Goal: Information Seeking & Learning: Check status

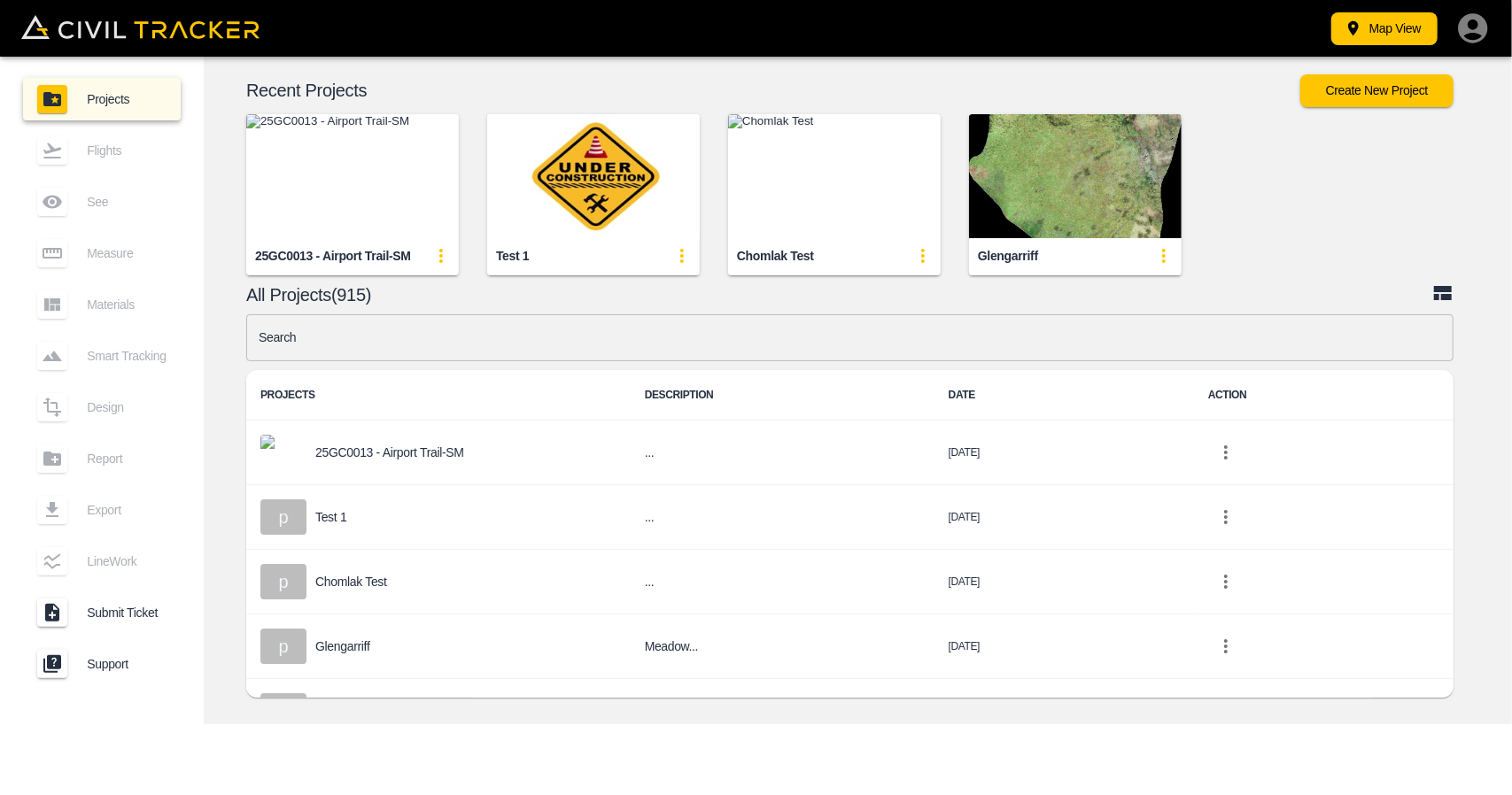
click at [389, 169] on img "button" at bounding box center [353, 176] width 213 height 124
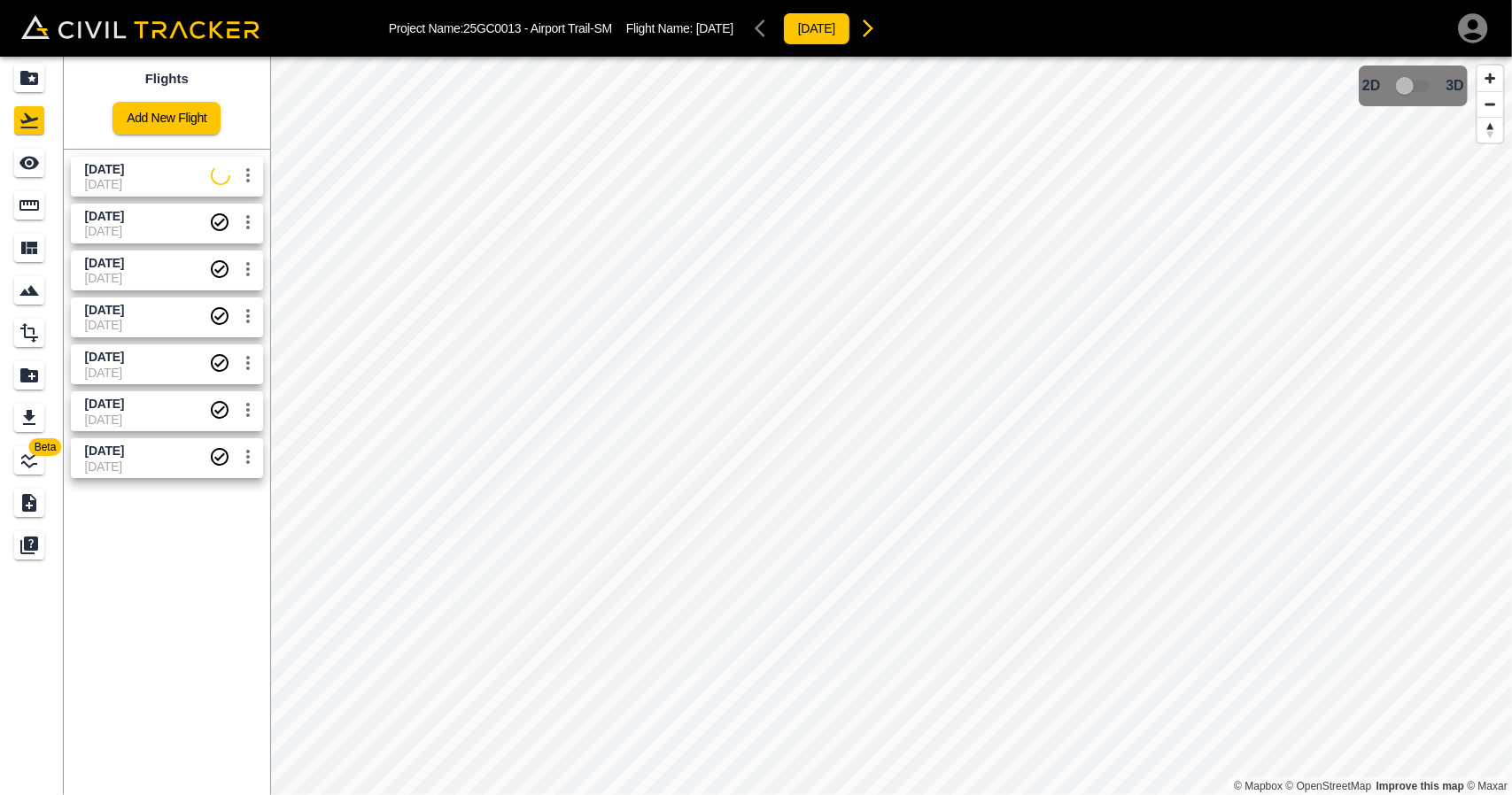
click at [141, 183] on span "[DATE]" at bounding box center [148, 183] width 126 height 14
click at [15, 168] on div "See" at bounding box center [28, 162] width 30 height 28
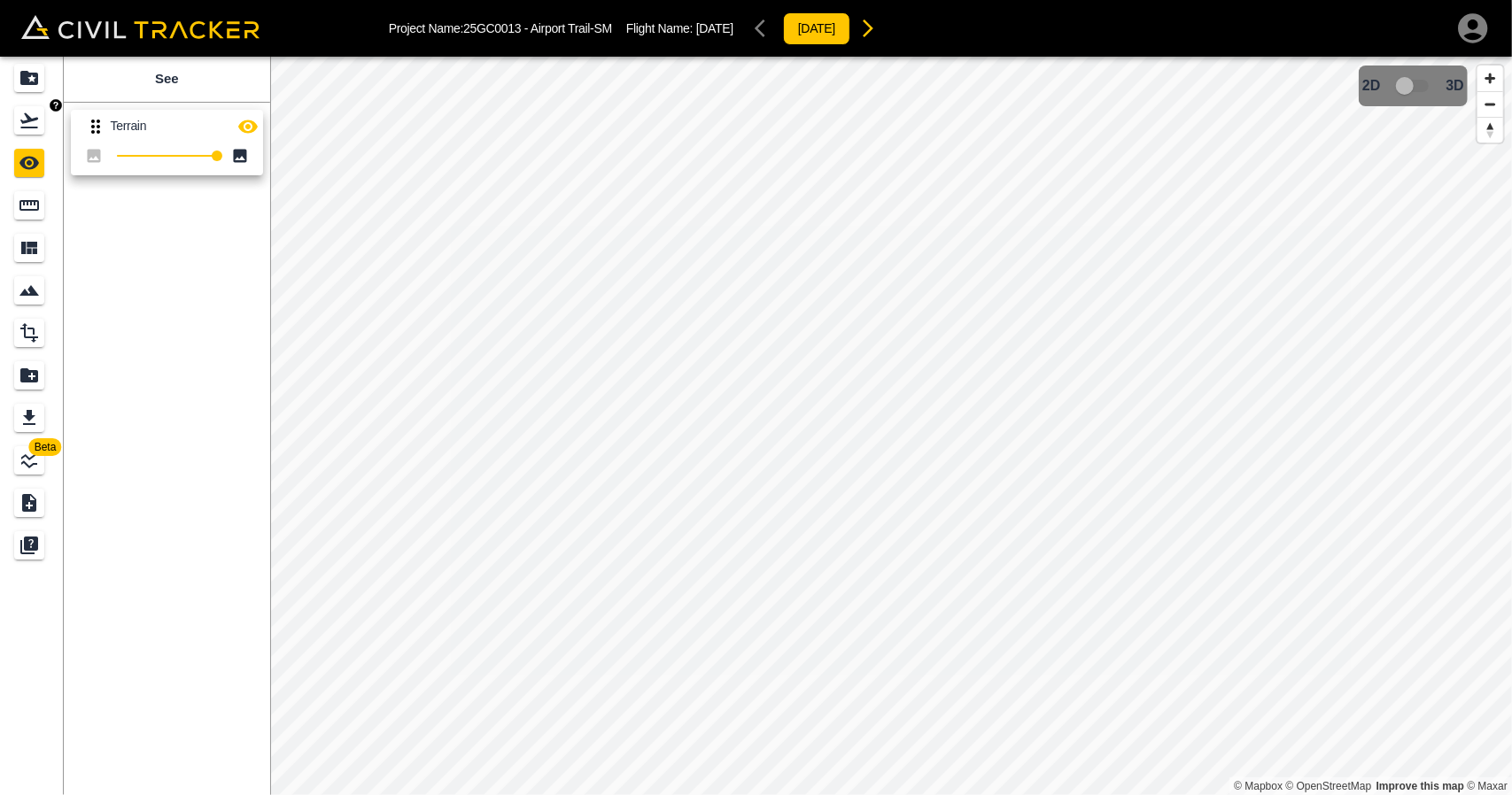
click at [28, 123] on icon "Flights" at bounding box center [28, 120] width 21 height 21
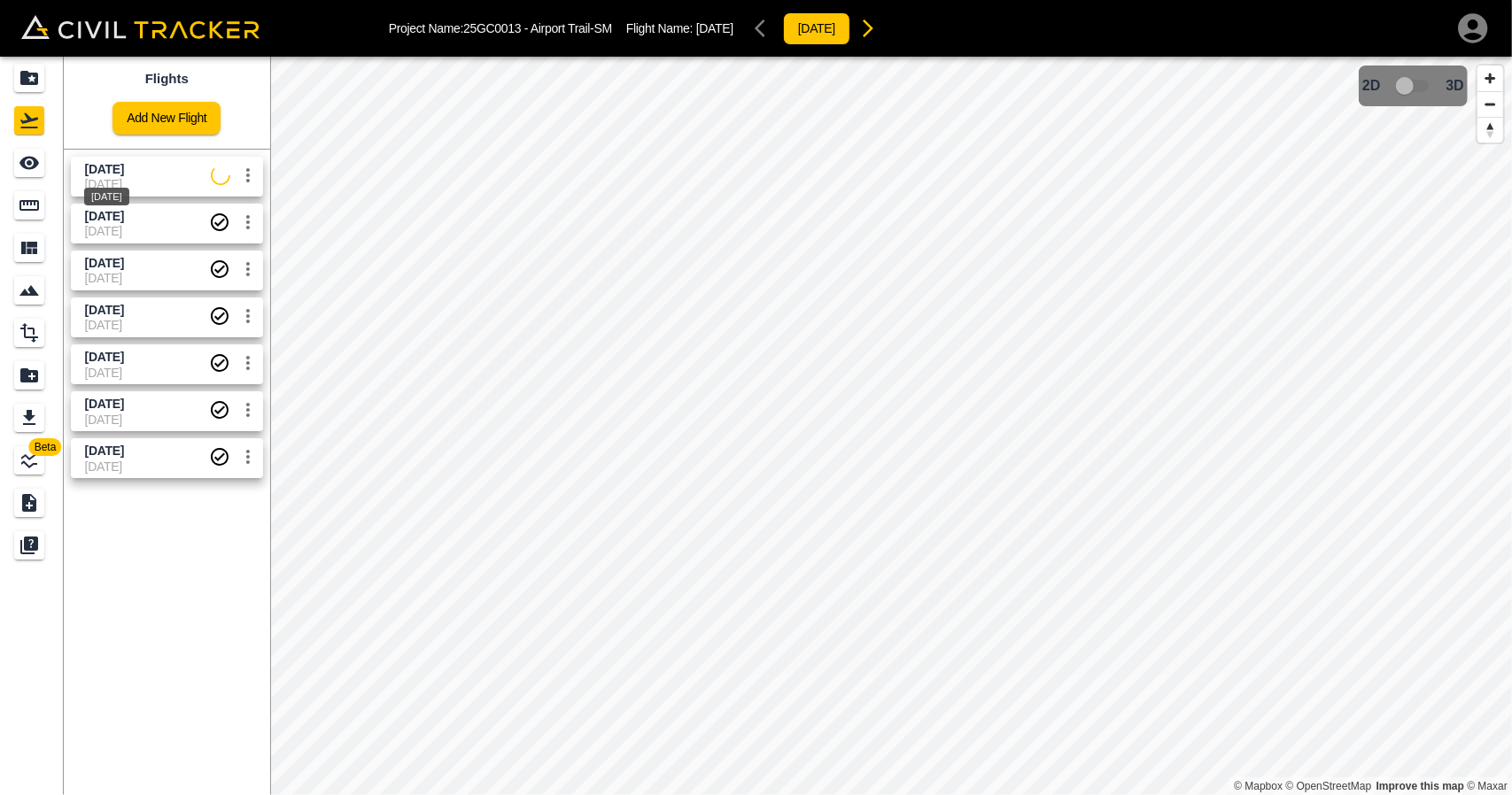
click at [122, 172] on span "[DATE]" at bounding box center [104, 169] width 39 height 14
click at [45, 172] on div "See" at bounding box center [31, 162] width 36 height 28
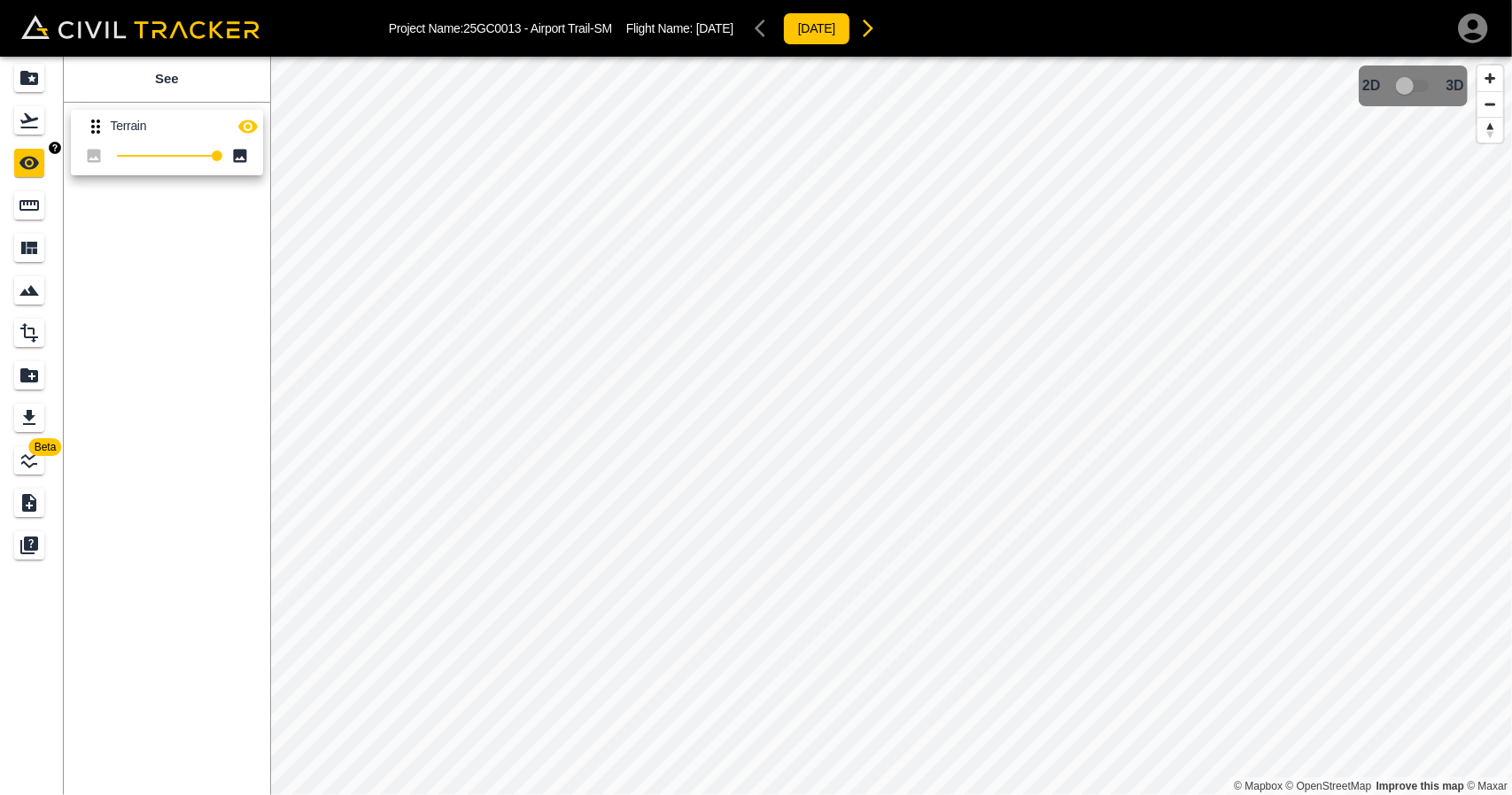
click at [38, 117] on icon "Flights" at bounding box center [28, 120] width 21 height 21
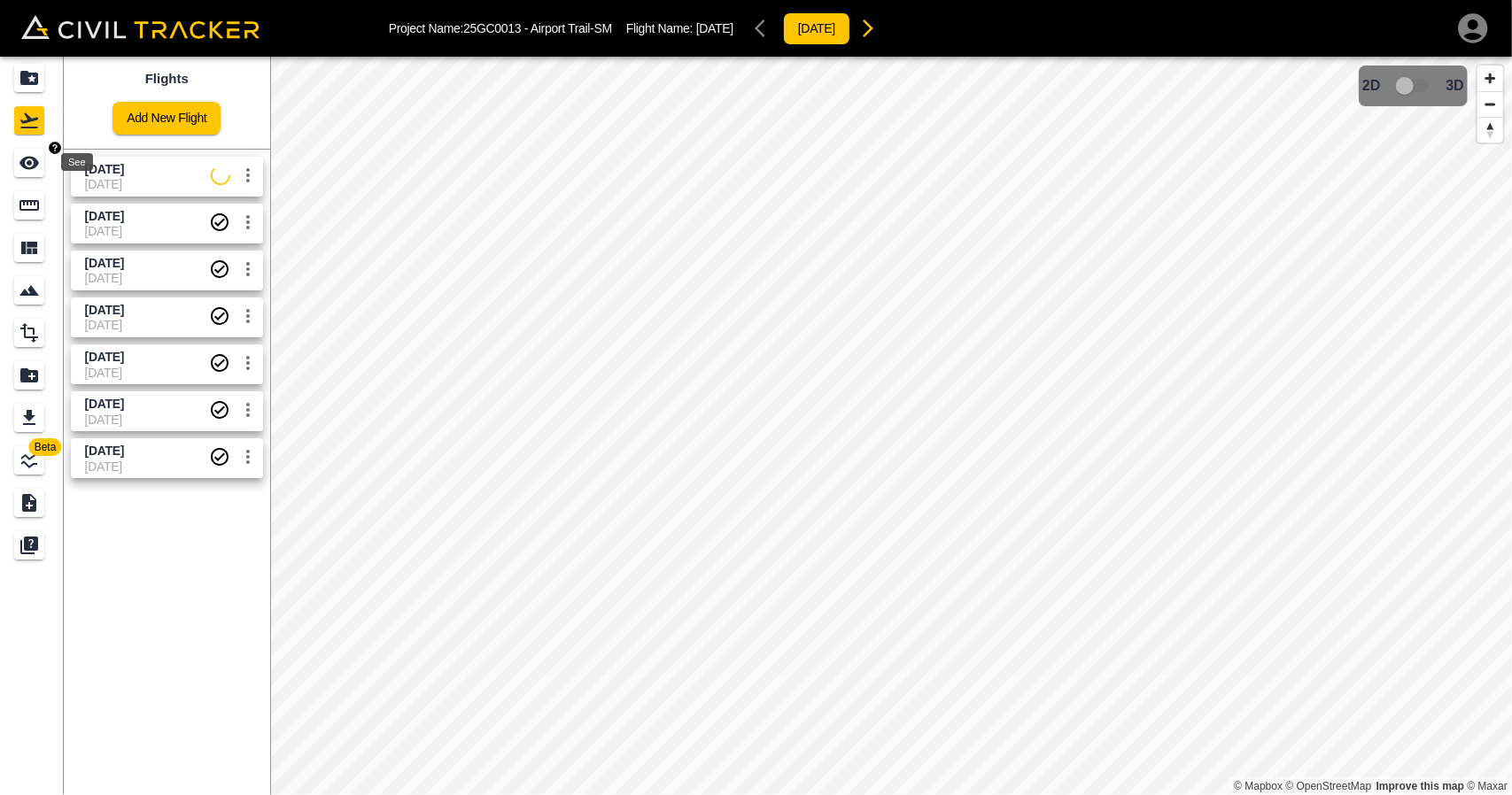
click at [49, 169] on div "See" at bounding box center [71, 161] width 46 height 21
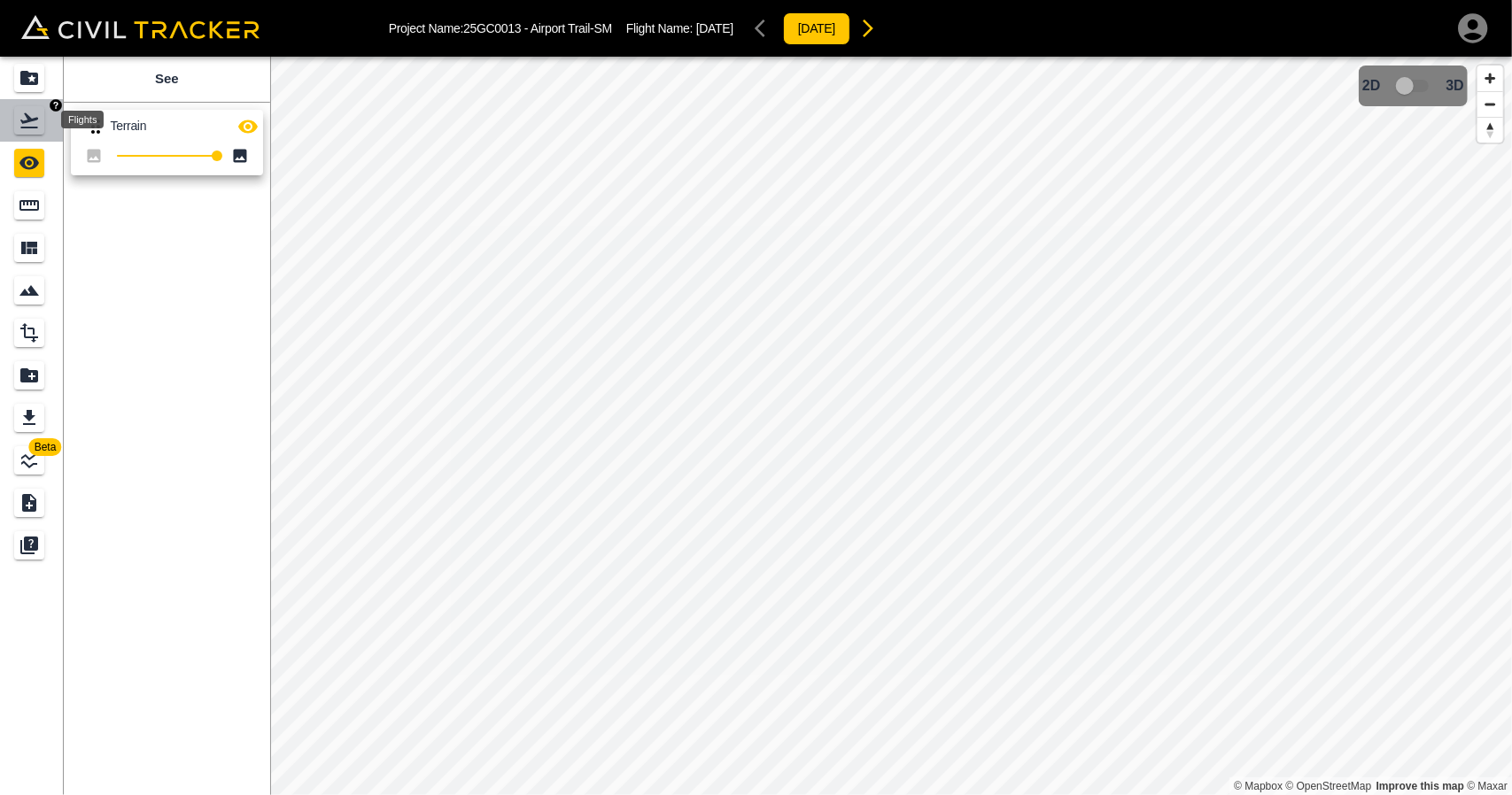
click at [32, 121] on icon "Flights" at bounding box center [28, 120] width 21 height 21
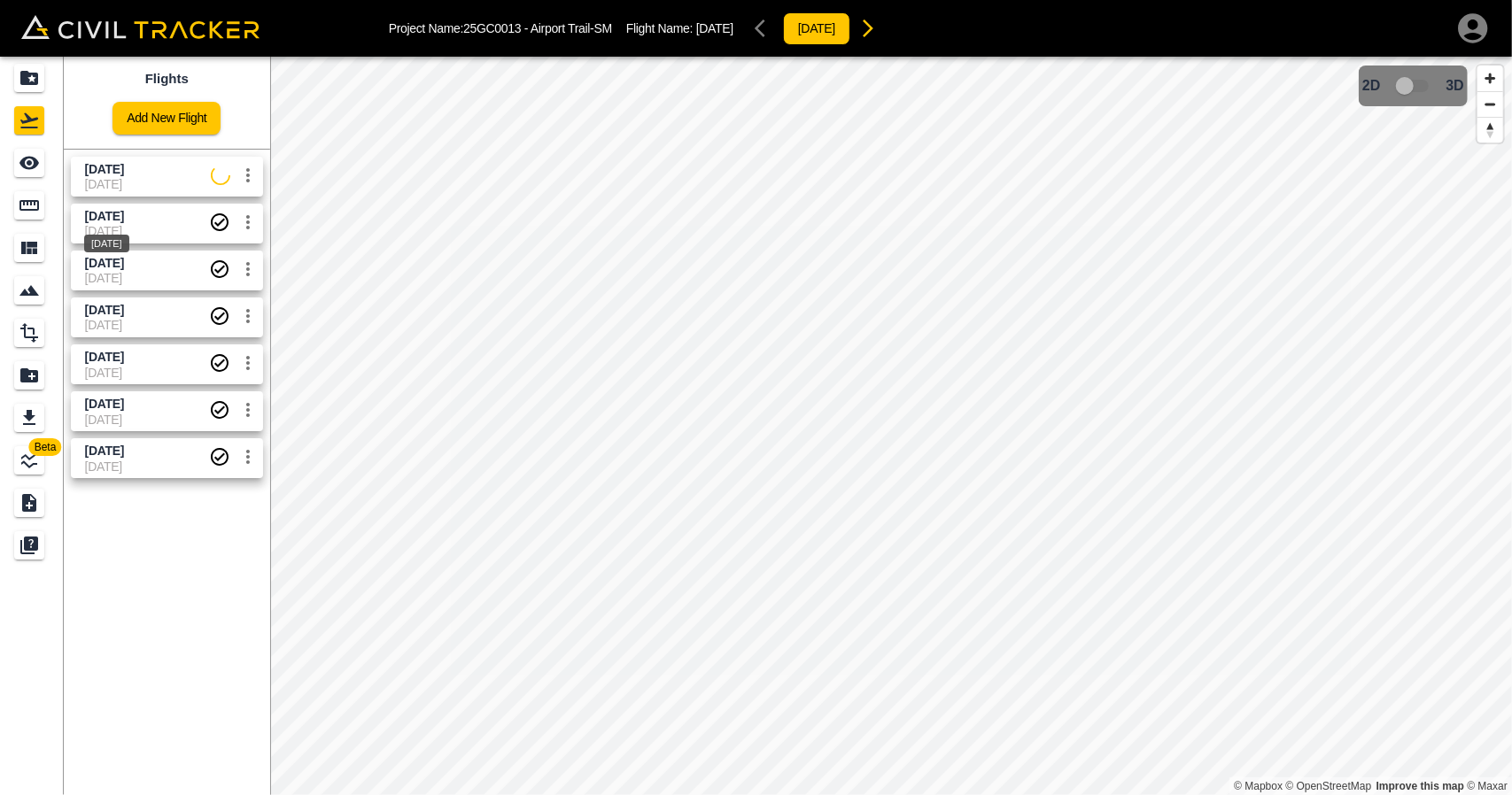
click at [104, 211] on span "[DATE]" at bounding box center [104, 215] width 39 height 14
click at [101, 175] on span "[DATE]" at bounding box center [148, 169] width 126 height 16
click at [46, 169] on div "See" at bounding box center [31, 162] width 36 height 28
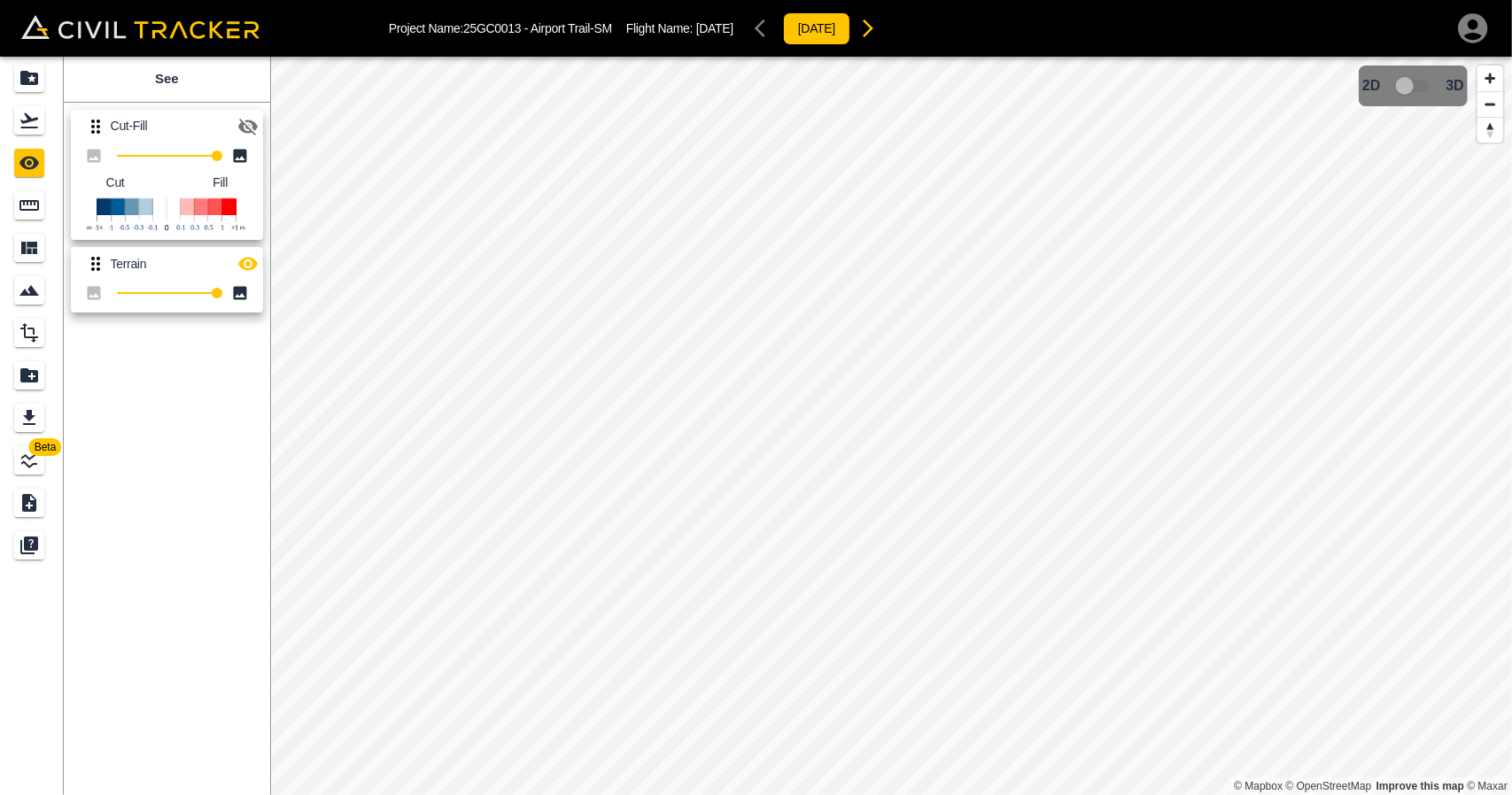
click at [258, 269] on button "button" at bounding box center [247, 264] width 36 height 36
drag, startPoint x: 42, startPoint y: 132, endPoint x: 59, endPoint y: 141, distance: 19.2
click at [42, 132] on div "Flights" at bounding box center [28, 120] width 30 height 28
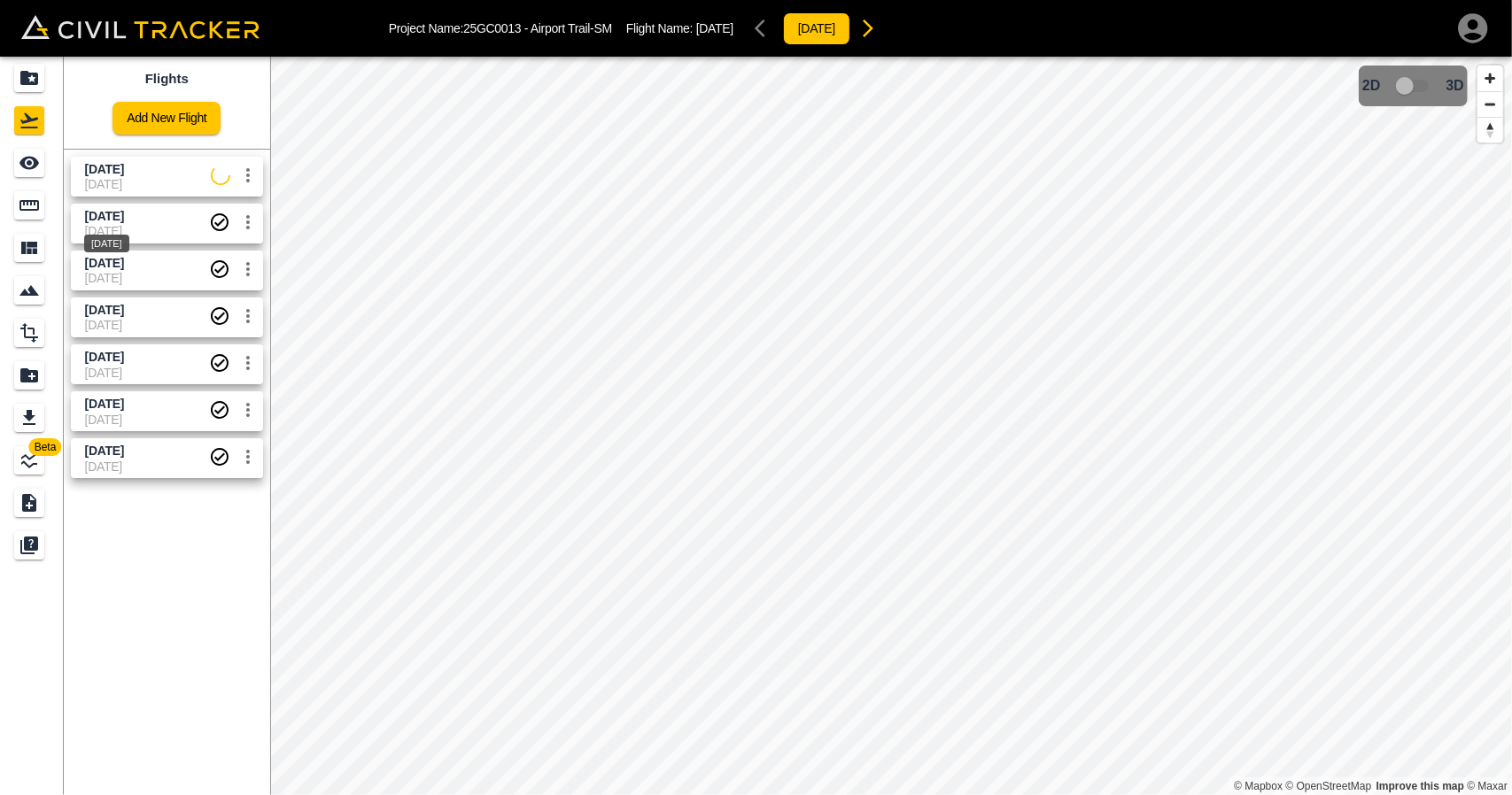
click at [115, 229] on div "[DATE]" at bounding box center [106, 238] width 49 height 32
click at [38, 175] on div "See" at bounding box center [28, 162] width 30 height 28
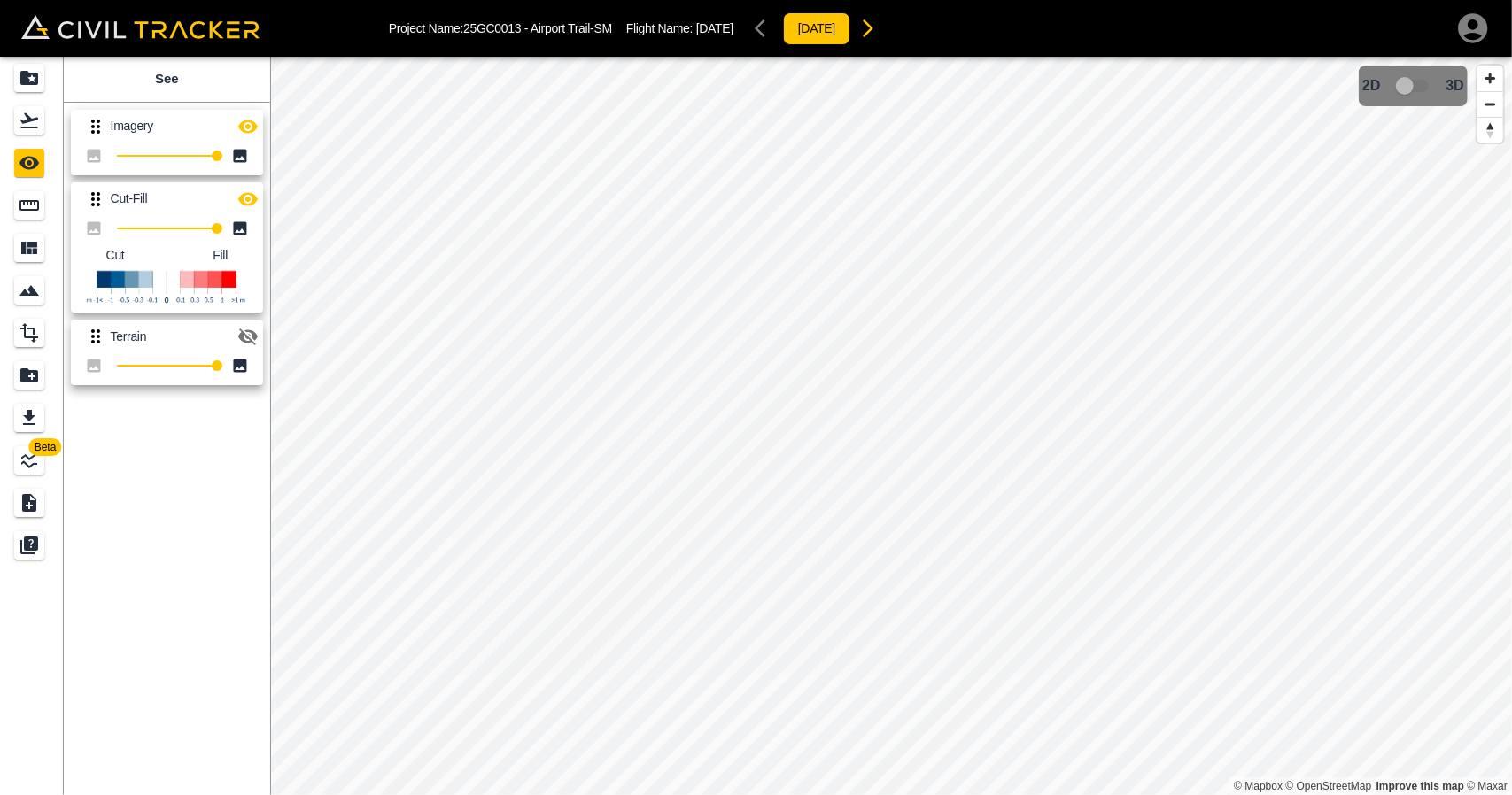
click at [253, 130] on icon "button" at bounding box center [247, 126] width 21 height 21
click at [245, 197] on icon "button" at bounding box center [247, 199] width 21 height 21
click at [27, 123] on icon "Flights" at bounding box center [28, 120] width 21 height 21
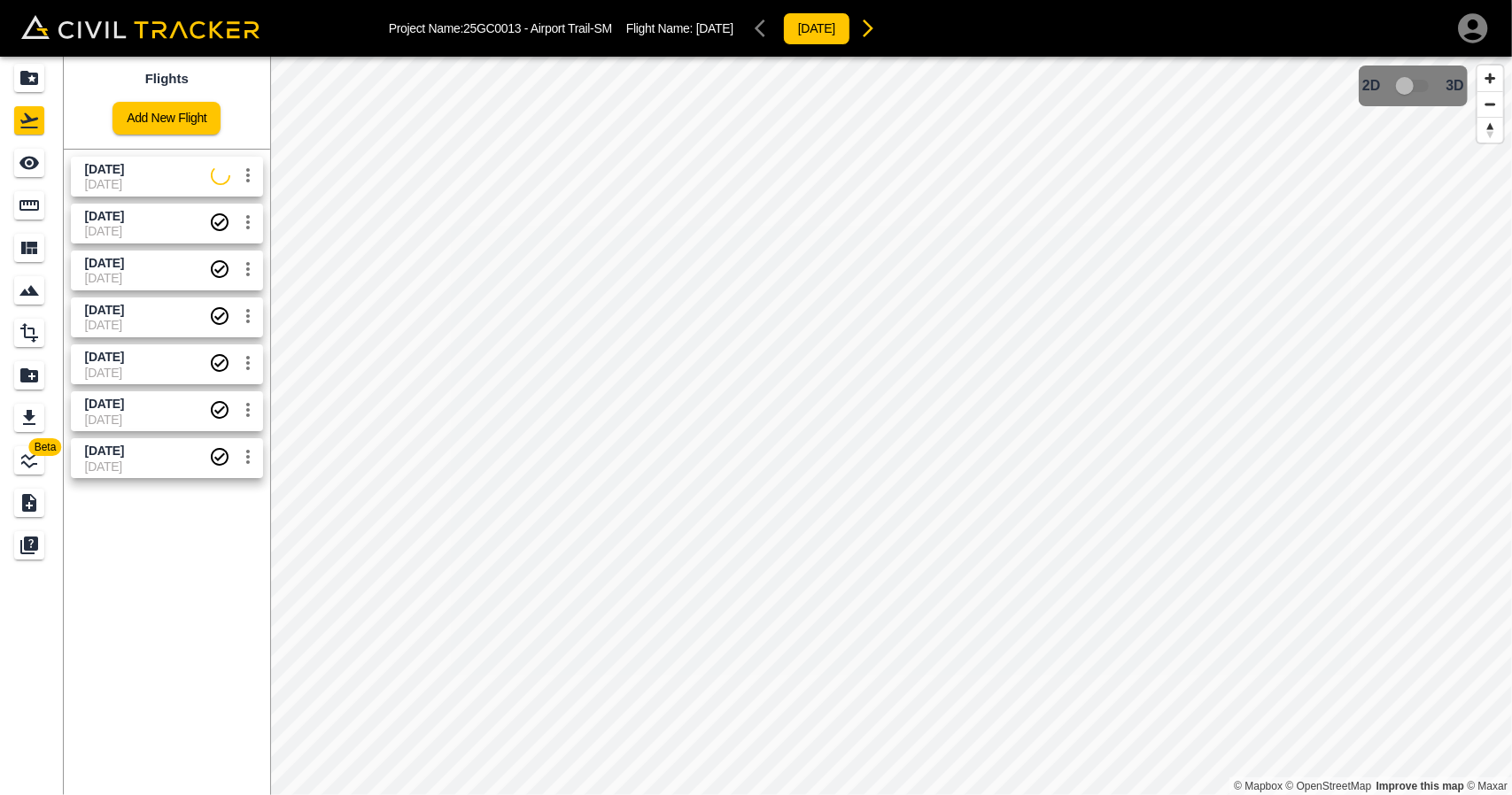
click at [80, 185] on link "Sept 30 2025 15-10-2025" at bounding box center [167, 176] width 192 height 39
click at [28, 174] on div "See" at bounding box center [28, 162] width 30 height 28
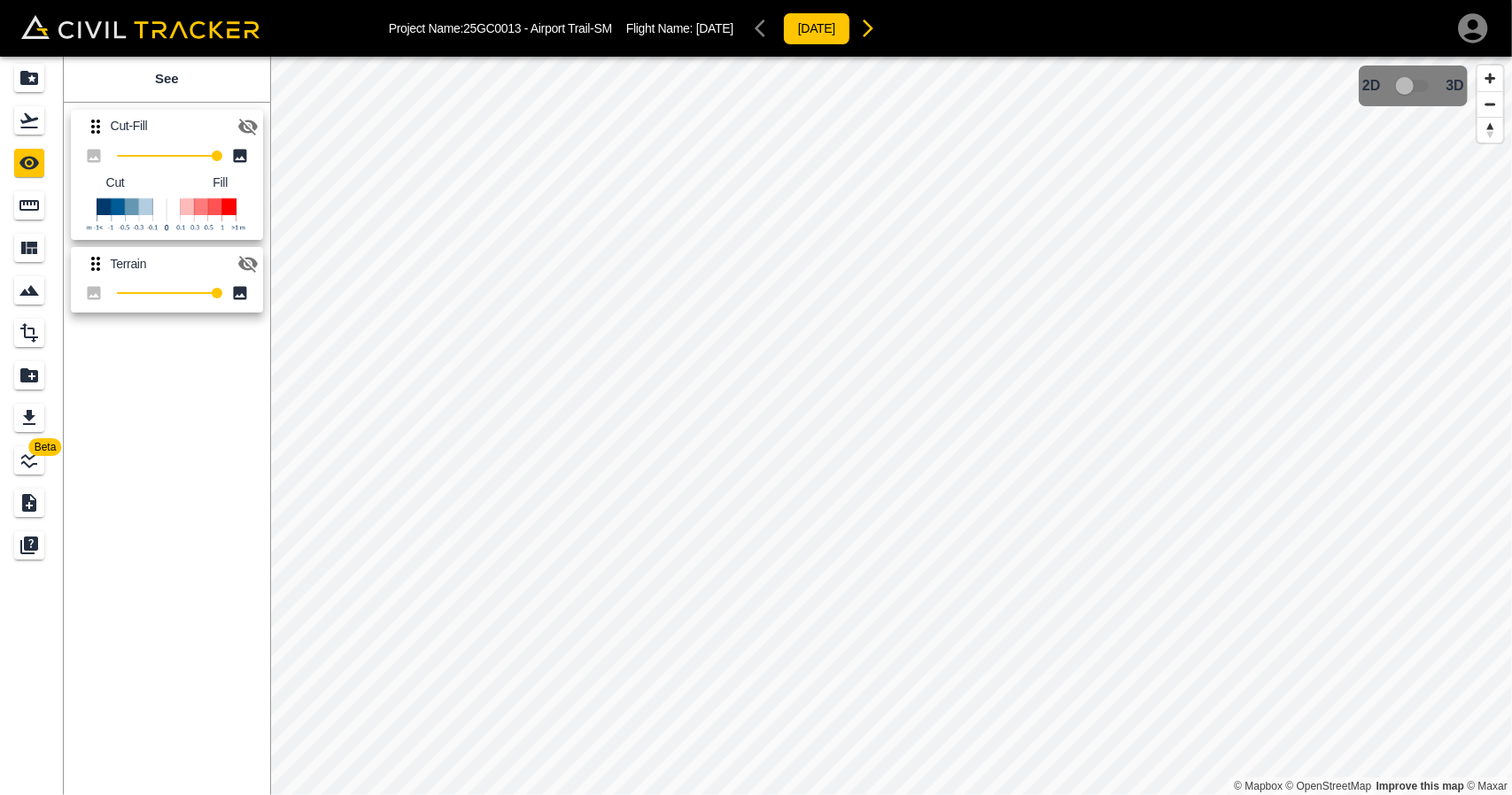
click at [253, 123] on icon "button" at bounding box center [247, 126] width 19 height 16
drag, startPoint x: 32, startPoint y: 66, endPoint x: 110, endPoint y: 6, distance: 98.4
click at [33, 66] on div "Projects" at bounding box center [28, 78] width 30 height 28
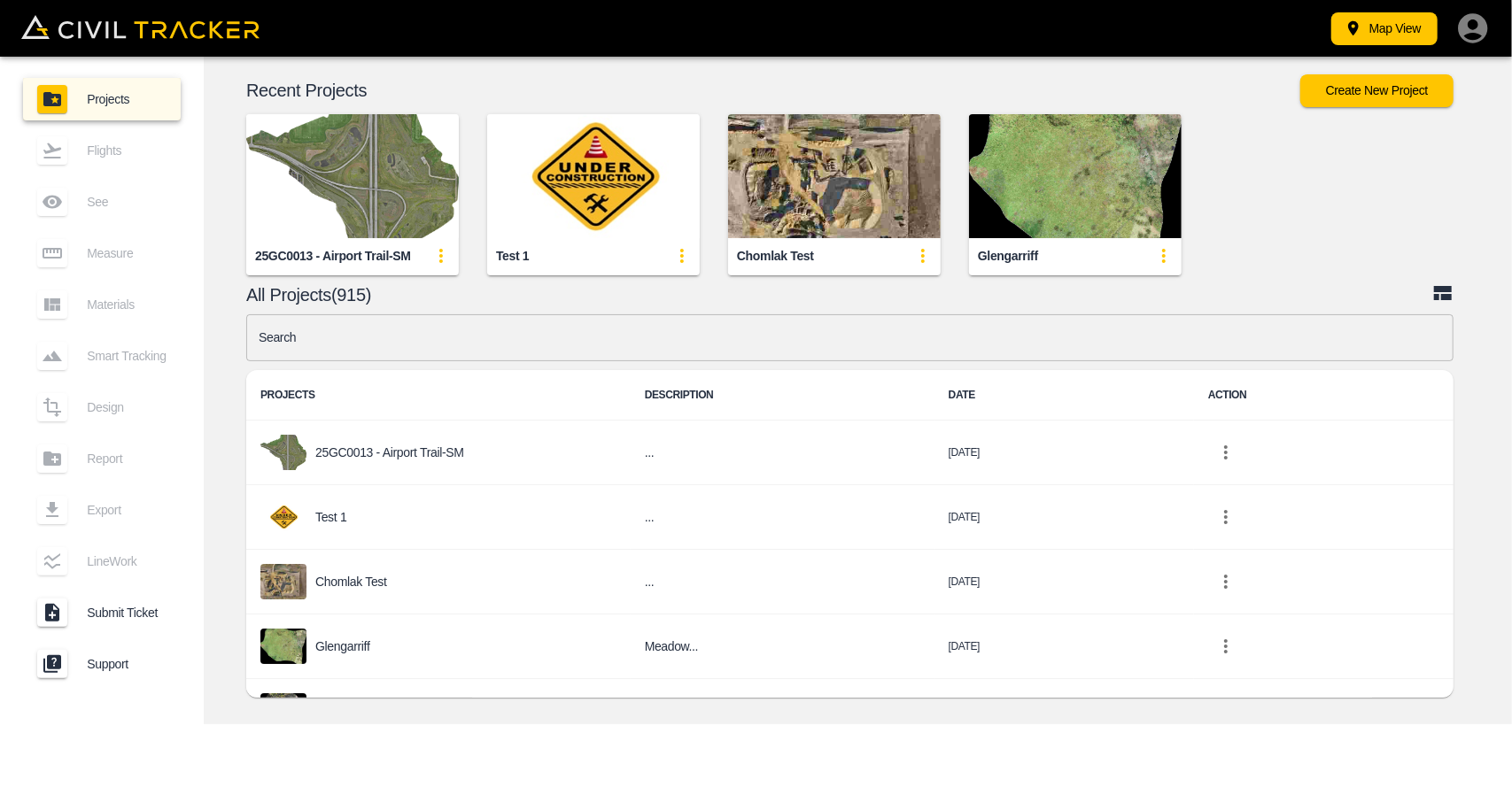
click at [544, 332] on input "text" at bounding box center [849, 337] width 1207 height 47
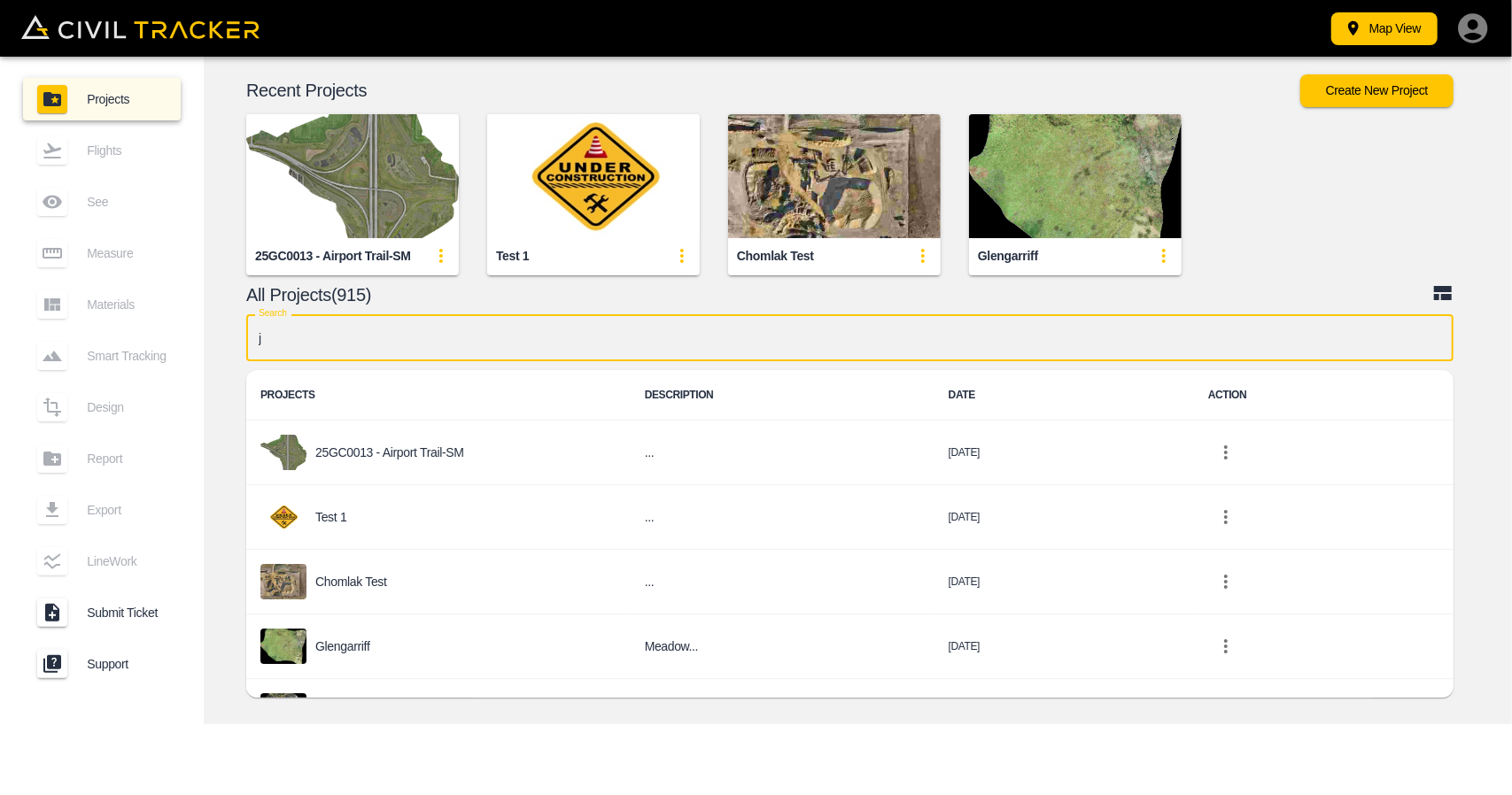
type input "jd"
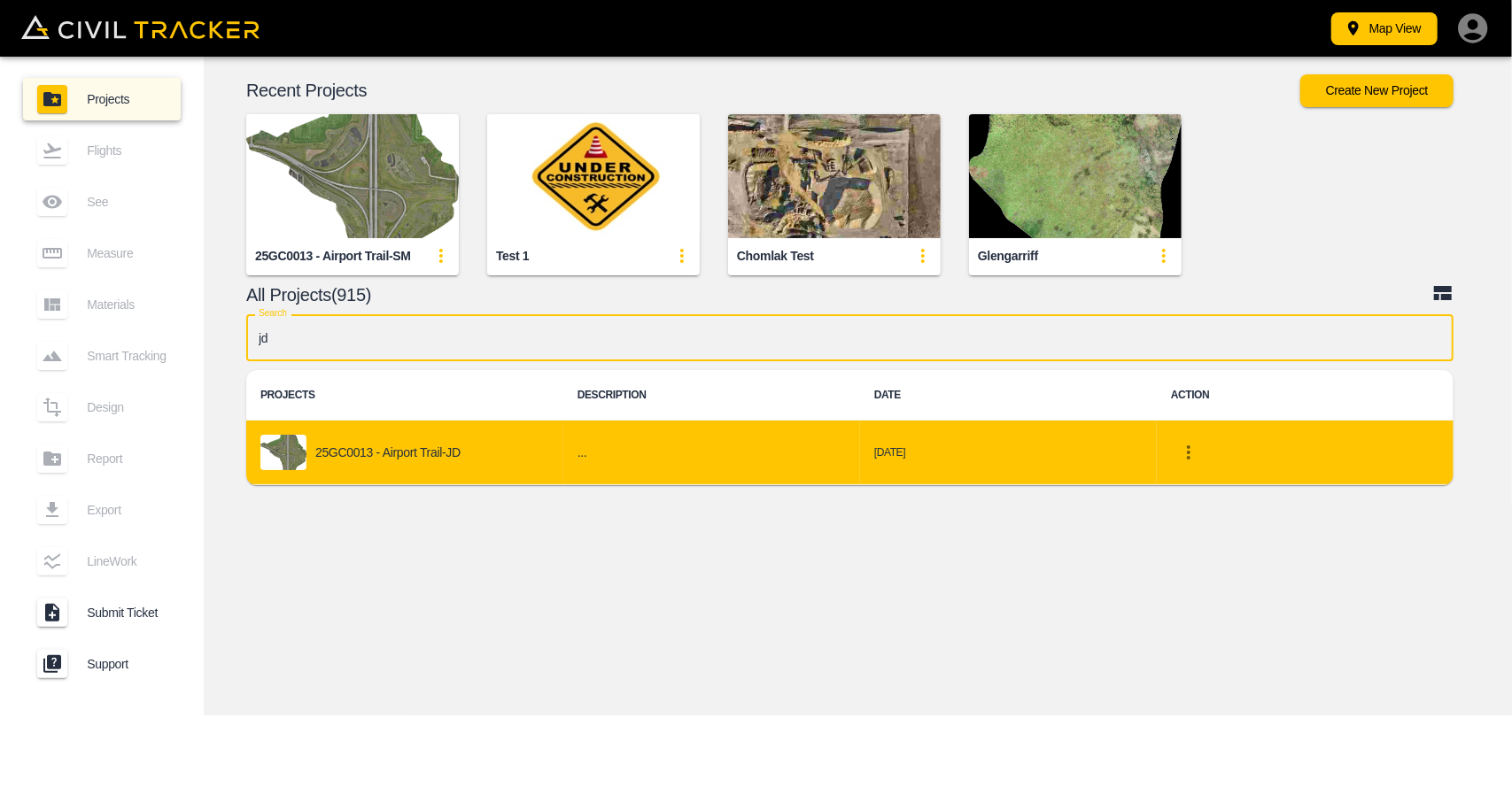
click at [448, 450] on p "25GC0013 - Airport Trail-JD" at bounding box center [388, 452] width 145 height 14
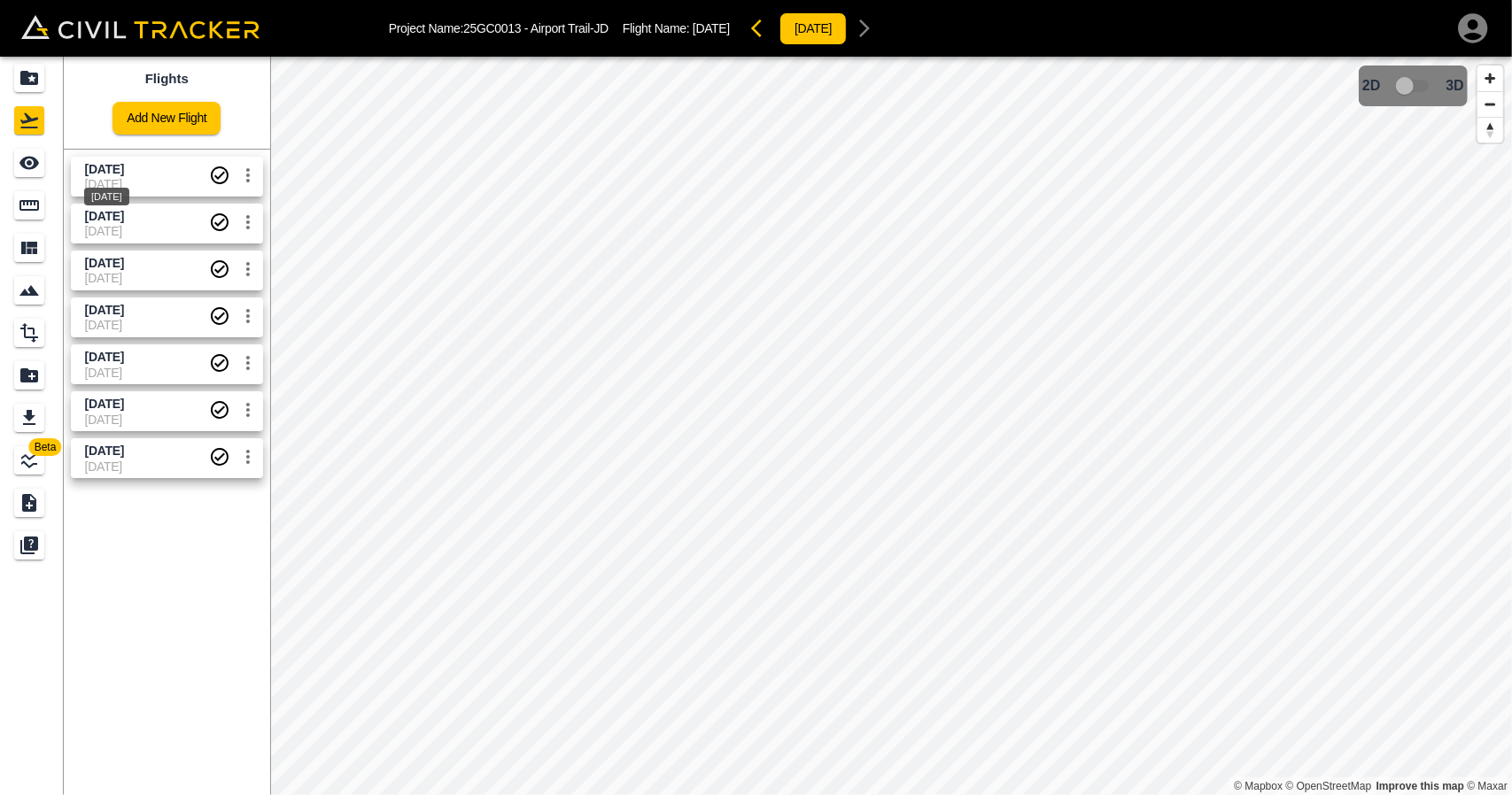
click at [115, 168] on span "[DATE]" at bounding box center [104, 169] width 39 height 14
drag, startPoint x: 20, startPoint y: 157, endPoint x: 51, endPoint y: 160, distance: 31.1
click at [20, 156] on icon "See" at bounding box center [28, 162] width 21 height 21
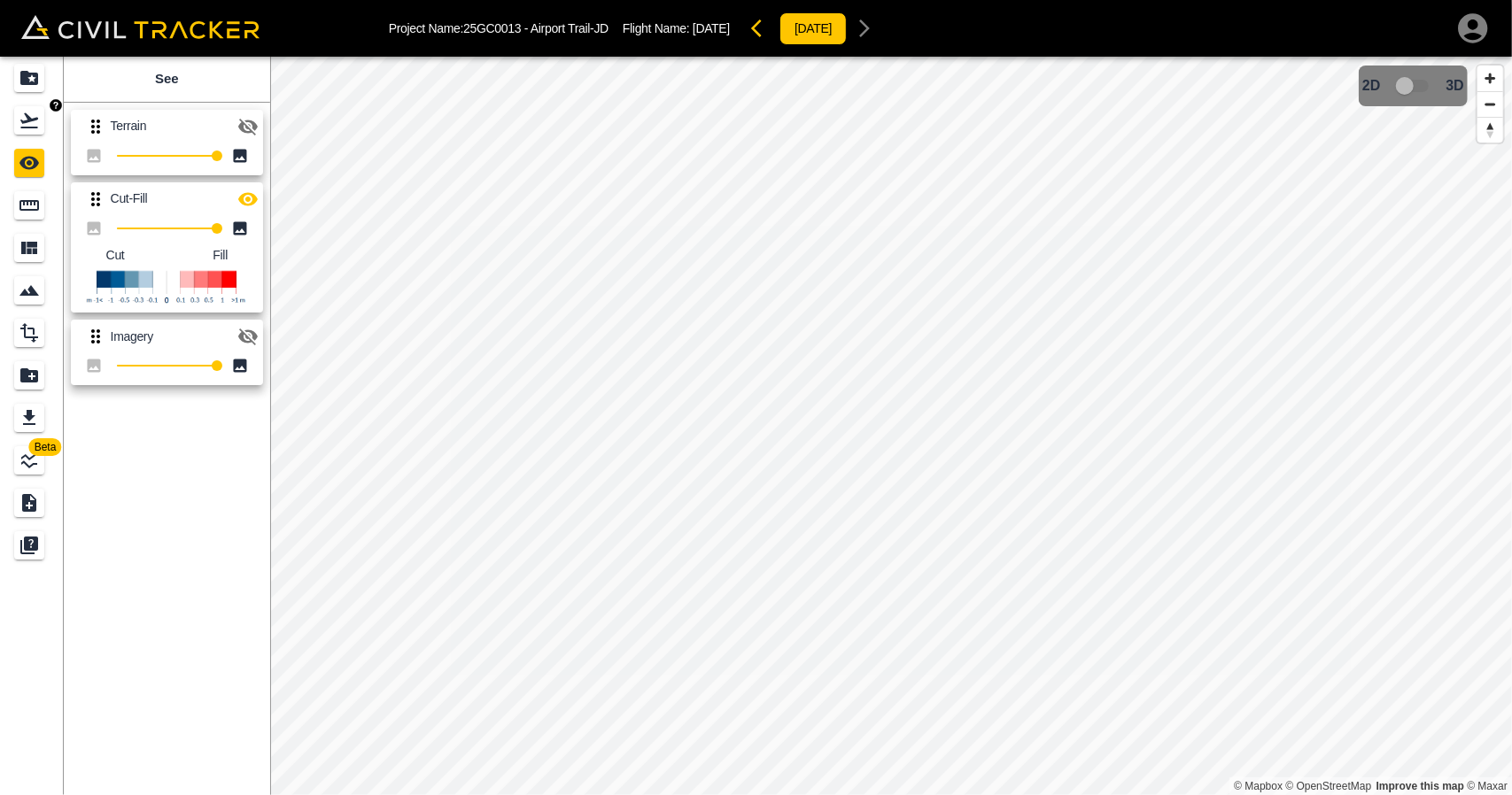
click at [30, 118] on icon "Flights" at bounding box center [28, 121] width 17 height 15
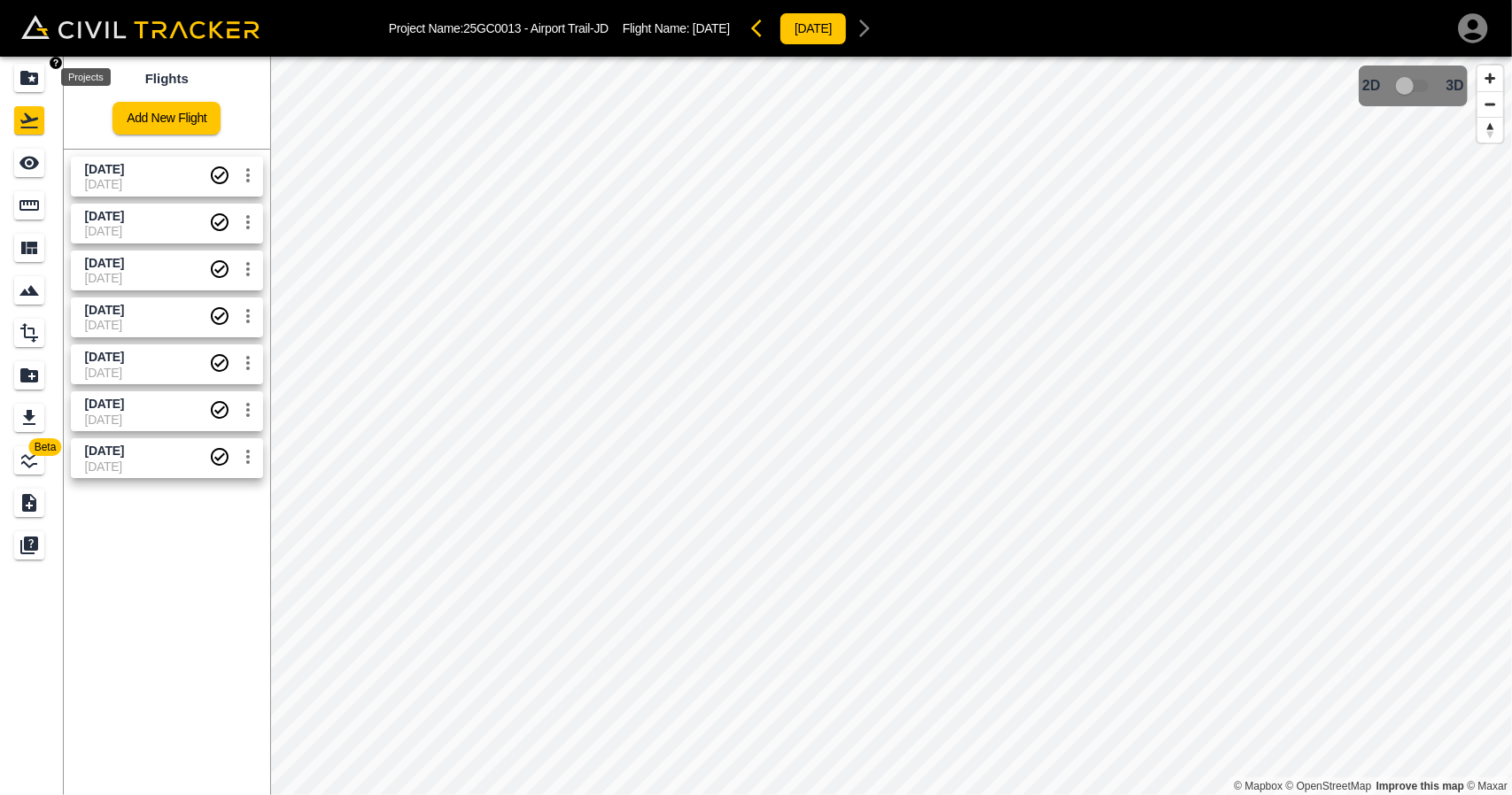
click at [26, 73] on icon "Projects" at bounding box center [28, 77] width 17 height 14
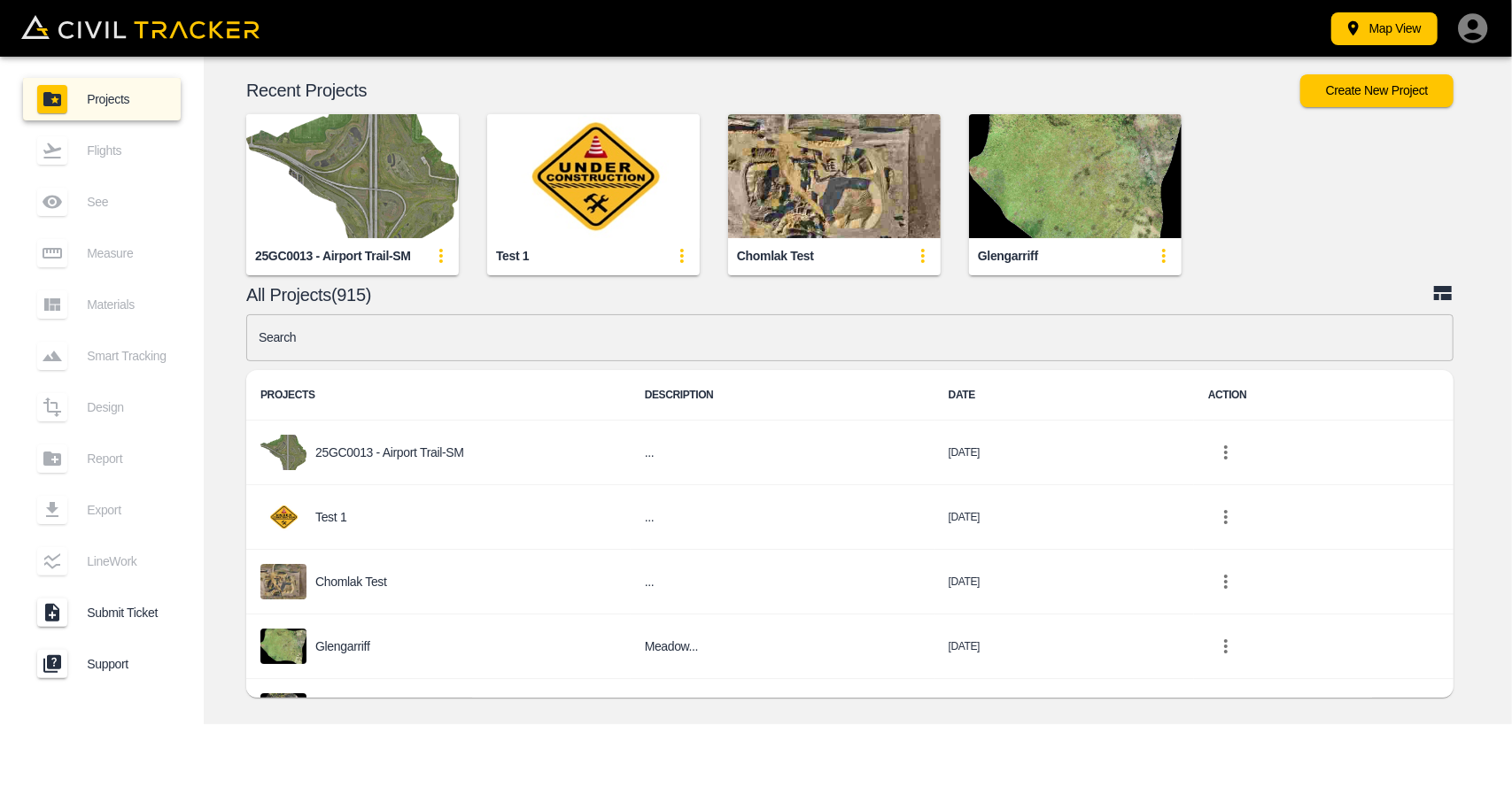
click at [338, 188] on img "button" at bounding box center [353, 176] width 213 height 124
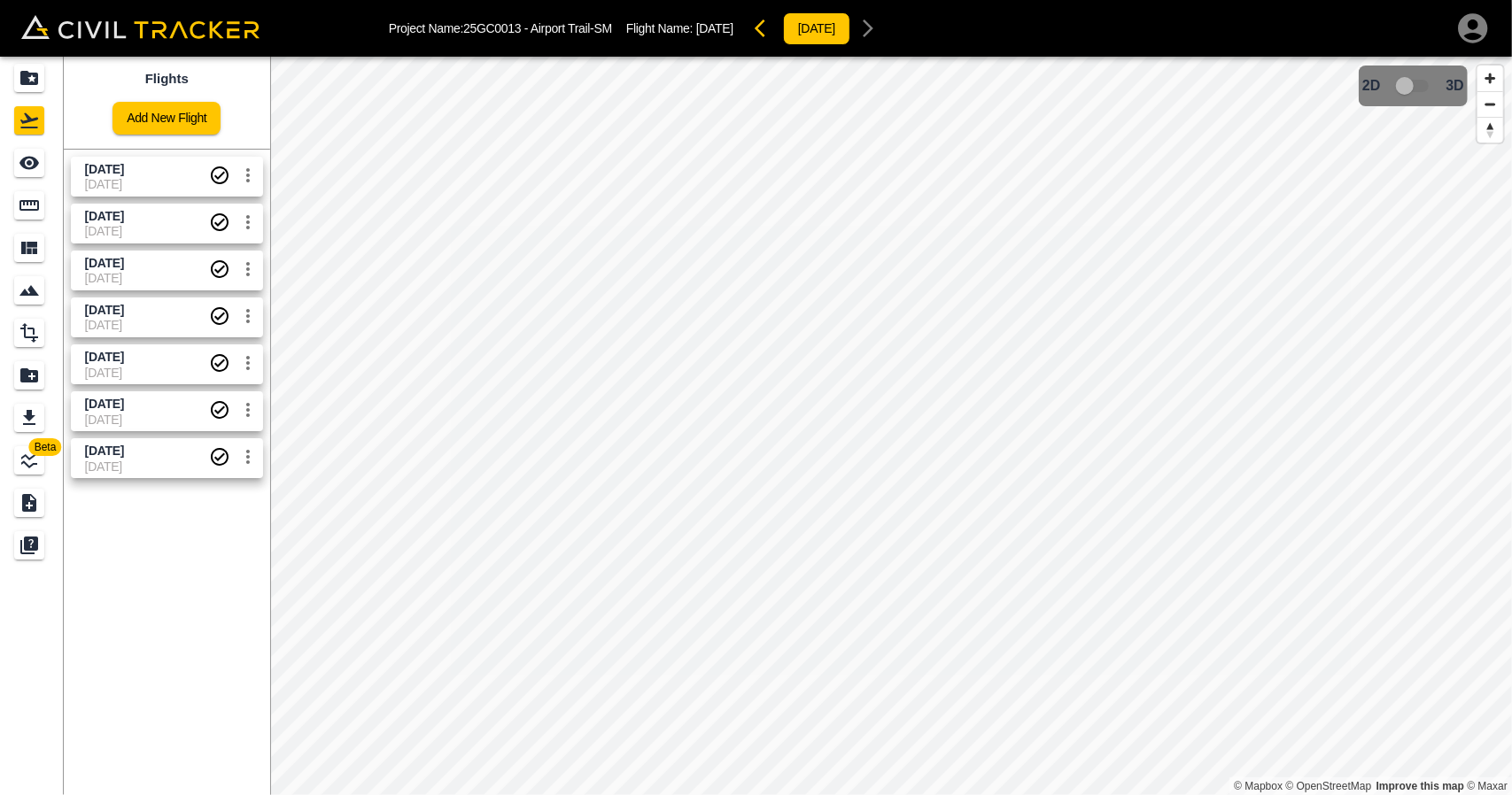
click at [115, 184] on span "[DATE]" at bounding box center [147, 183] width 124 height 14
click at [21, 168] on icon "See" at bounding box center [28, 162] width 21 height 21
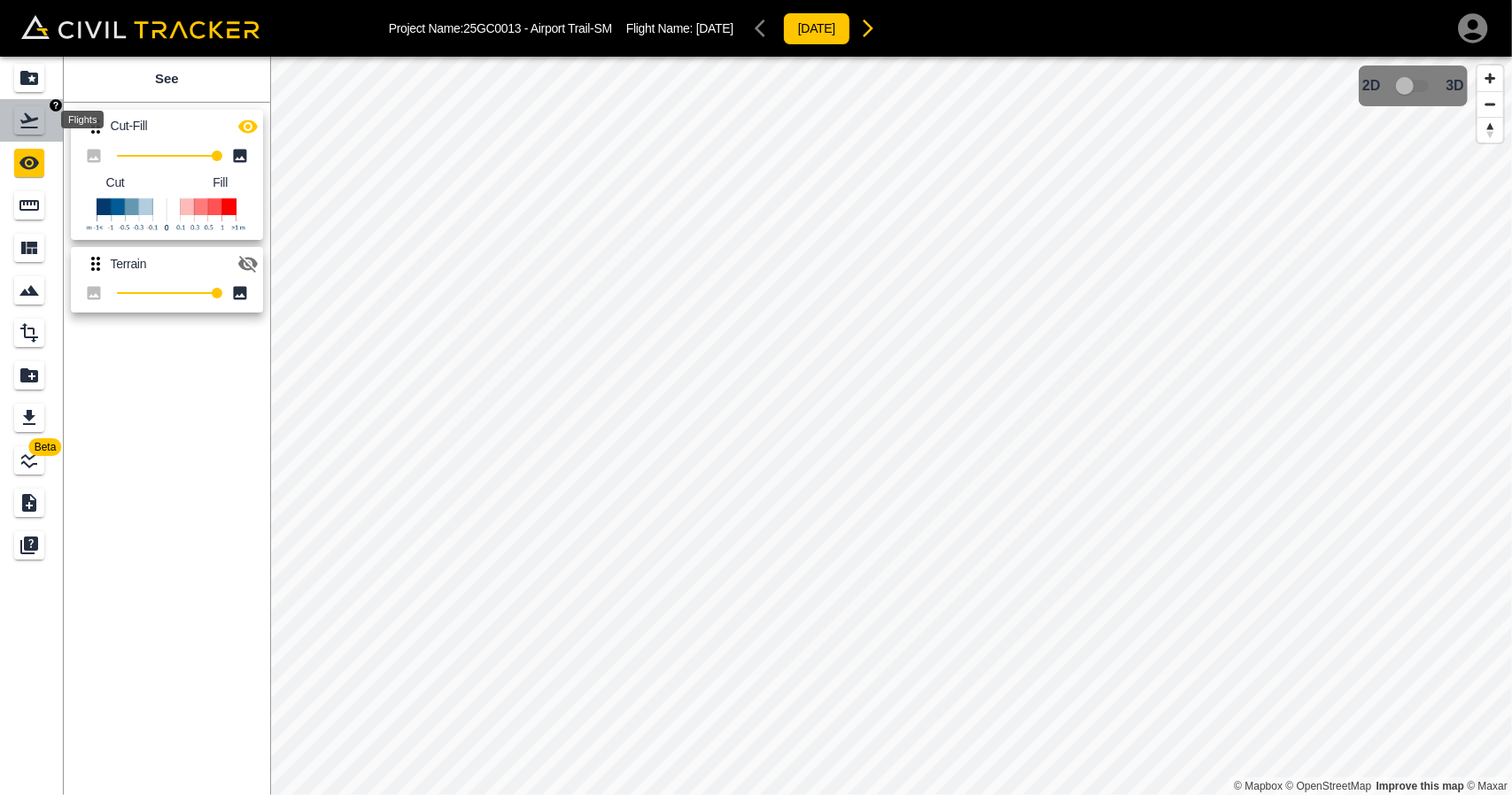
click at [42, 117] on div "Flights" at bounding box center [28, 120] width 30 height 28
click at [32, 76] on icon "Projects" at bounding box center [28, 77] width 21 height 21
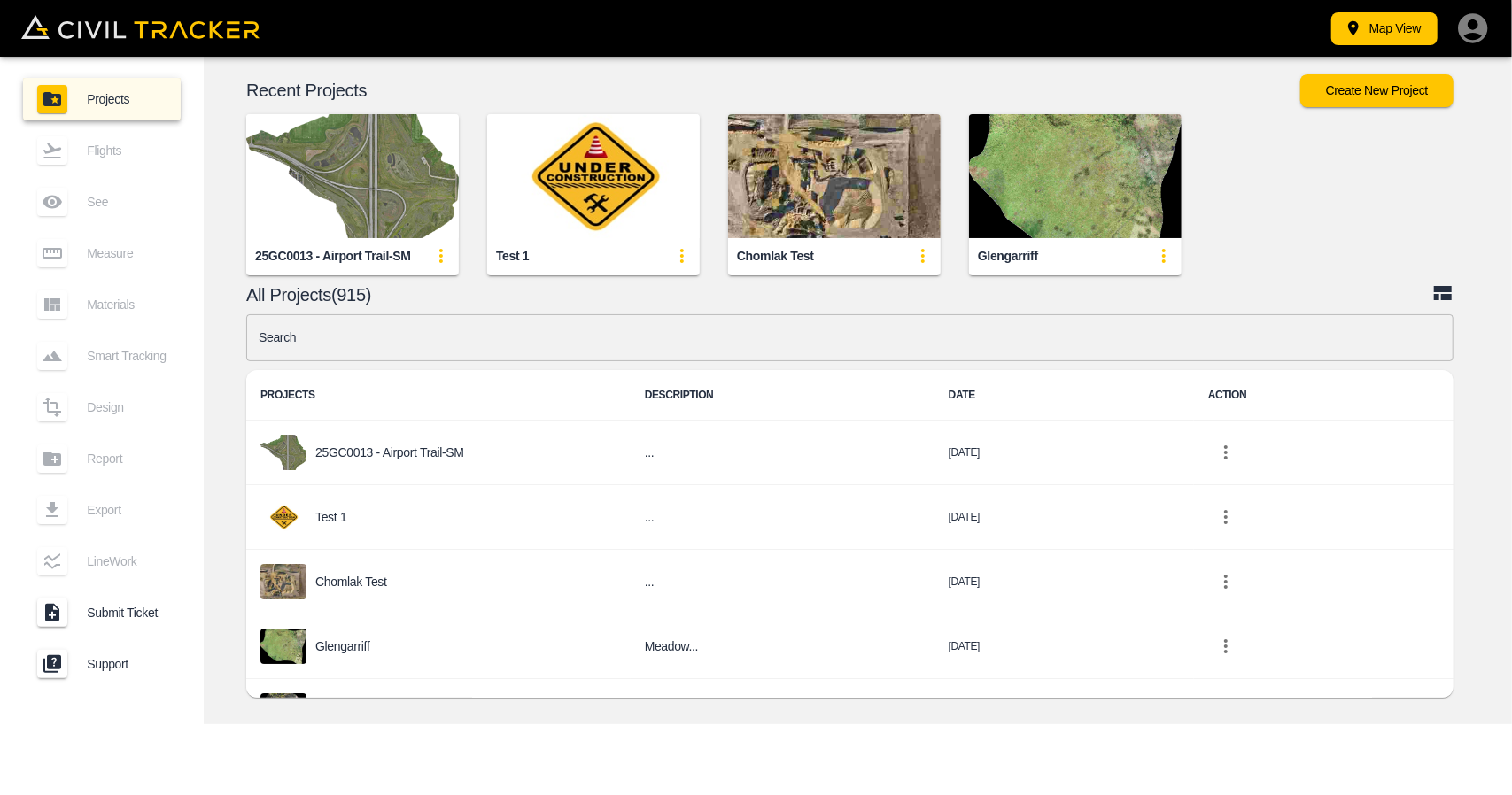
click at [326, 185] on img "button" at bounding box center [353, 176] width 213 height 124
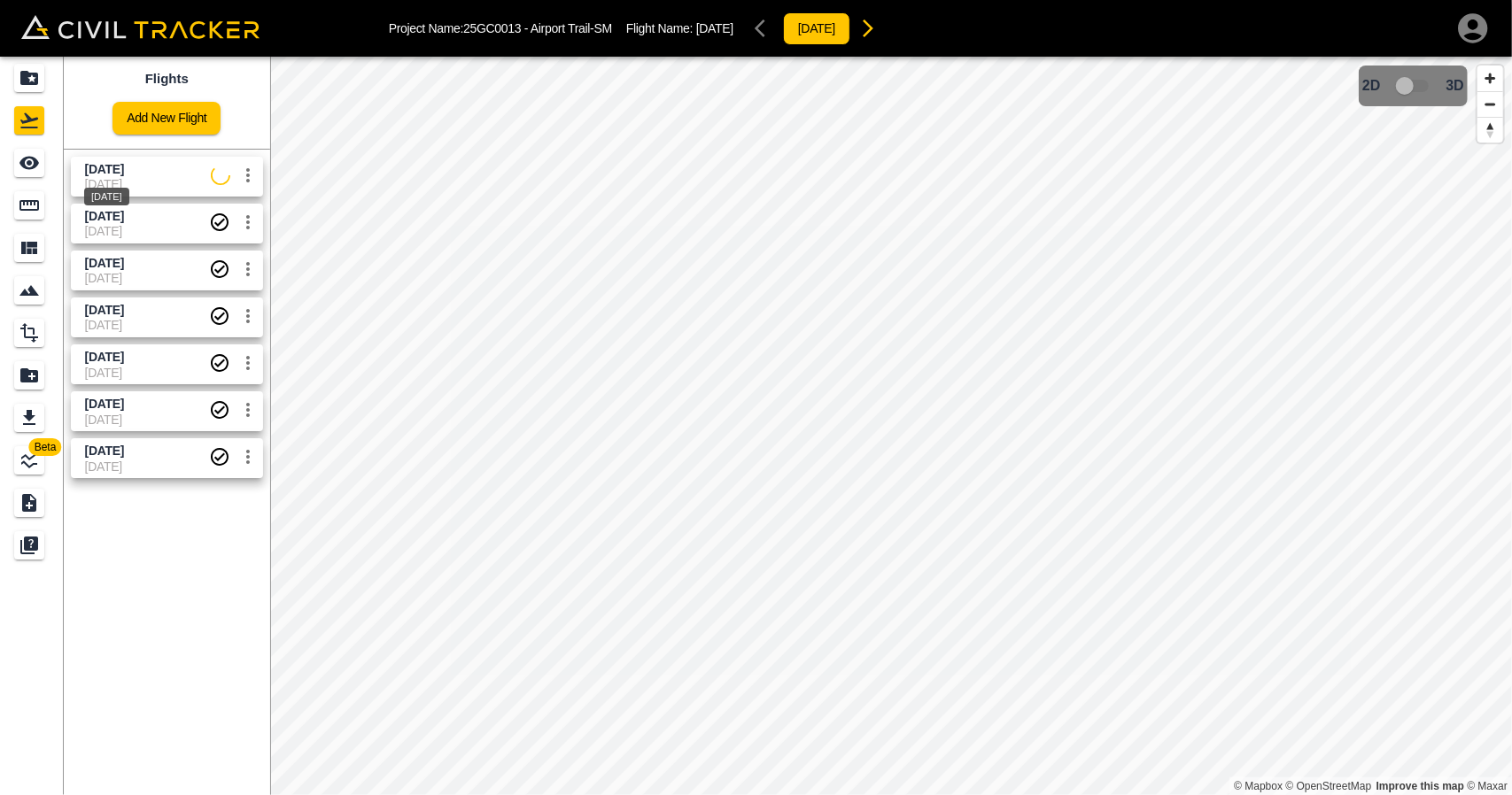
click at [124, 173] on span "[DATE]" at bounding box center [104, 169] width 39 height 14
click at [17, 158] on div "See" at bounding box center [28, 162] width 30 height 28
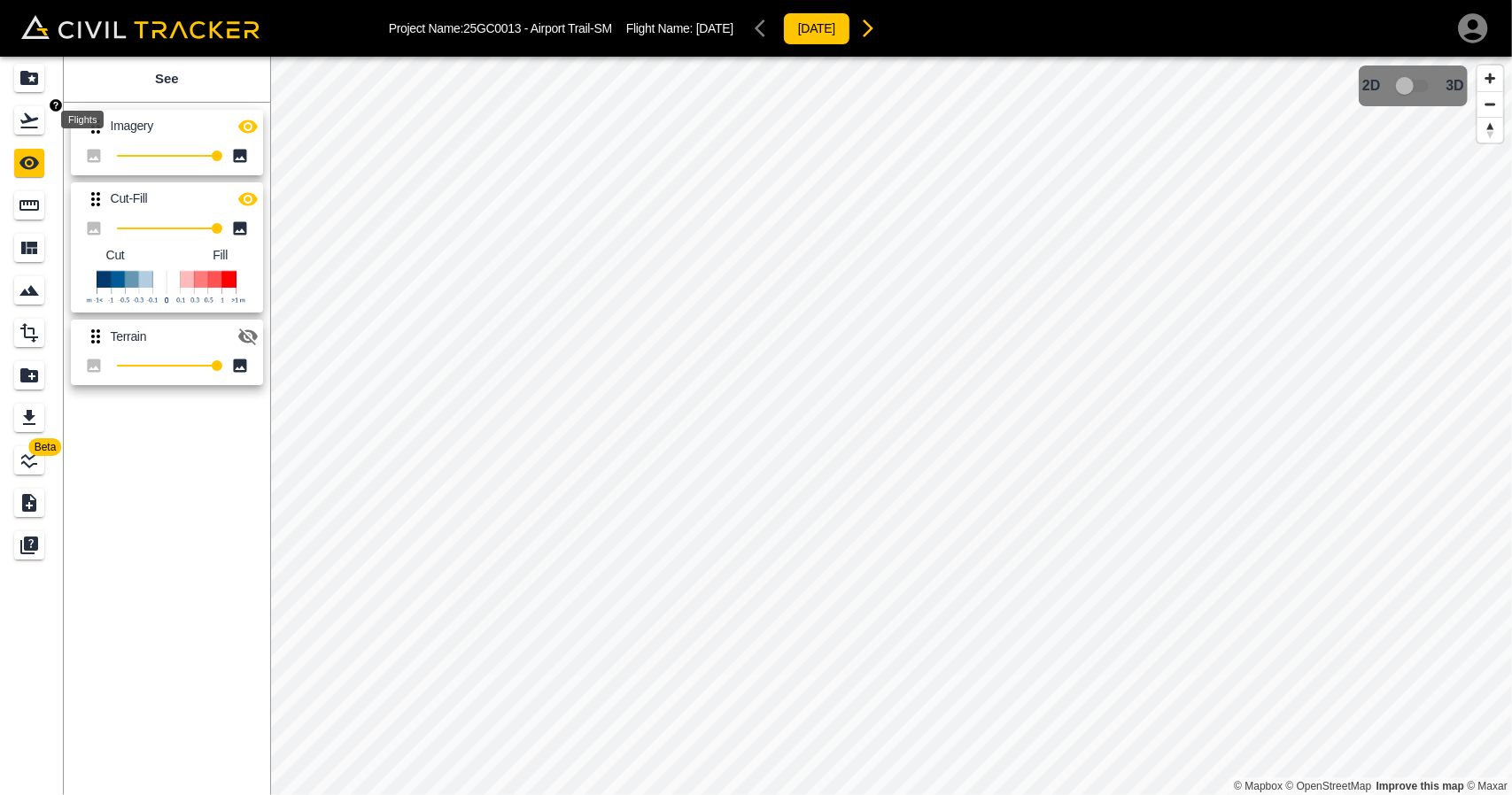
click at [37, 123] on icon "Flights" at bounding box center [28, 120] width 21 height 21
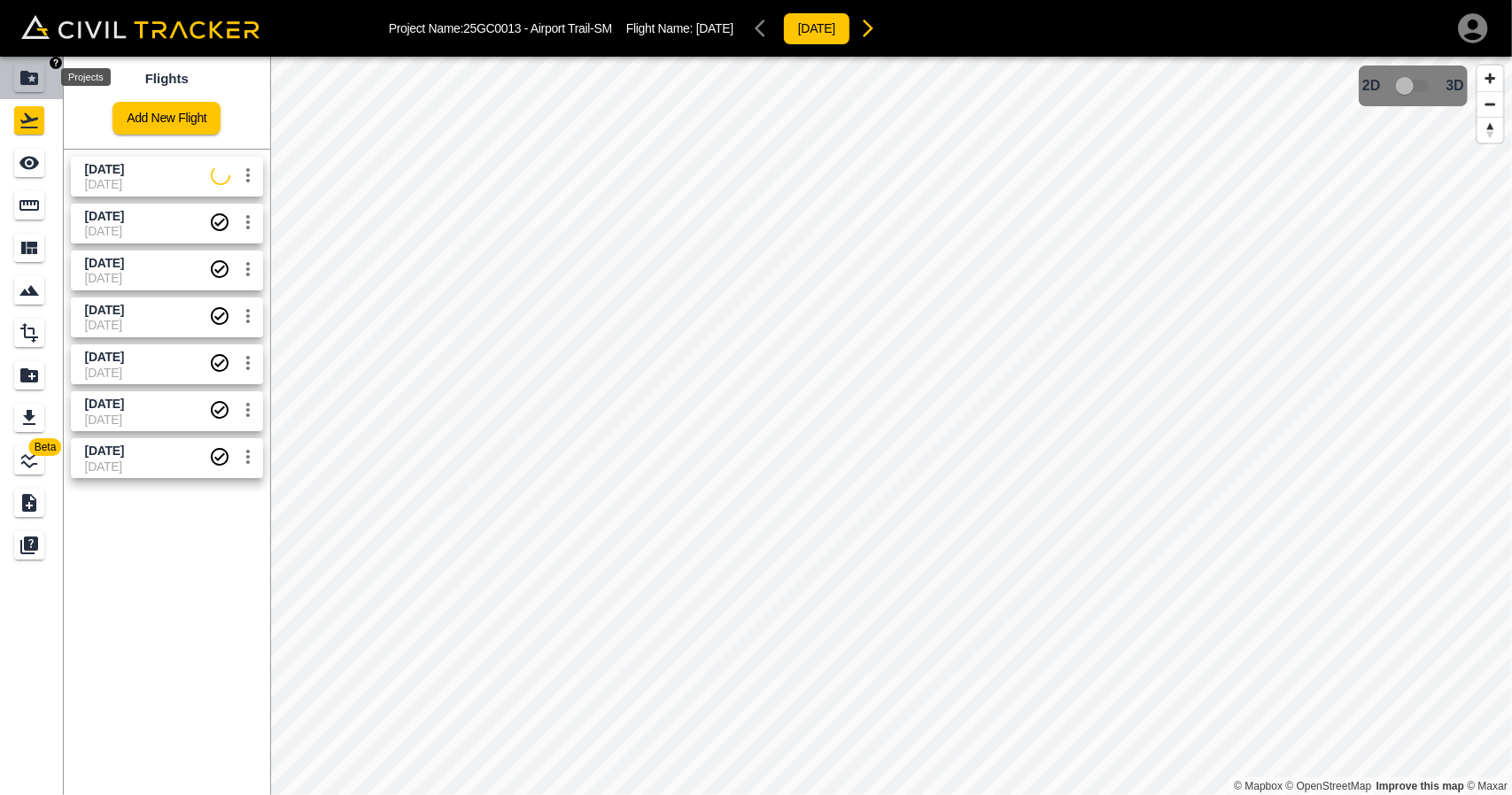
click at [38, 83] on icon "Projects" at bounding box center [28, 77] width 17 height 14
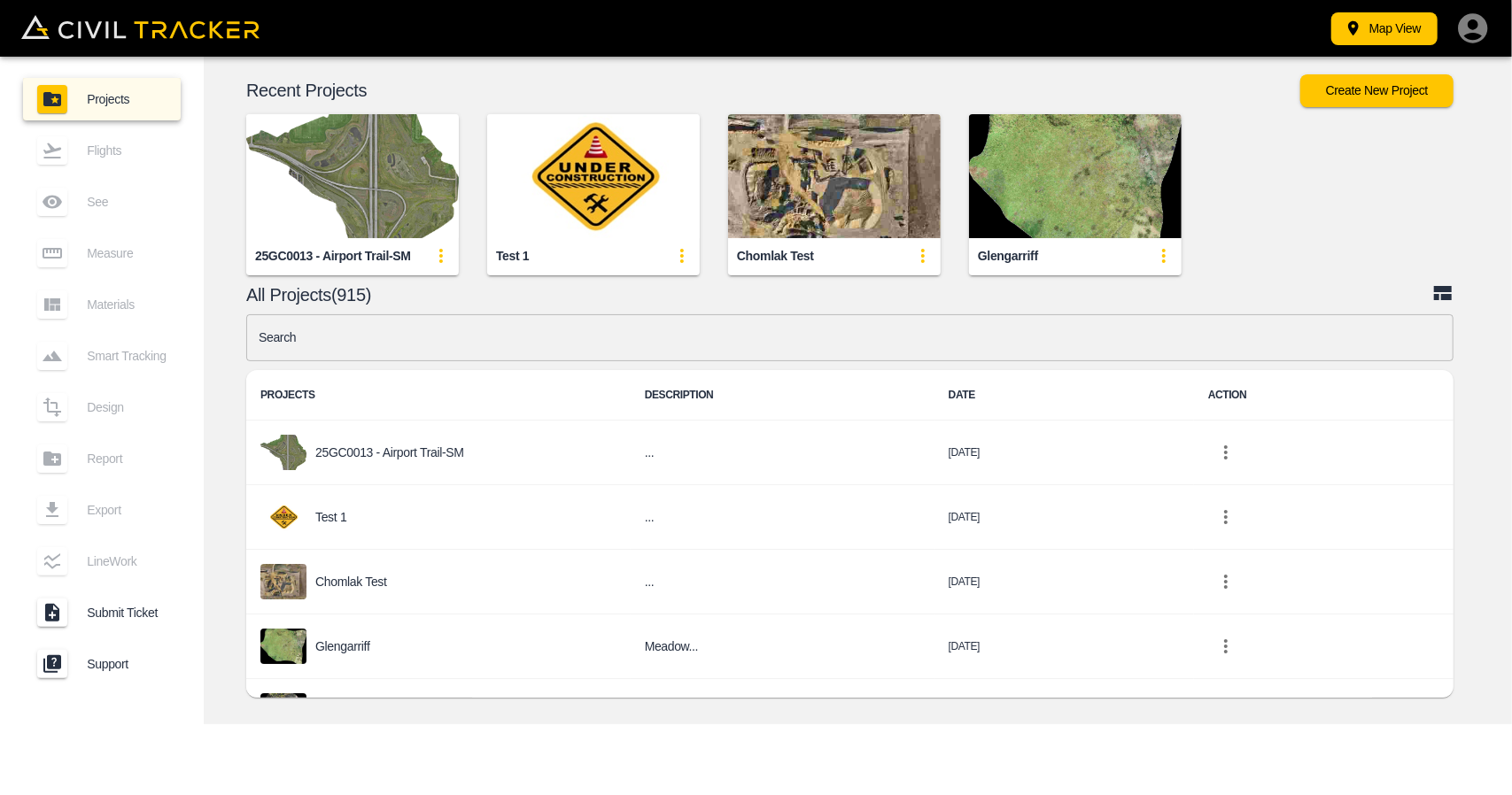
click at [340, 211] on img "button" at bounding box center [353, 176] width 213 height 124
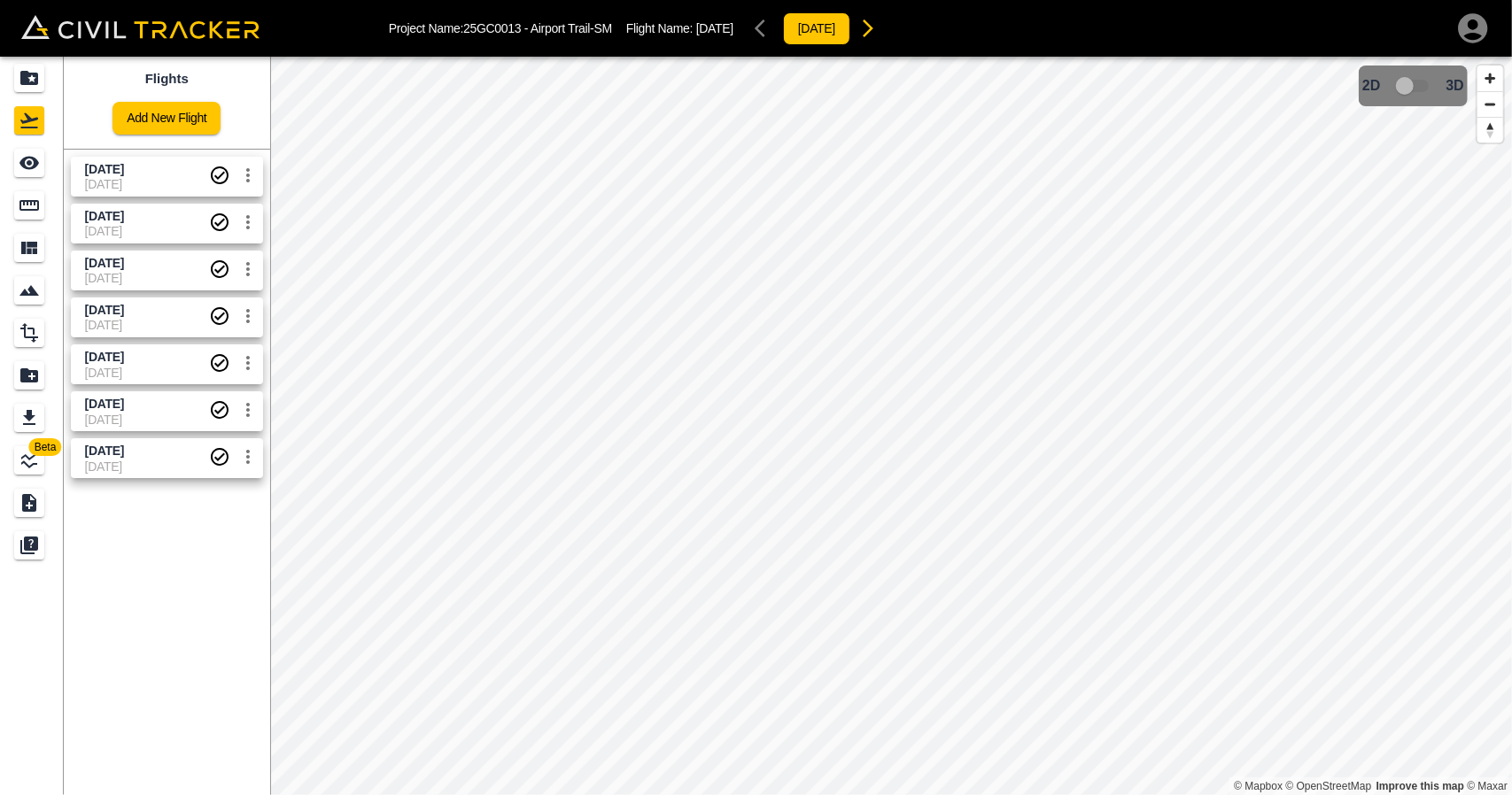
click at [124, 211] on span "[DATE]" at bounding box center [104, 215] width 39 height 14
click at [41, 158] on div "See" at bounding box center [28, 162] width 30 height 28
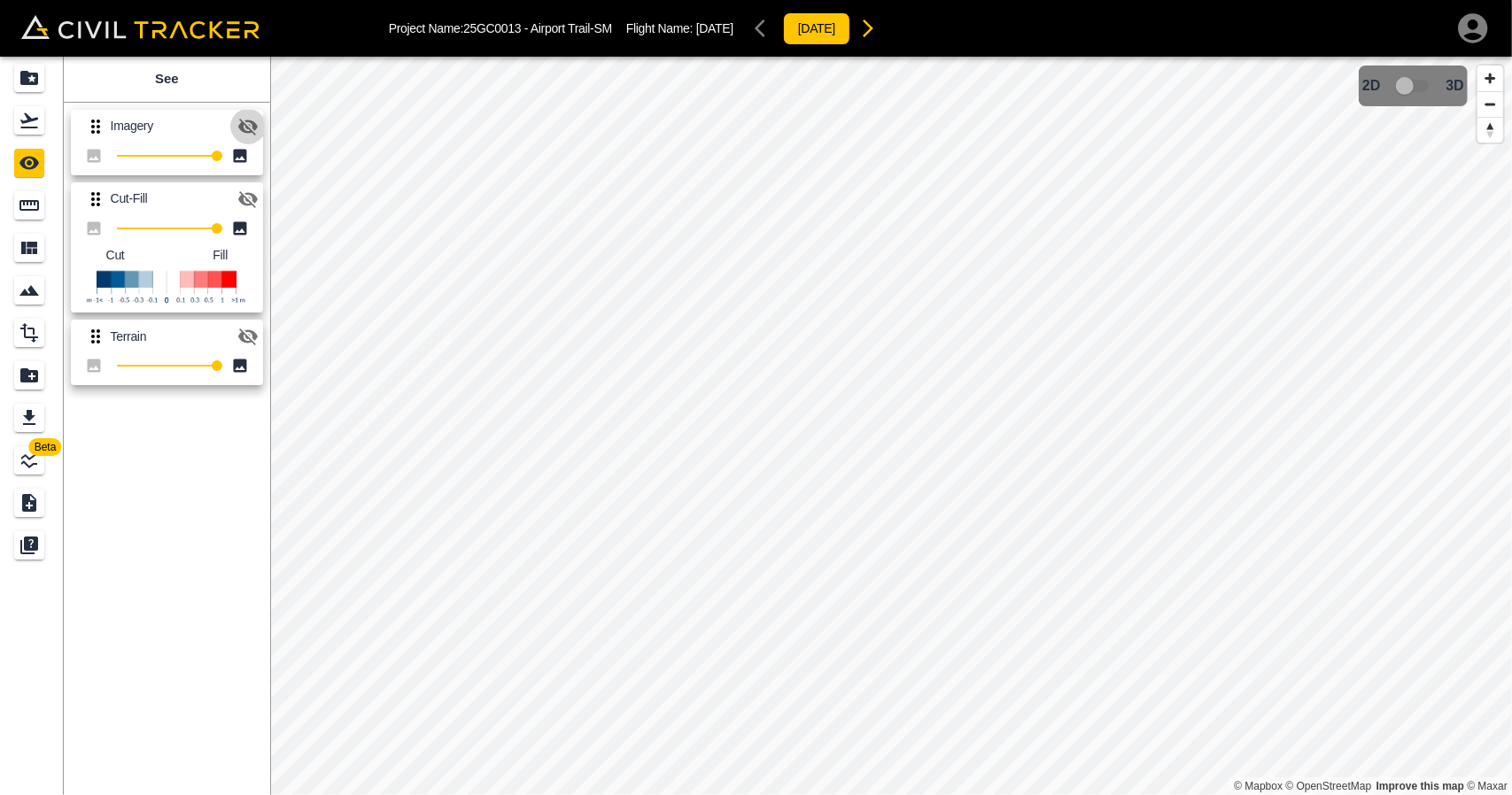
click at [247, 130] on icon "button" at bounding box center [247, 126] width 19 height 16
click at [247, 130] on icon "button" at bounding box center [247, 125] width 19 height 13
click at [257, 202] on icon "button" at bounding box center [247, 199] width 21 height 21
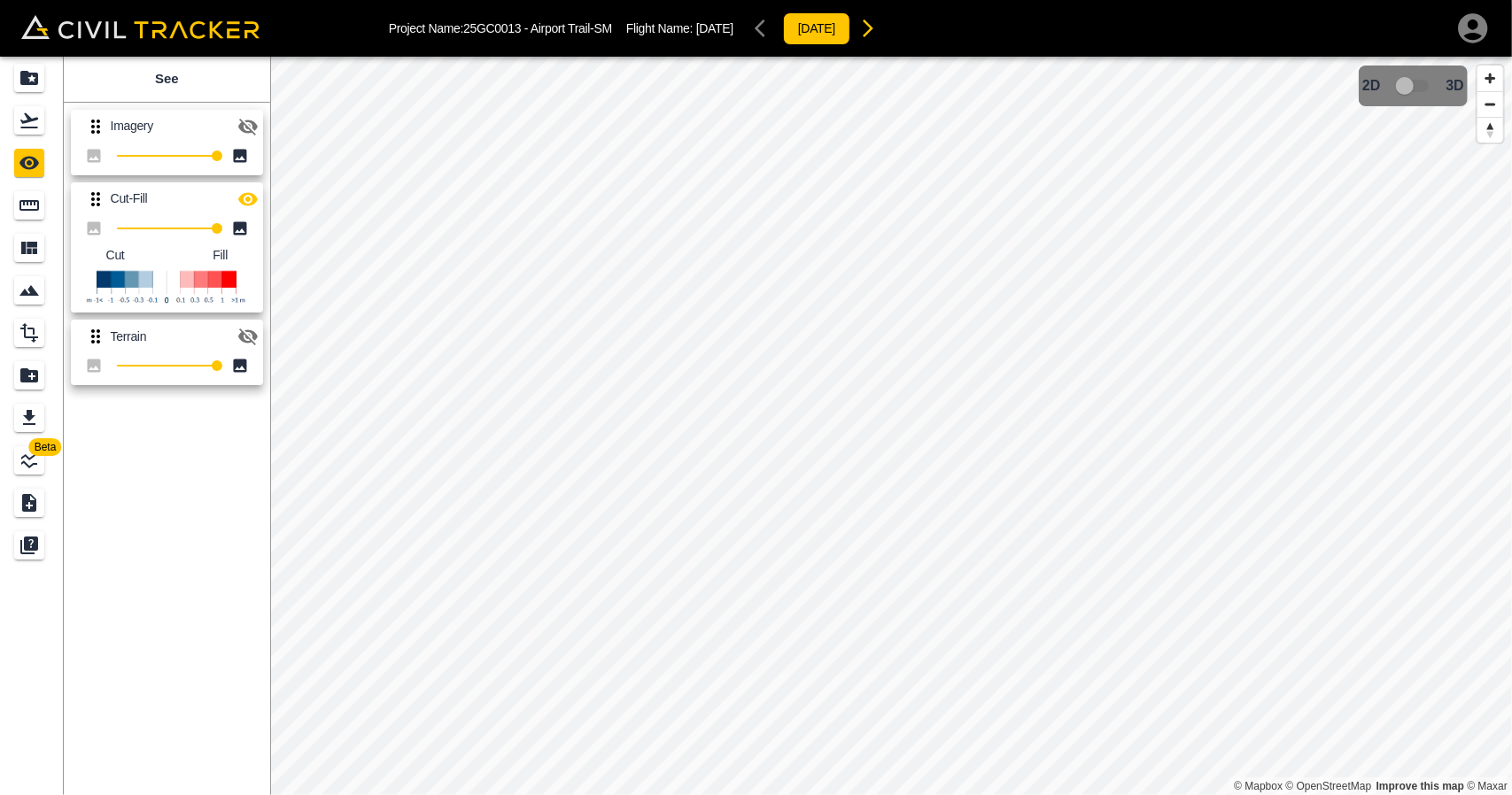
click at [257, 202] on icon "button" at bounding box center [247, 199] width 21 height 21
click at [247, 333] on icon "button" at bounding box center [247, 336] width 21 height 21
click at [247, 333] on icon "button" at bounding box center [247, 336] width 19 height 13
click at [248, 195] on icon "button" at bounding box center [247, 199] width 21 height 21
click at [248, 197] on icon "button" at bounding box center [247, 199] width 19 height 13
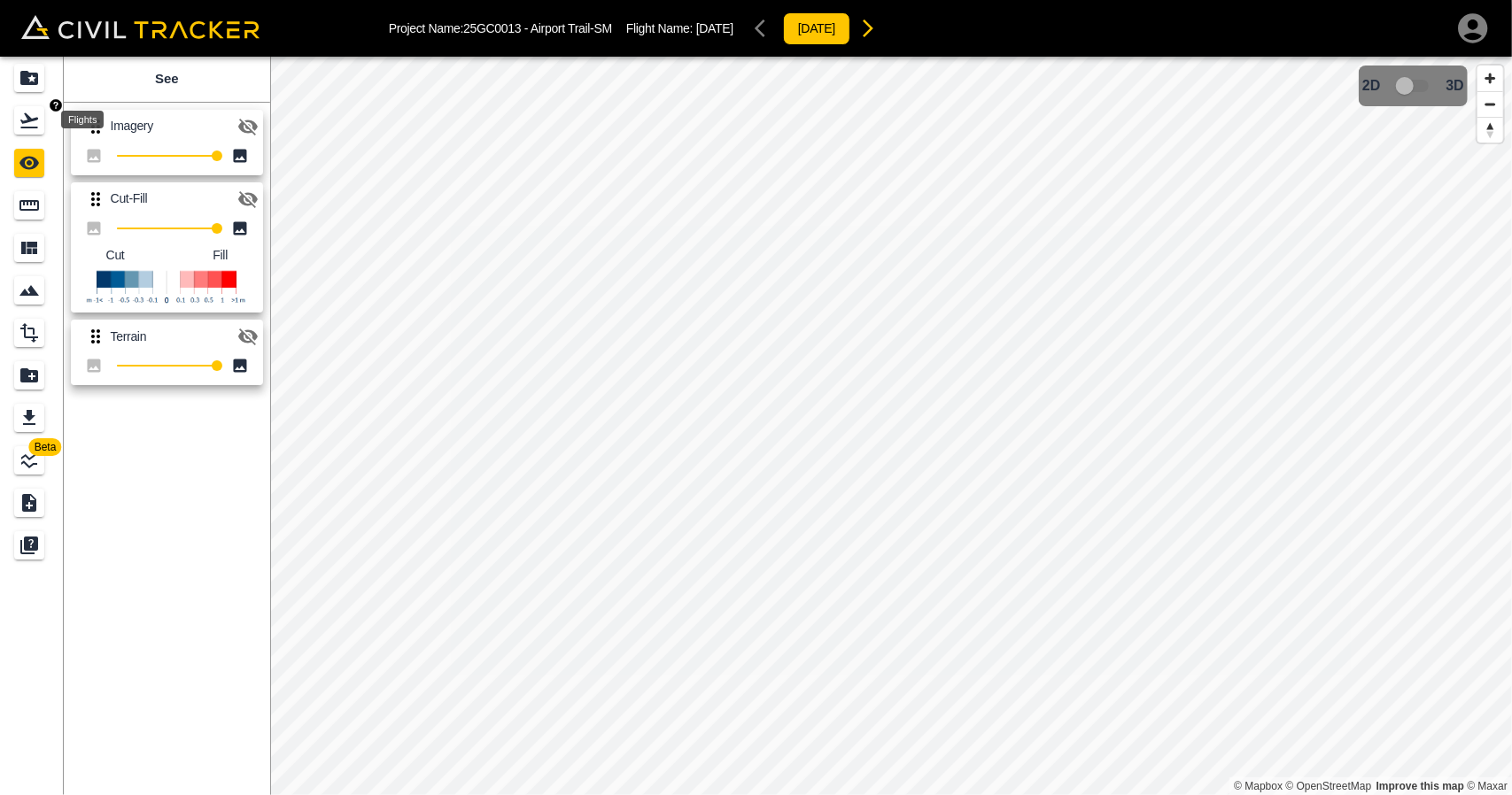
drag, startPoint x: 46, startPoint y: 118, endPoint x: 66, endPoint y: 129, distance: 22.8
click at [46, 118] on div "Flights" at bounding box center [31, 120] width 36 height 28
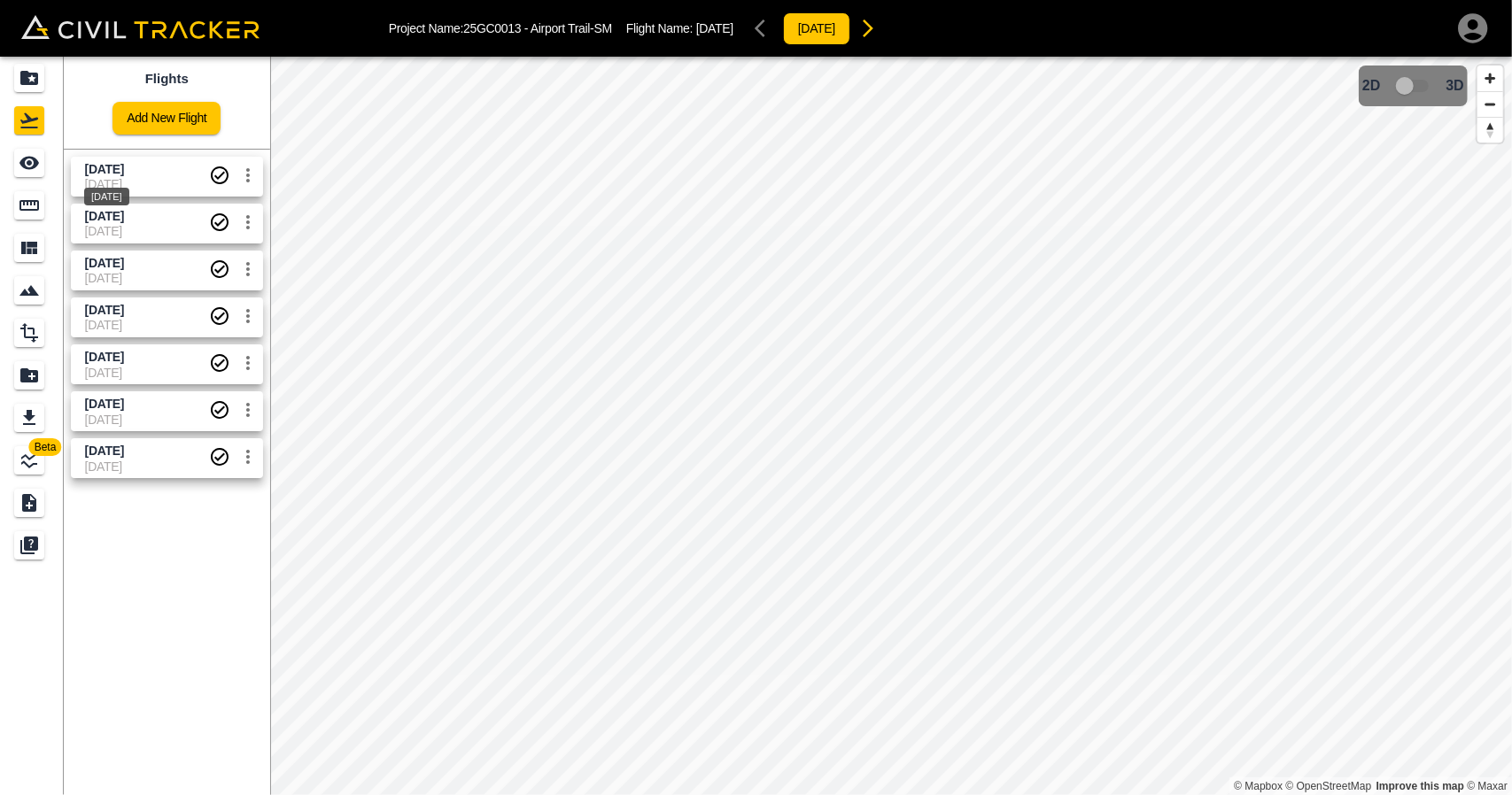
click at [112, 172] on span "[DATE]" at bounding box center [104, 169] width 39 height 14
drag, startPoint x: 17, startPoint y: 160, endPoint x: 82, endPoint y: 164, distance: 65.1
click at [17, 161] on div "See" at bounding box center [28, 162] width 30 height 28
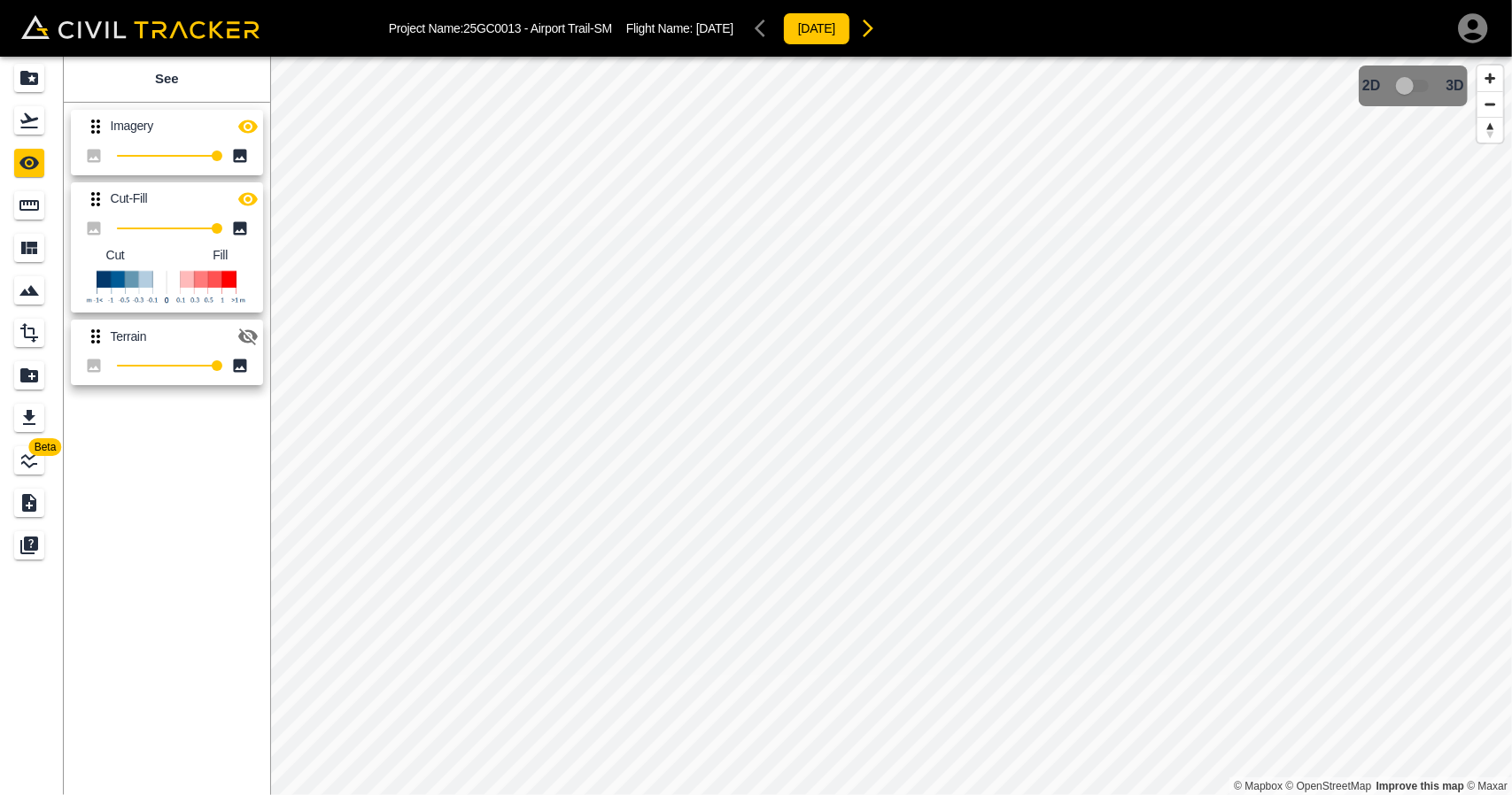
click at [251, 191] on icon "button" at bounding box center [247, 199] width 21 height 21
click at [248, 130] on icon "button" at bounding box center [247, 125] width 19 height 13
click at [19, 128] on icon "Flights" at bounding box center [28, 120] width 21 height 21
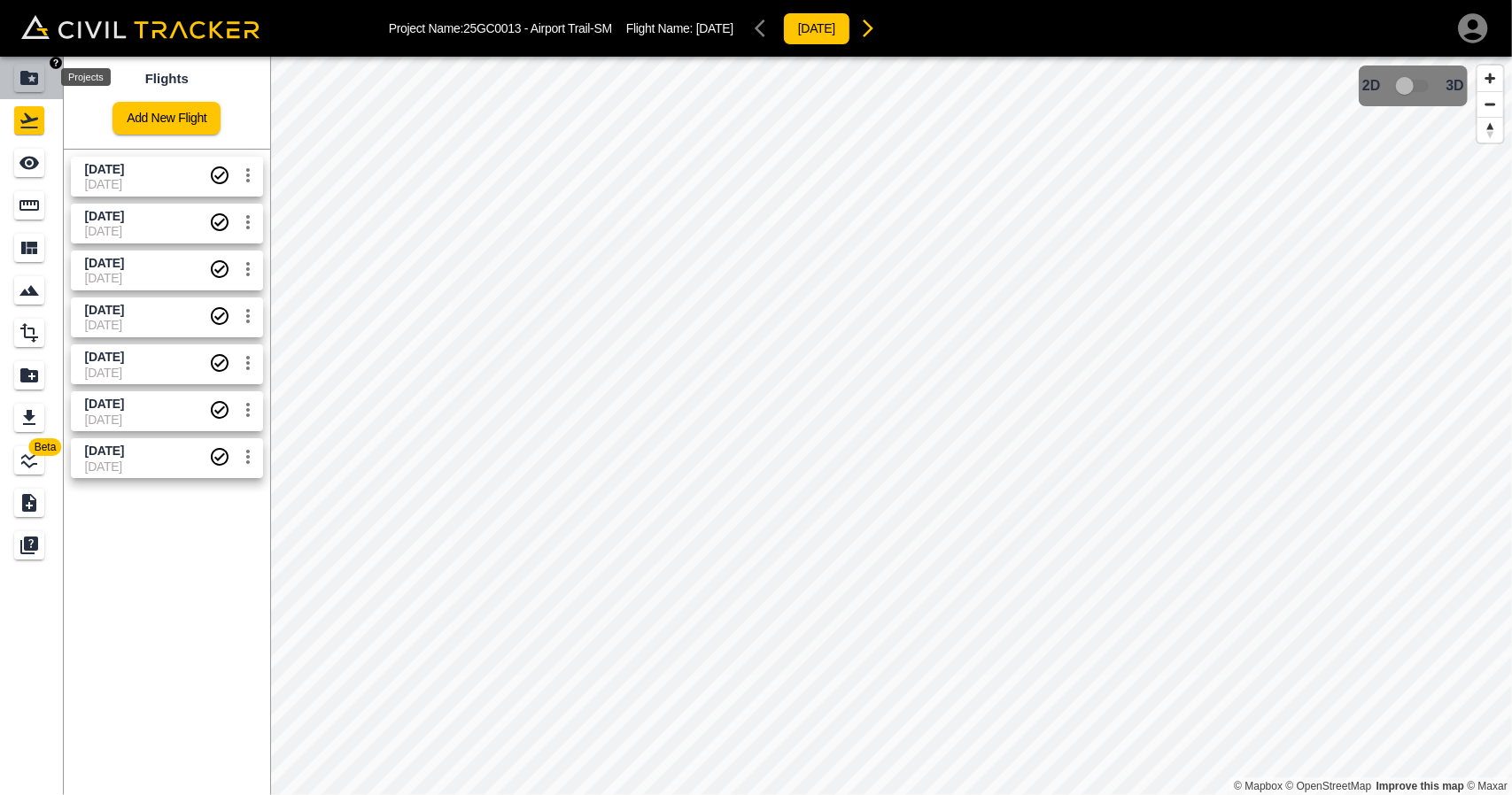
click at [41, 74] on div "Projects" at bounding box center [28, 78] width 30 height 28
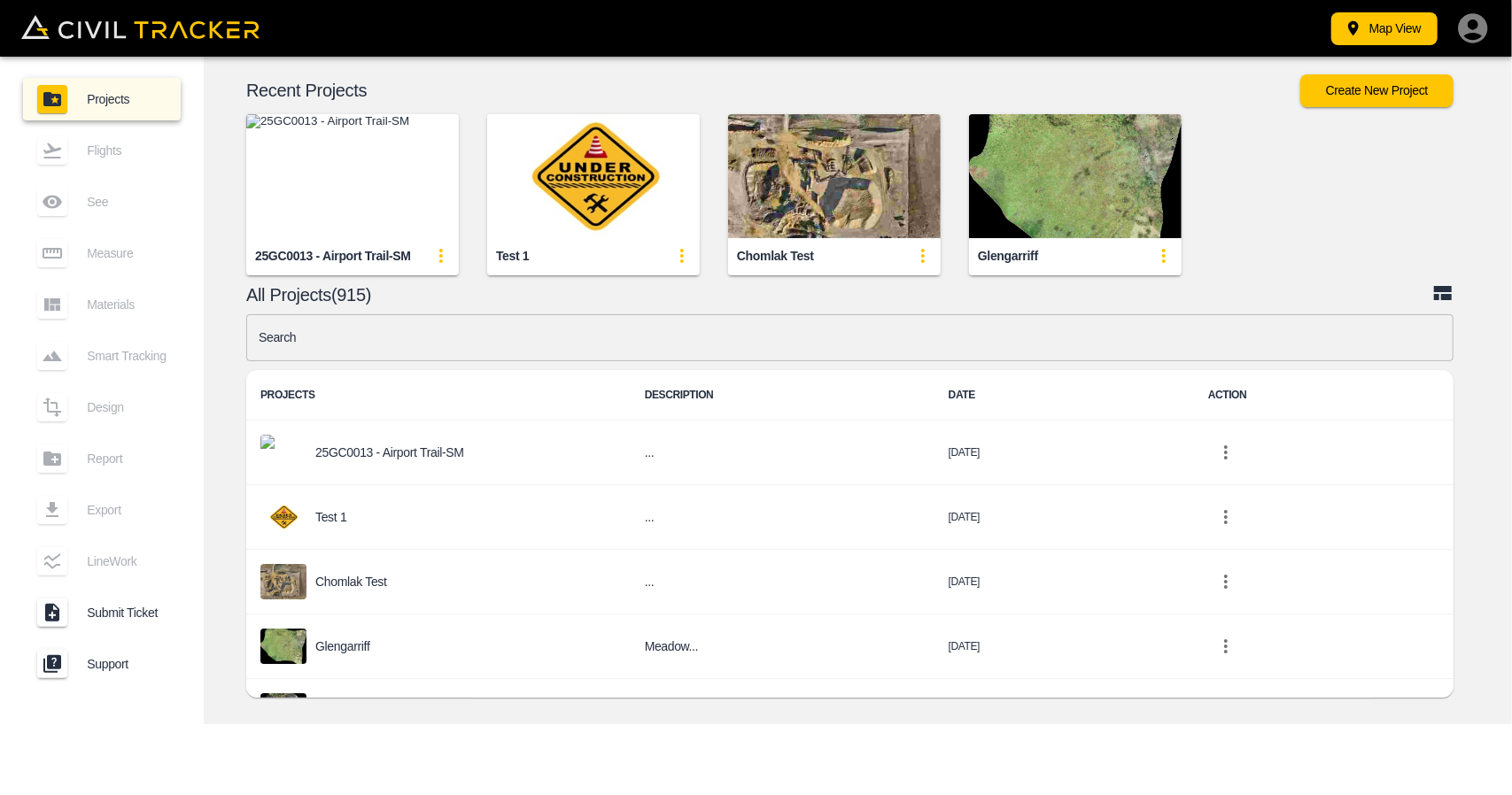
click at [292, 202] on img "button" at bounding box center [353, 176] width 213 height 124
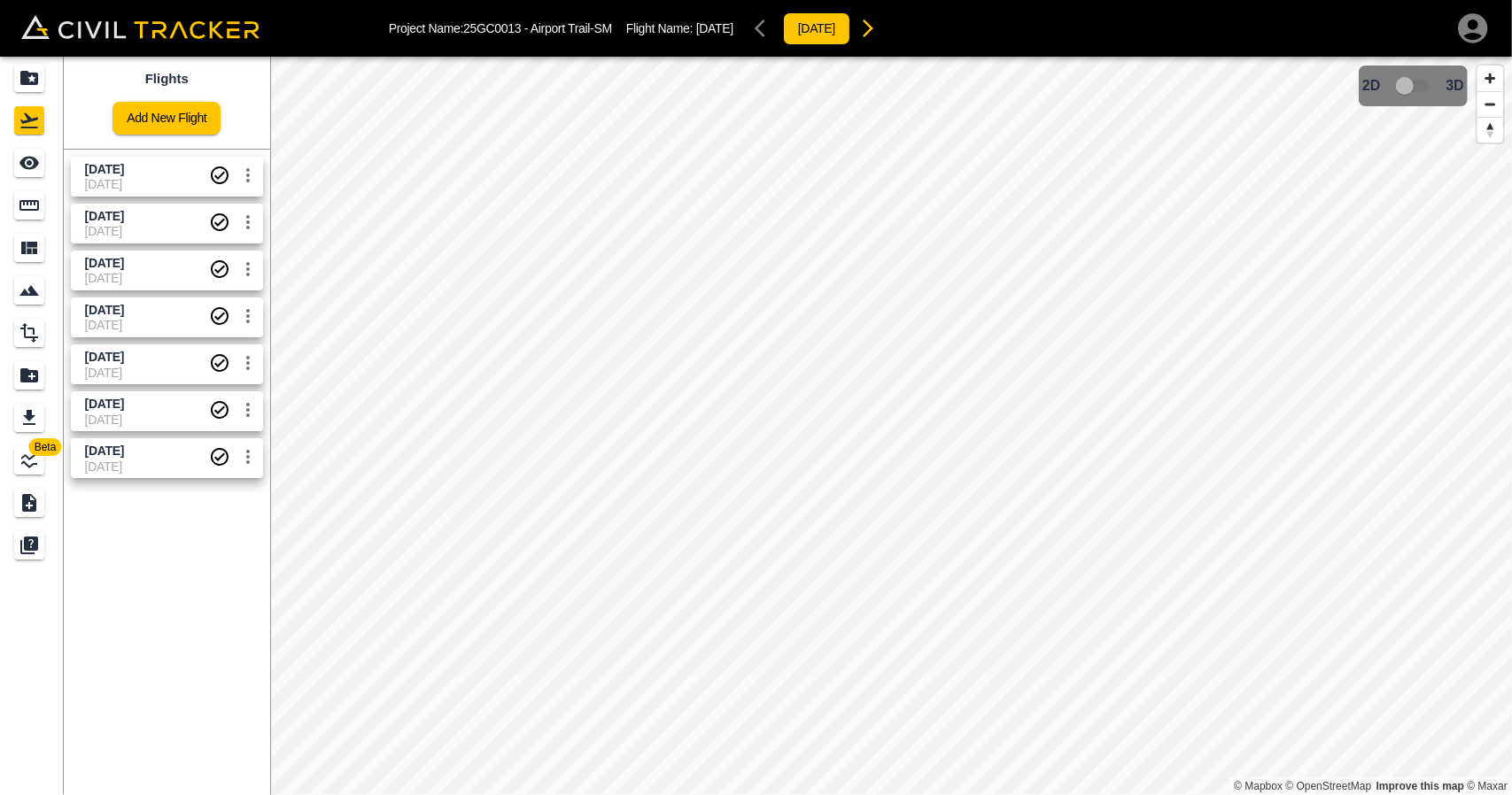
drag, startPoint x: 159, startPoint y: 183, endPoint x: 82, endPoint y: 181, distance: 77.0
click at [158, 183] on span "[DATE]" at bounding box center [147, 183] width 124 height 14
click at [35, 179] on link at bounding box center [32, 163] width 64 height 42
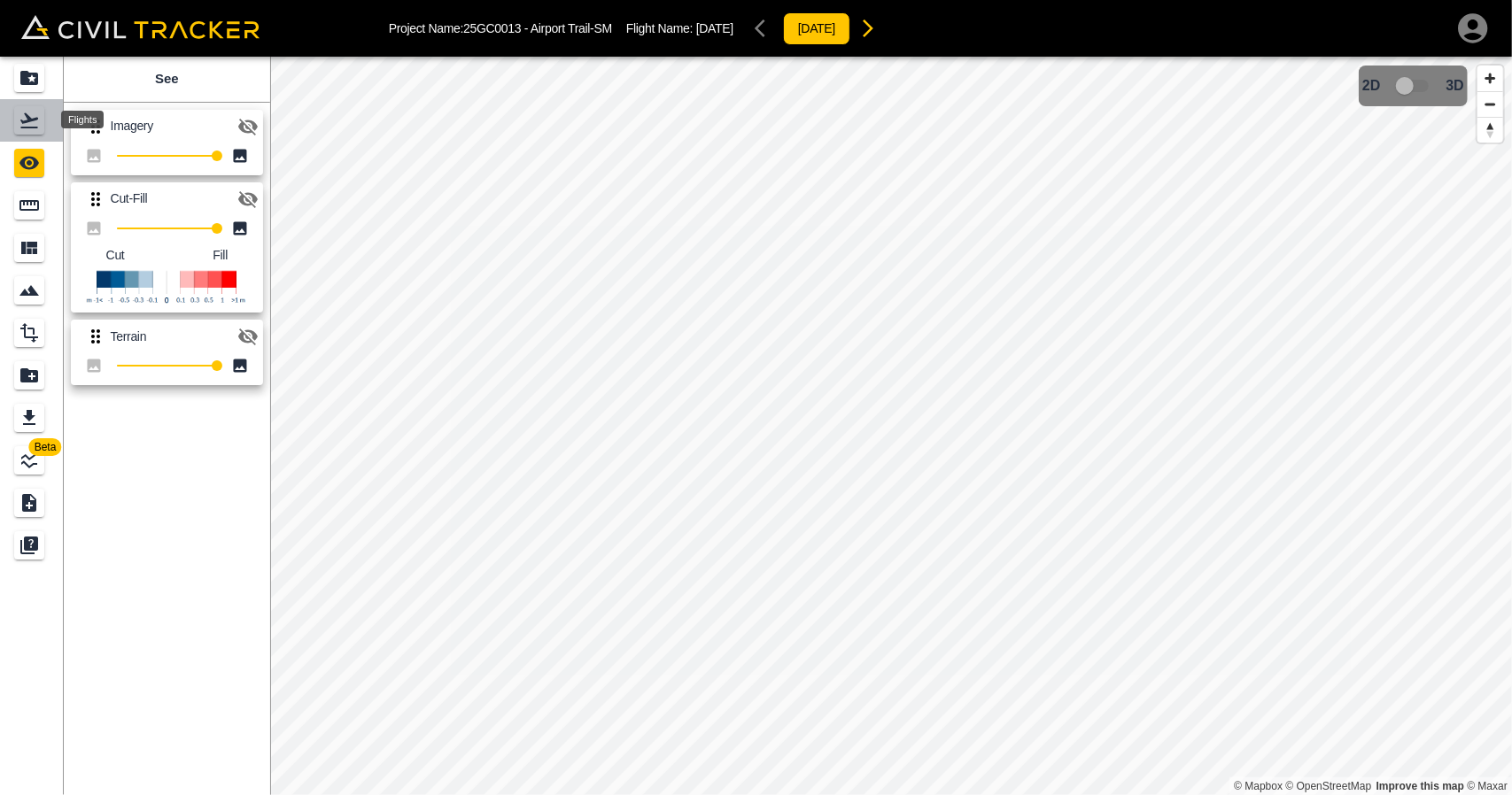
click at [39, 122] on div "Flights" at bounding box center [28, 120] width 30 height 28
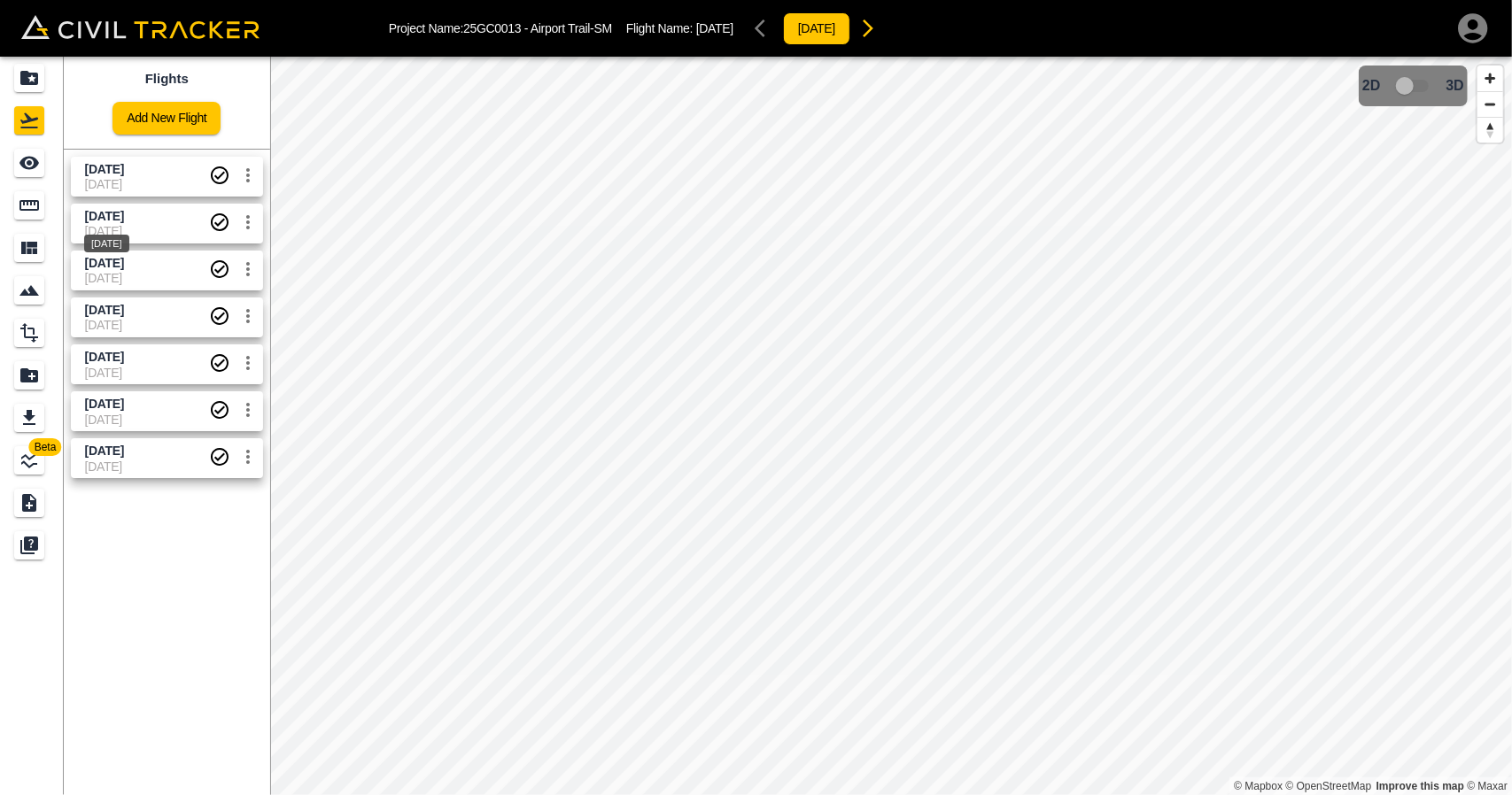
click at [115, 219] on span "[DATE]" at bounding box center [104, 215] width 39 height 14
click at [40, 159] on div "See" at bounding box center [28, 162] width 30 height 28
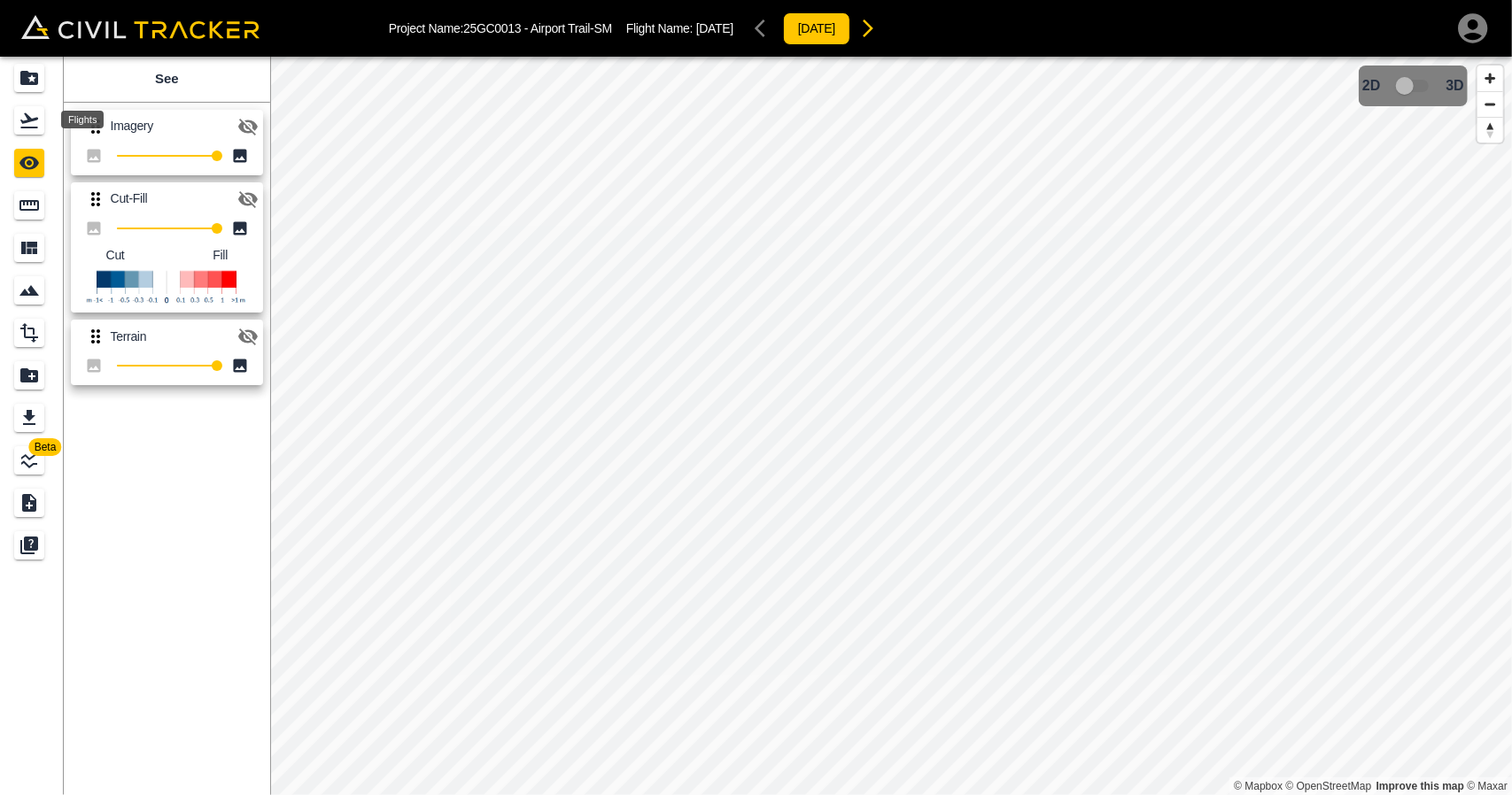
click at [40, 125] on div "Flights" at bounding box center [28, 120] width 30 height 28
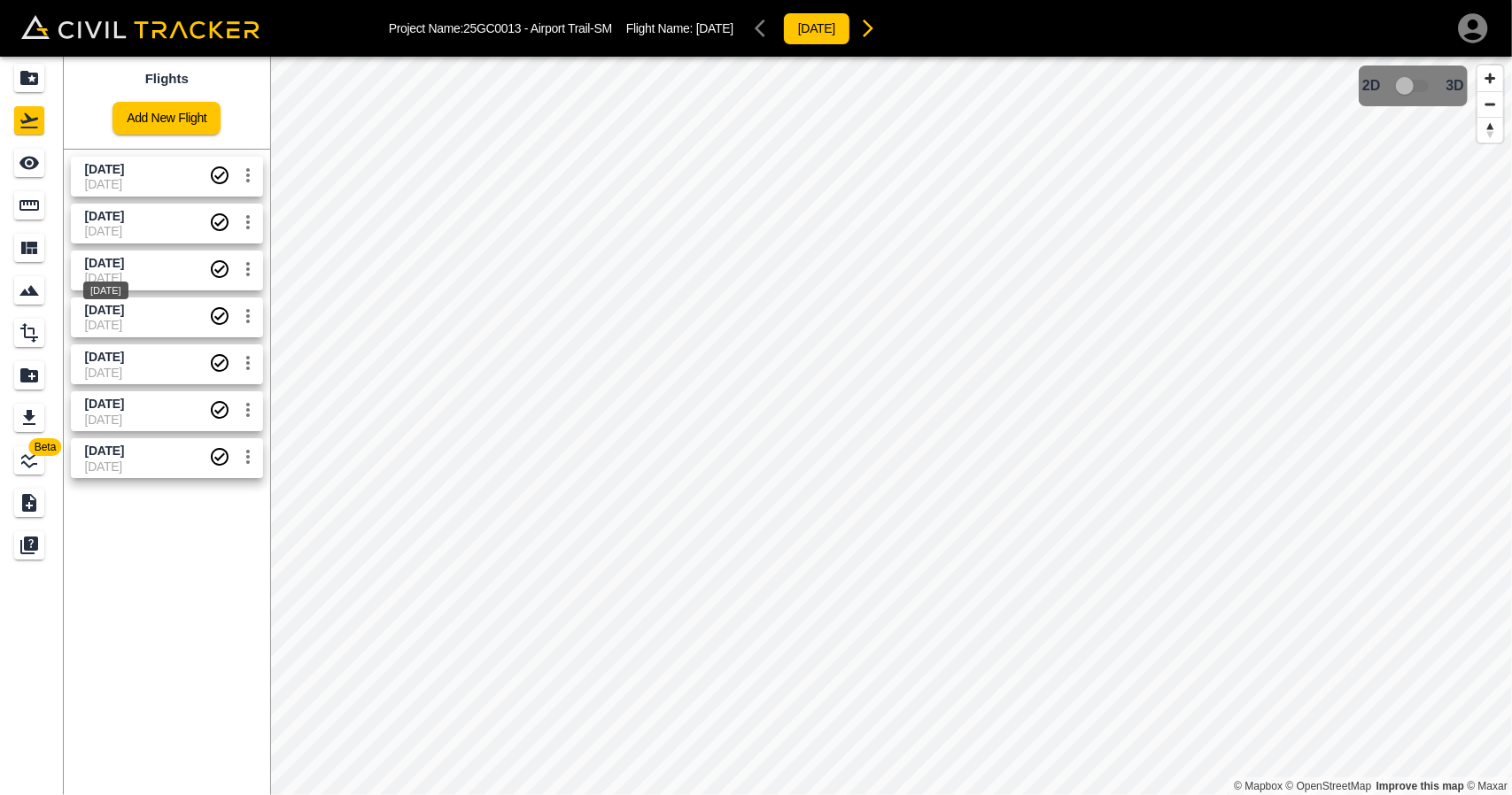
drag, startPoint x: 103, startPoint y: 267, endPoint x: 42, endPoint y: 183, distance: 103.8
click at [103, 263] on span "[DATE]" at bounding box center [104, 262] width 39 height 14
click at [31, 169] on icon "See" at bounding box center [28, 162] width 21 height 21
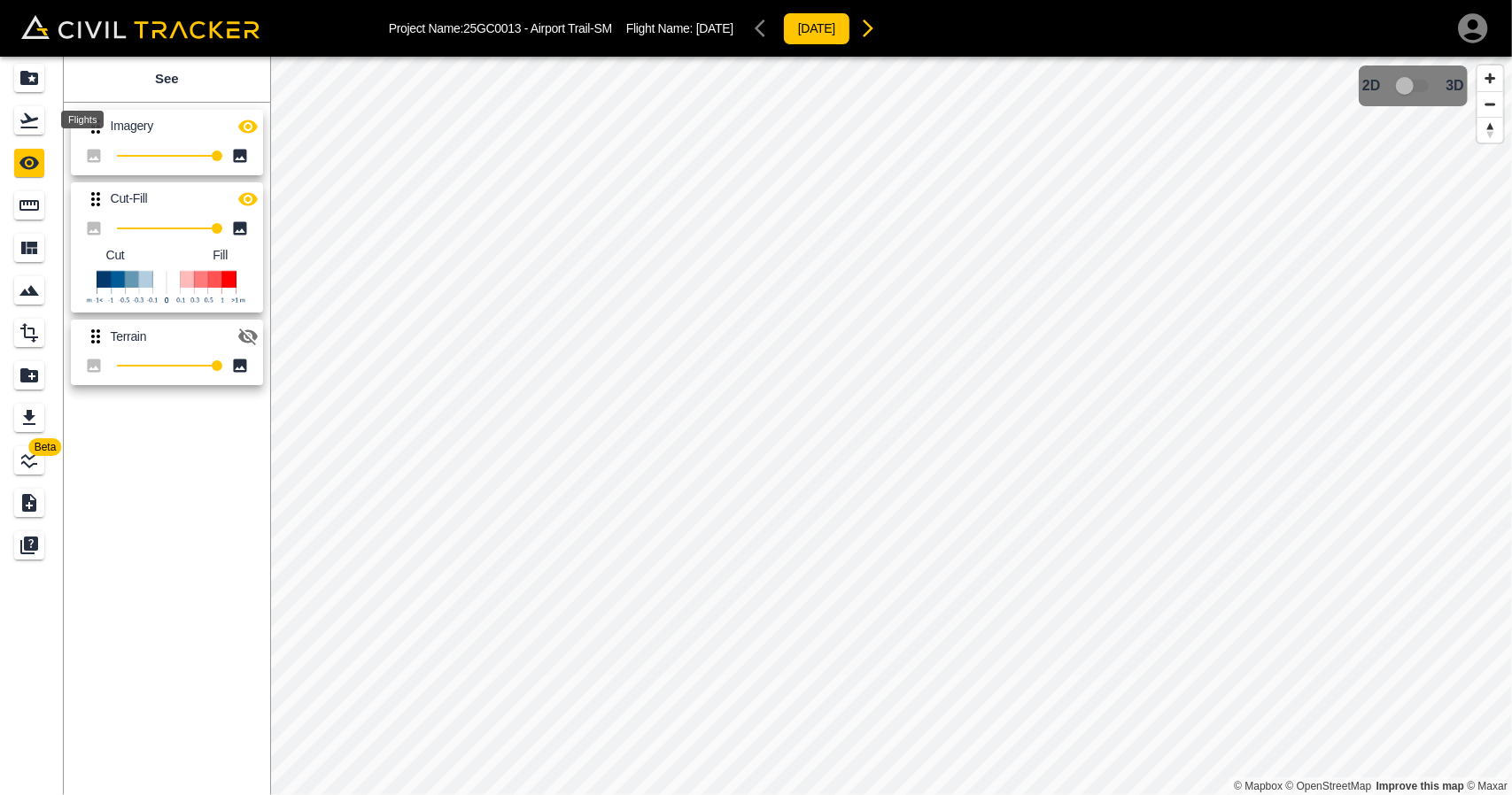
click at [38, 121] on icon "Flights" at bounding box center [28, 120] width 21 height 21
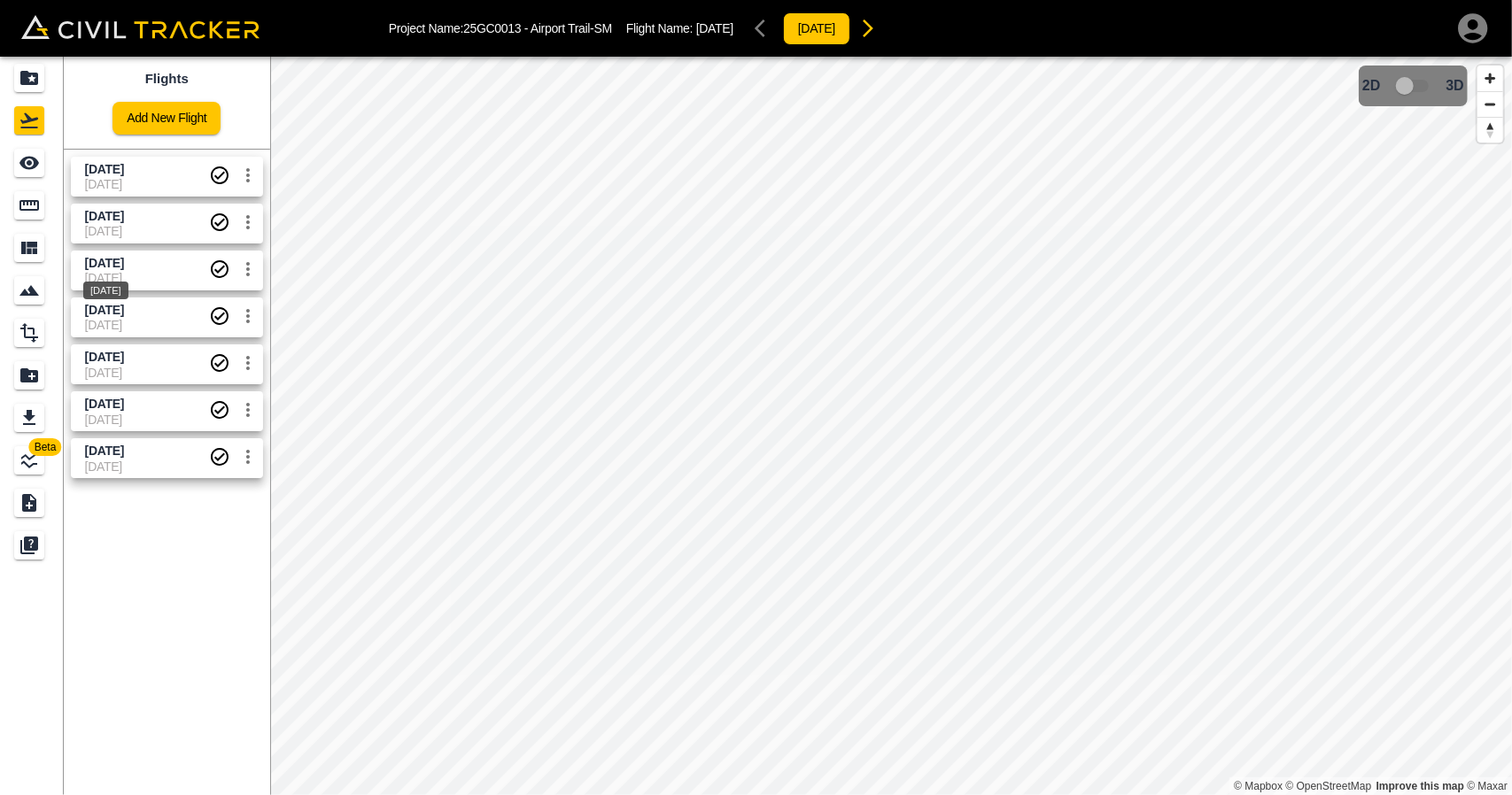
drag, startPoint x: 103, startPoint y: 259, endPoint x: 40, endPoint y: 177, distance: 103.4
click at [103, 260] on span "[DATE]" at bounding box center [104, 262] width 39 height 14
click at [38, 174] on div "See" at bounding box center [28, 162] width 30 height 28
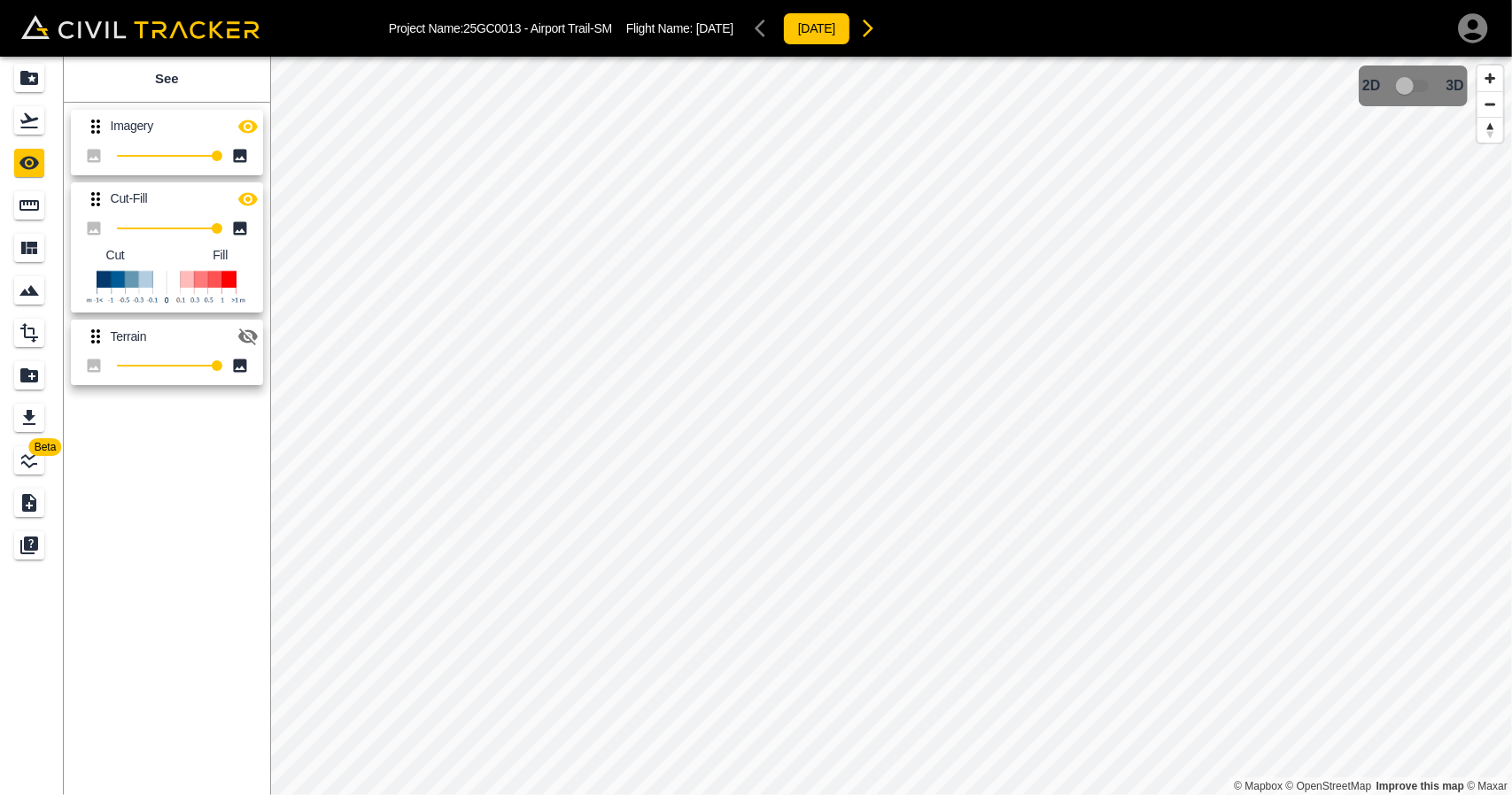
click at [248, 126] on icon "button" at bounding box center [247, 125] width 19 height 13
click at [251, 195] on icon "button" at bounding box center [247, 199] width 19 height 13
click at [34, 121] on icon "Flights" at bounding box center [28, 120] width 21 height 21
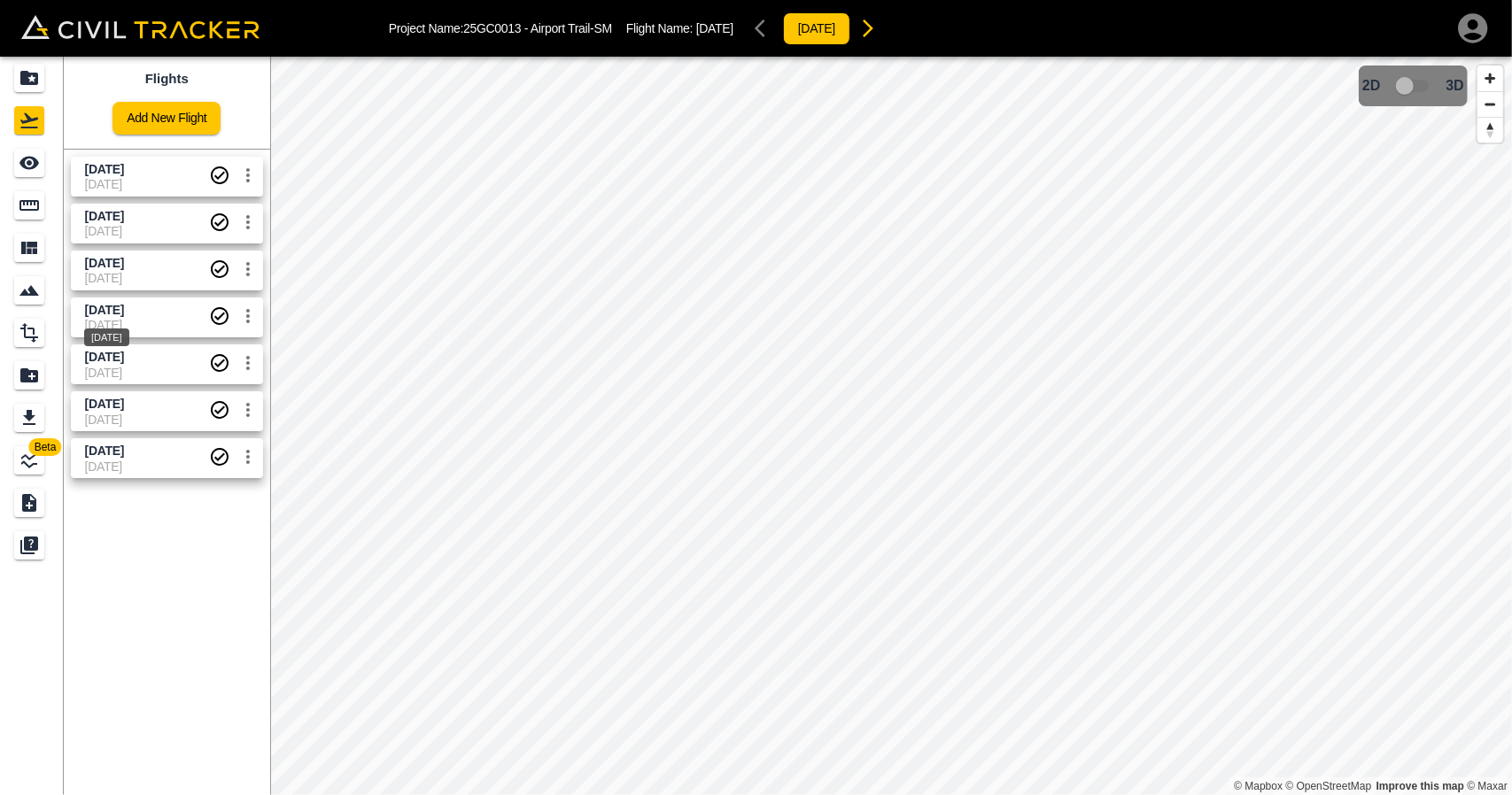
click at [105, 315] on span "[DATE]" at bounding box center [104, 309] width 39 height 14
click at [40, 163] on div "See" at bounding box center [28, 162] width 30 height 28
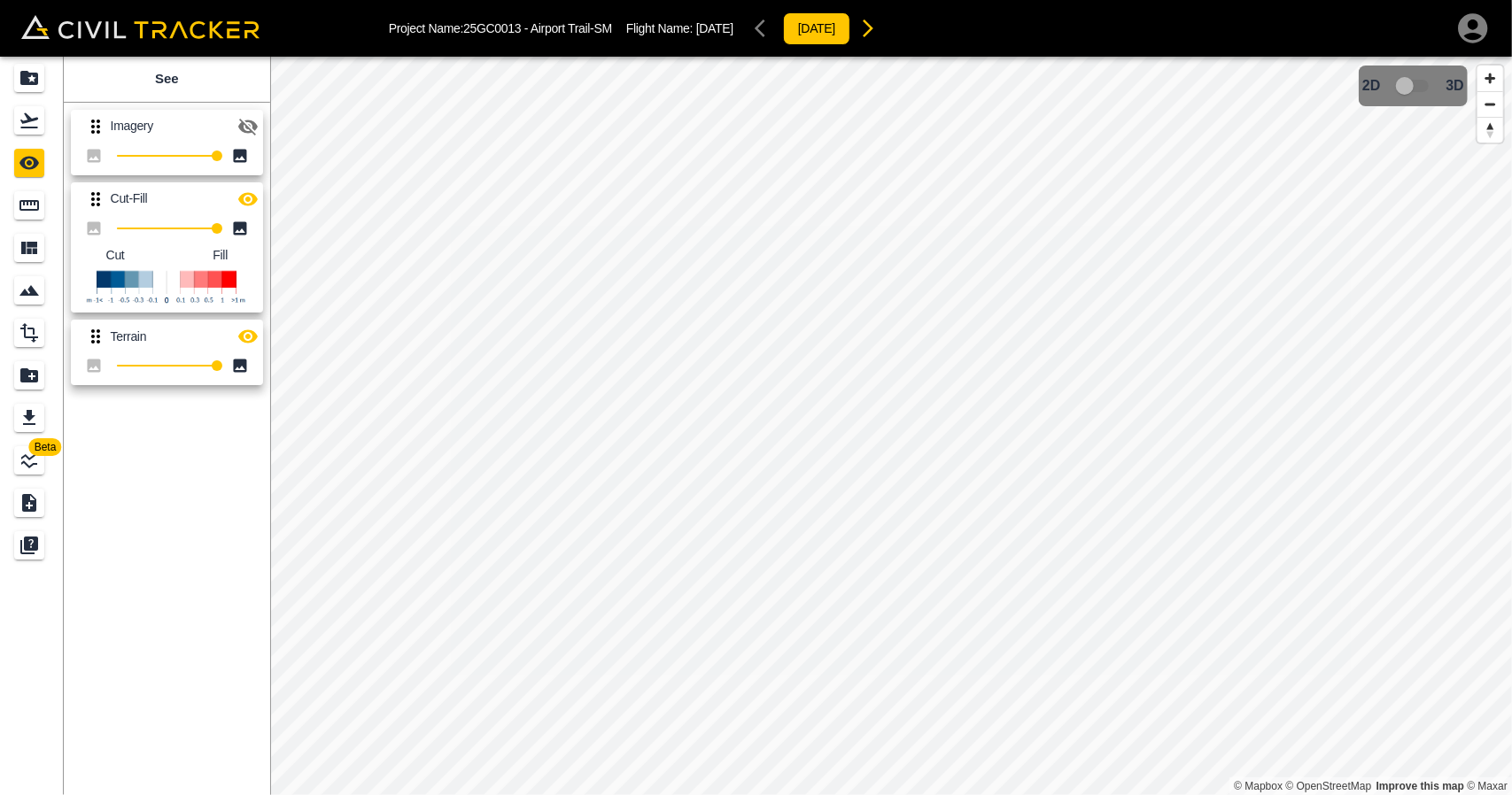
click at [237, 207] on icon "button" at bounding box center [247, 199] width 21 height 21
drag, startPoint x: 246, startPoint y: 341, endPoint x: 238, endPoint y: 318, distance: 24.4
click at [246, 339] on icon "button" at bounding box center [247, 336] width 21 height 21
click at [44, 132] on div "Flights" at bounding box center [31, 120] width 36 height 28
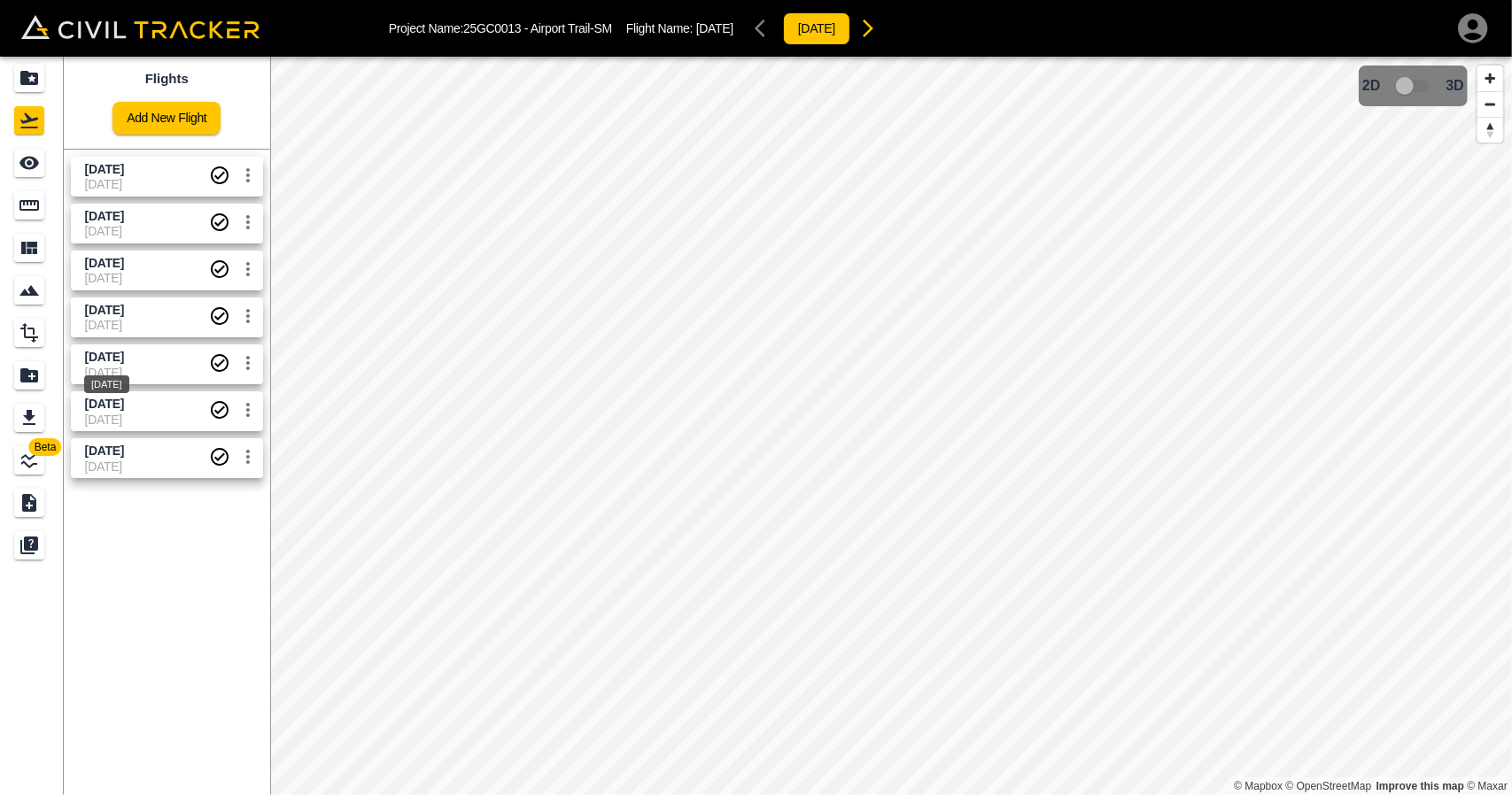
click at [124, 360] on span "[DATE]" at bounding box center [104, 356] width 39 height 14
click at [42, 168] on div "See" at bounding box center [28, 162] width 30 height 28
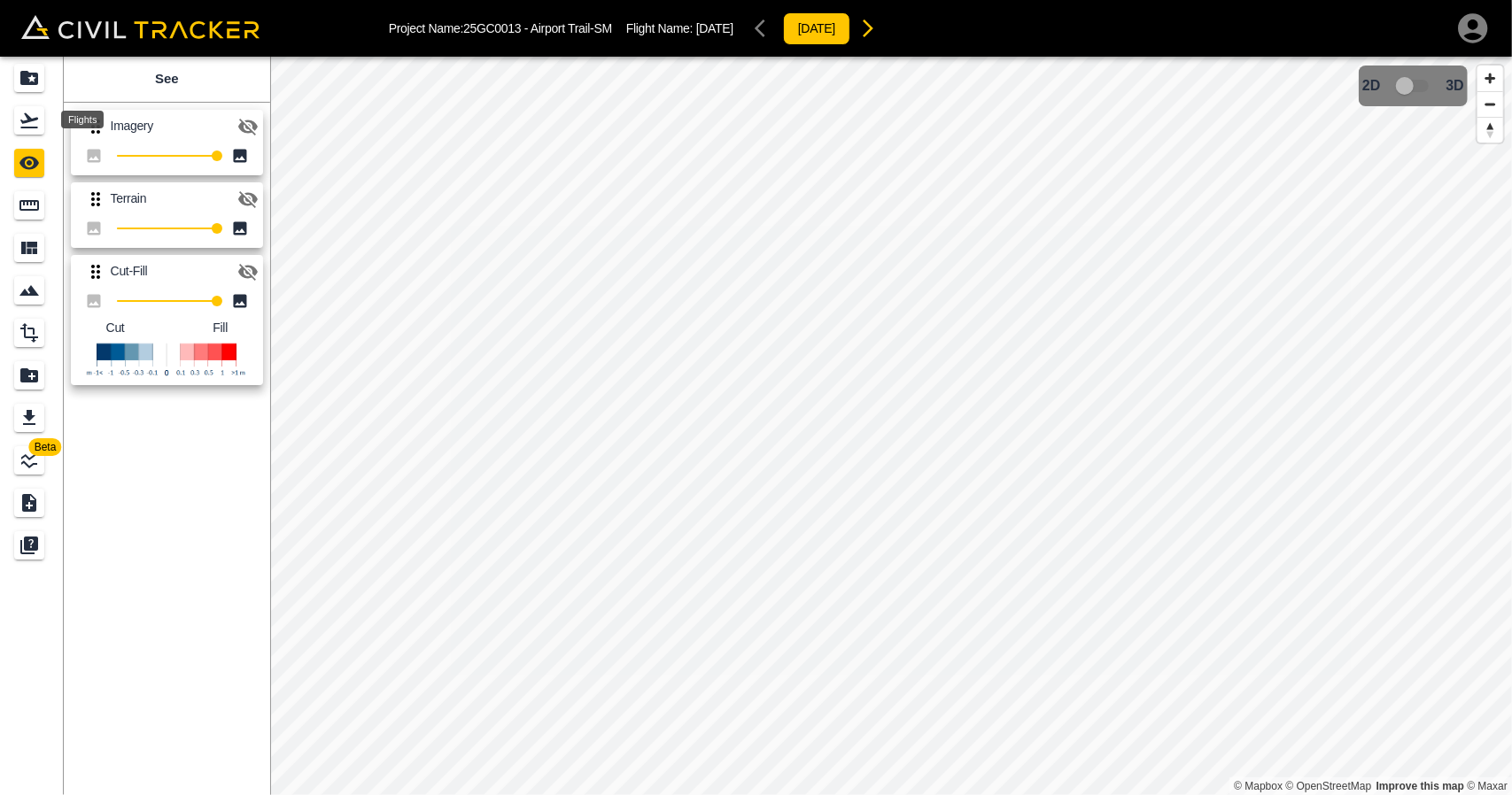
drag, startPoint x: 40, startPoint y: 121, endPoint x: 55, endPoint y: 139, distance: 23.4
click at [40, 121] on div "Flights" at bounding box center [28, 120] width 30 height 28
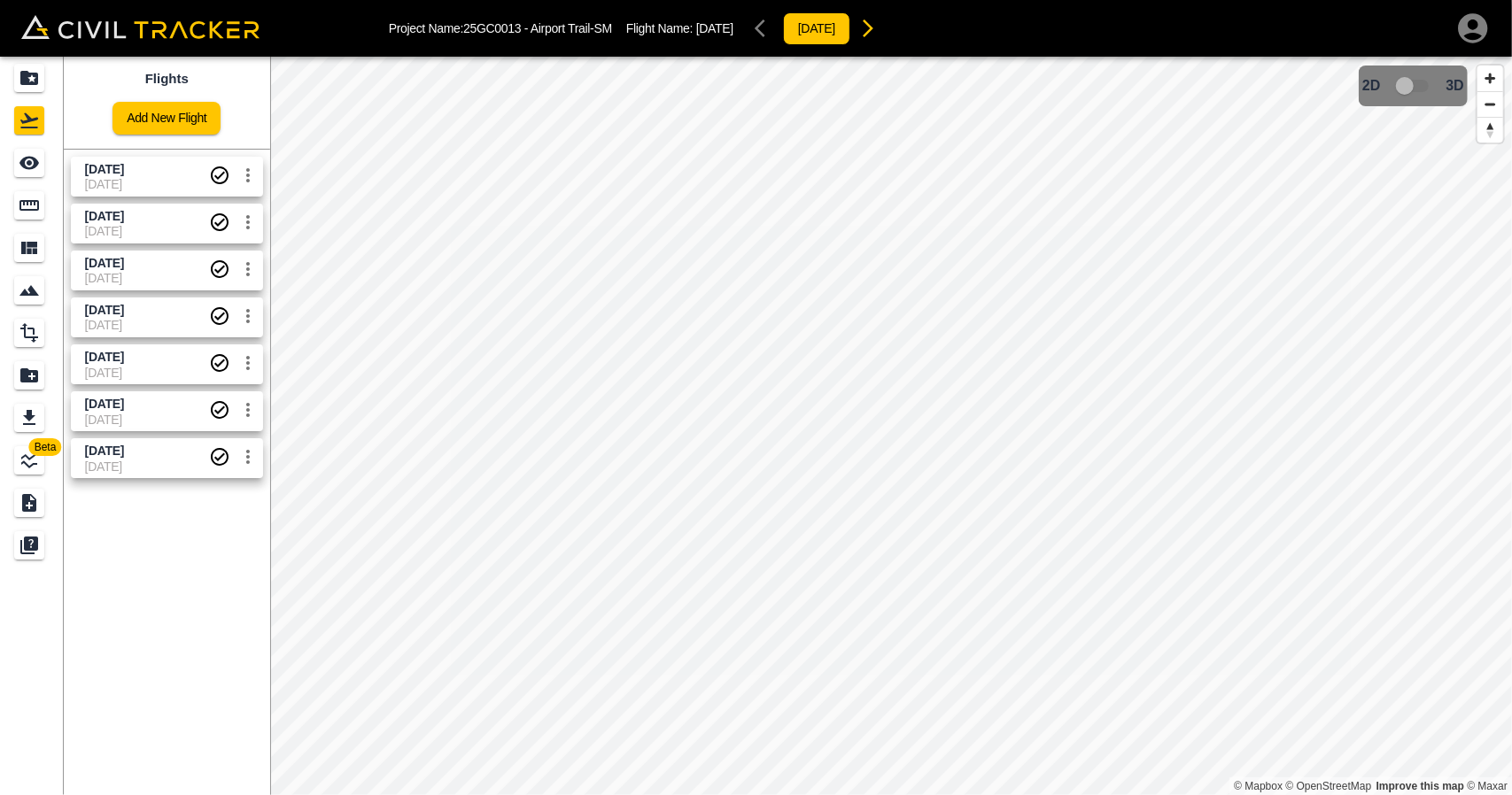
drag, startPoint x: 167, startPoint y: 409, endPoint x: 51, endPoint y: 208, distance: 232.1
click at [167, 409] on span "[DATE]" at bounding box center [147, 404] width 124 height 16
click at [24, 165] on icon "See" at bounding box center [28, 163] width 19 height 13
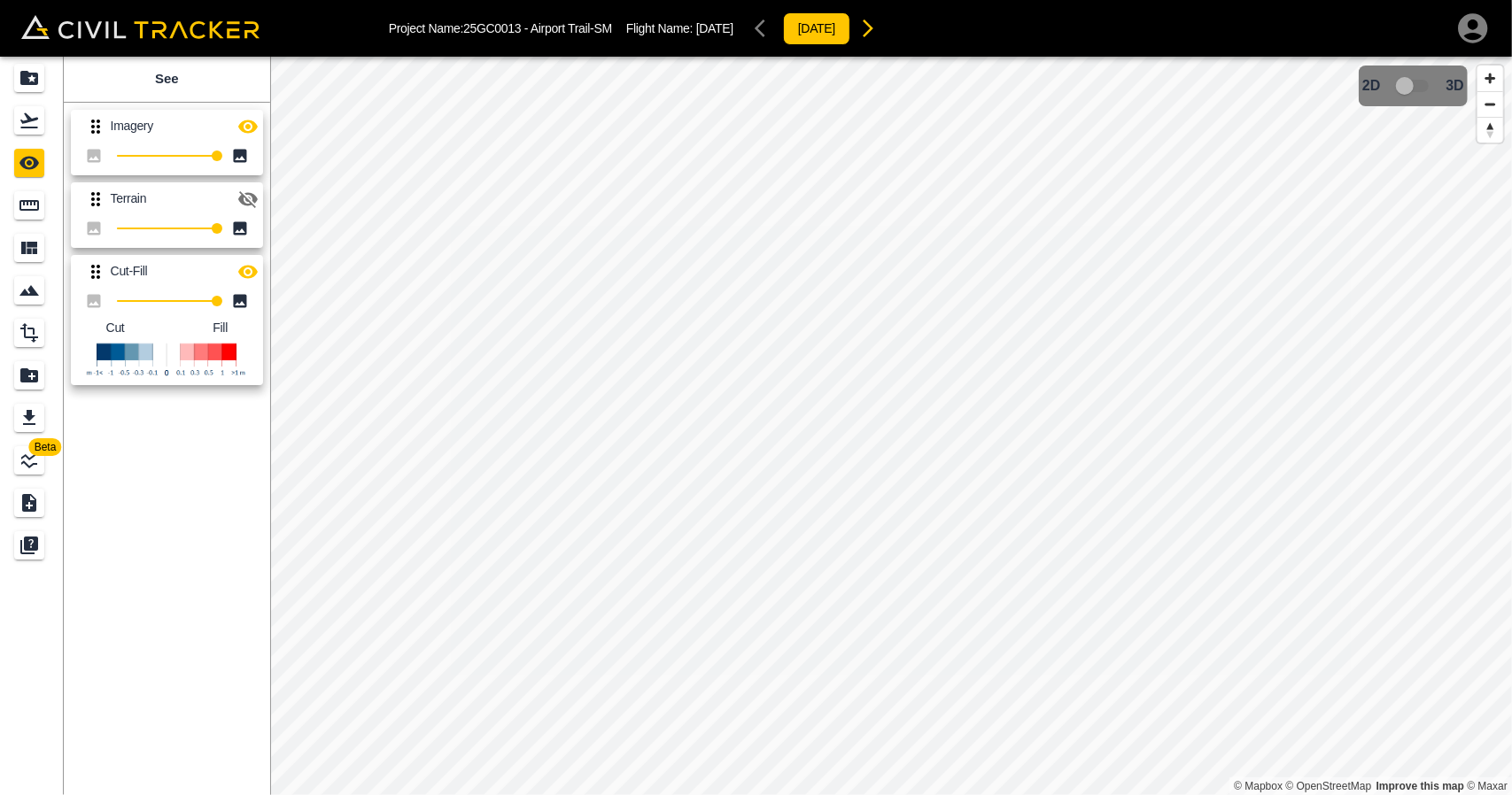
drag, startPoint x: 246, startPoint y: 132, endPoint x: 252, endPoint y: 249, distance: 117.2
click at [247, 131] on icon "button" at bounding box center [247, 125] width 19 height 13
click at [252, 267] on icon "button" at bounding box center [247, 271] width 19 height 13
click at [16, 118] on div "Flights" at bounding box center [28, 120] width 30 height 28
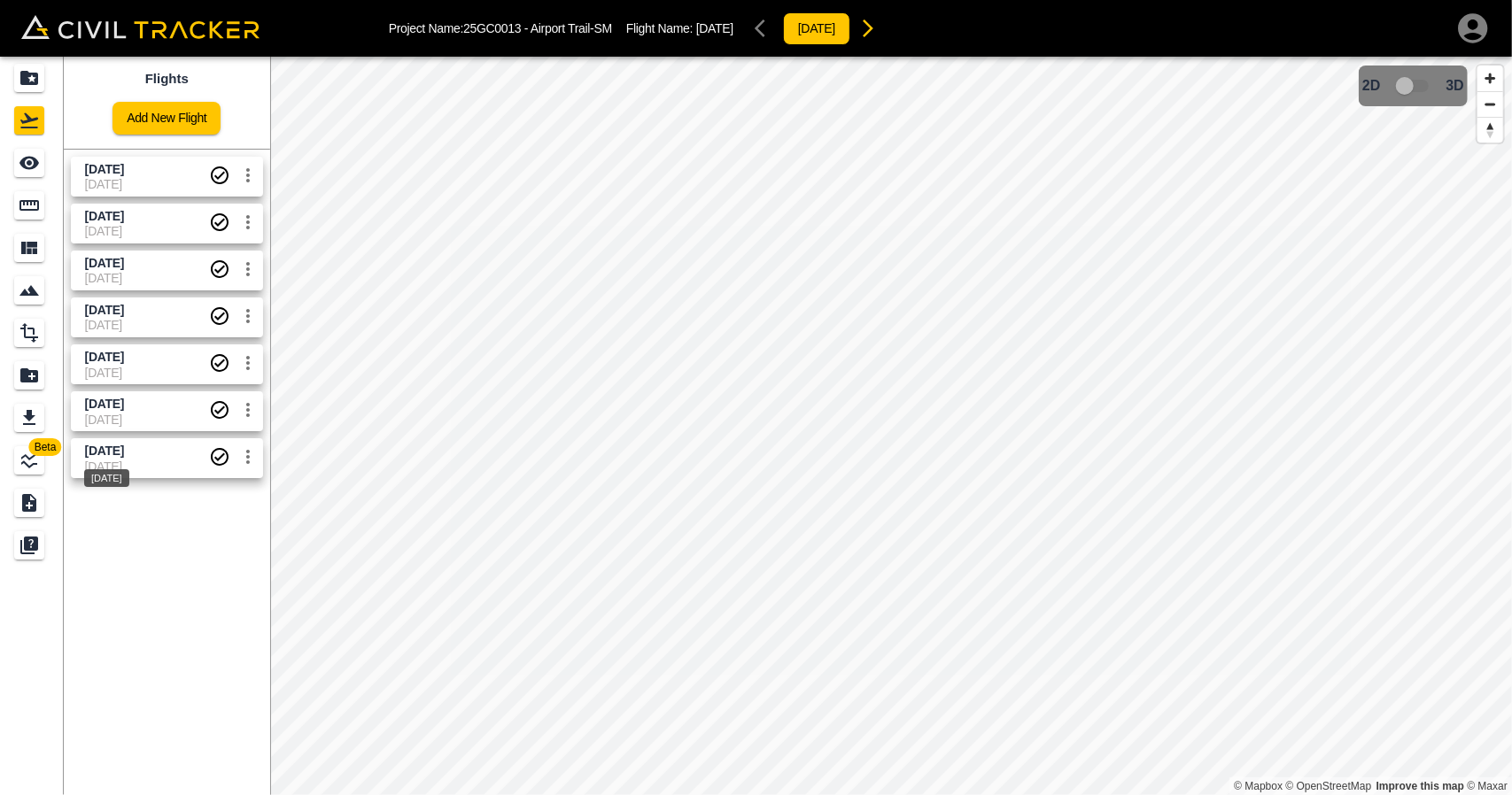
click at [120, 454] on span "[DATE]" at bounding box center [104, 450] width 39 height 14
click at [36, 139] on link at bounding box center [32, 120] width 64 height 42
click at [37, 163] on icon "See" at bounding box center [28, 163] width 19 height 13
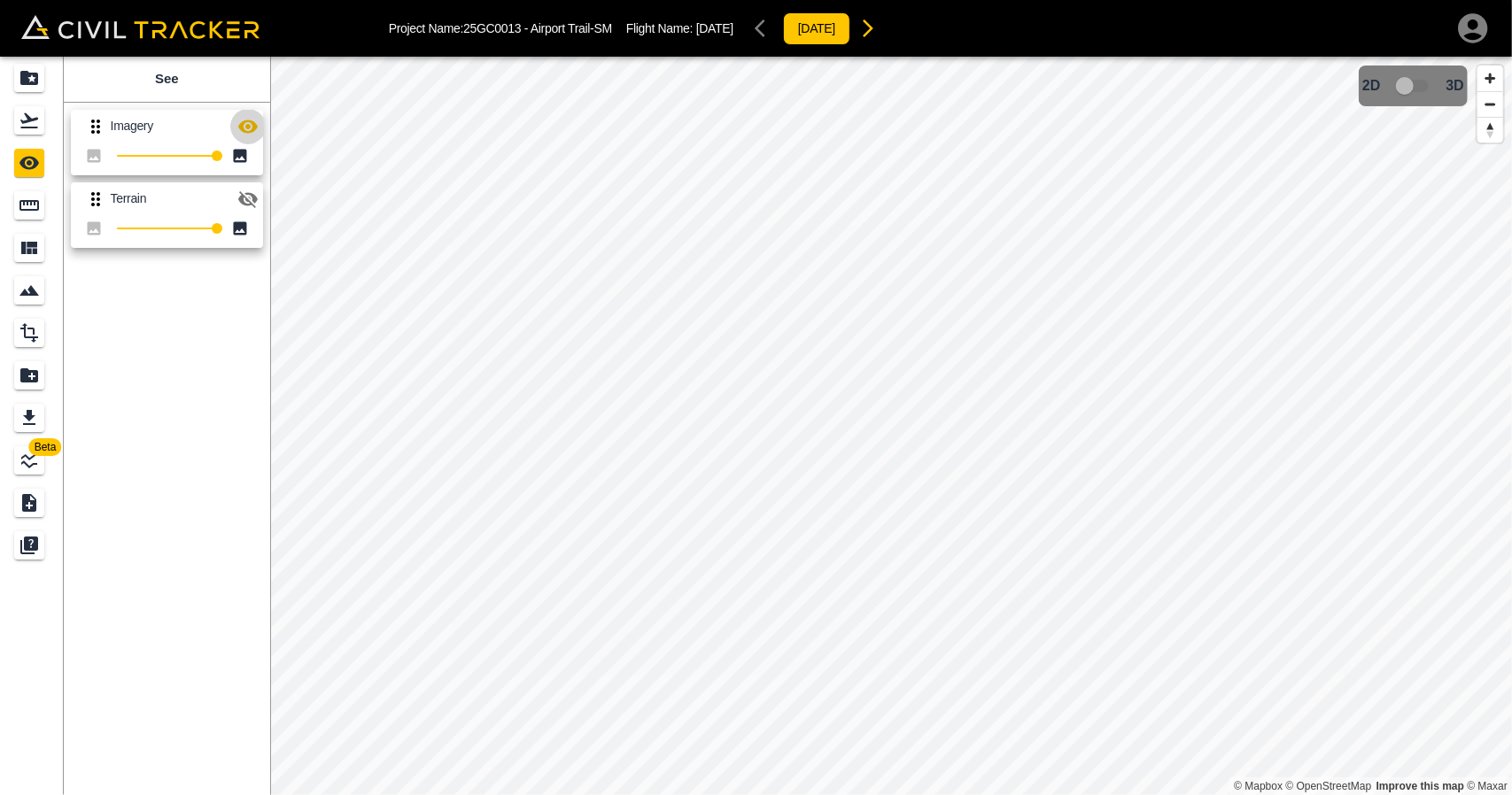
click at [248, 125] on icon "button" at bounding box center [247, 125] width 19 height 13
click at [20, 115] on icon "Flights" at bounding box center [28, 120] width 21 height 21
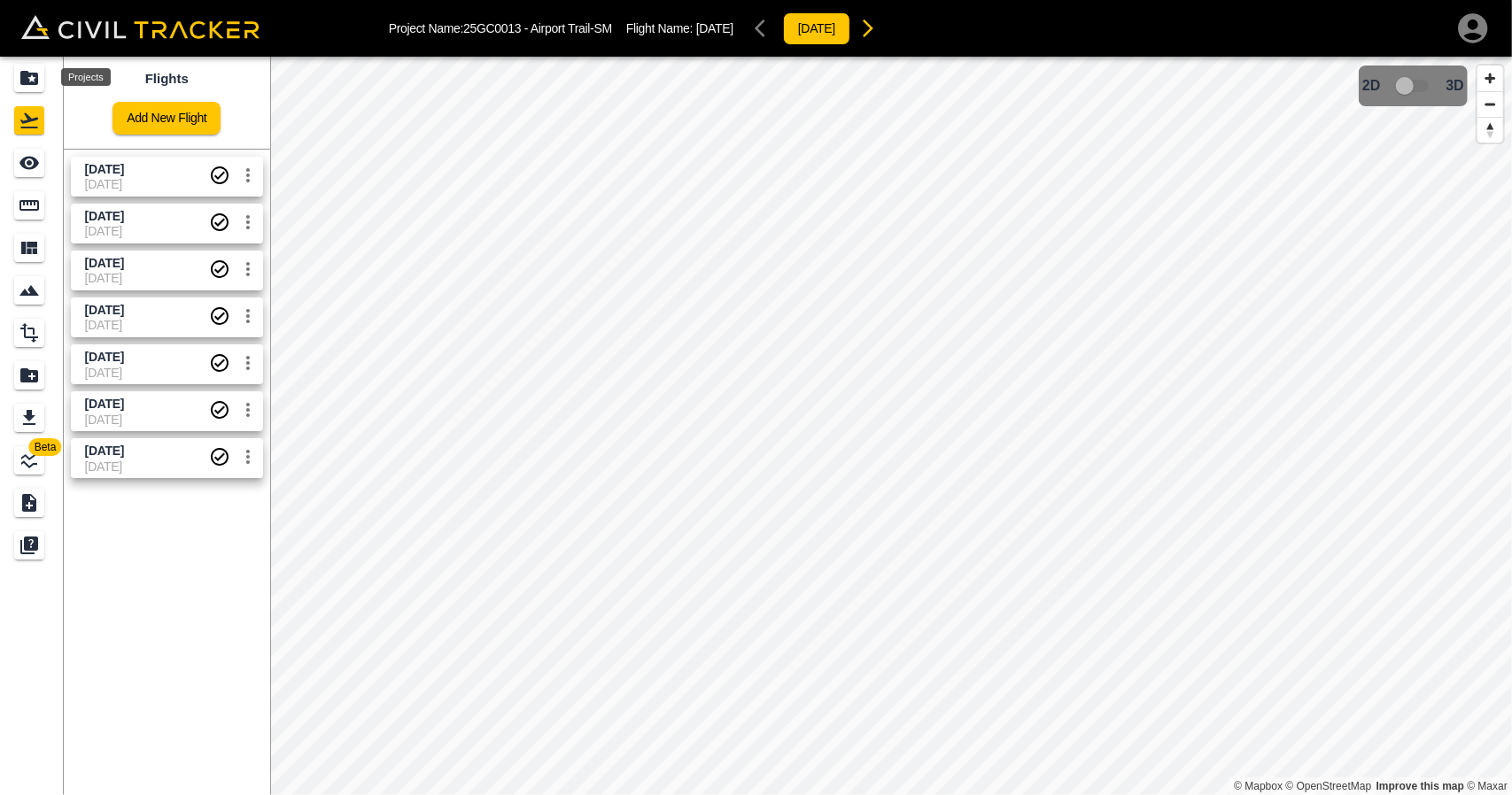
click at [20, 73] on icon "Projects" at bounding box center [28, 77] width 17 height 14
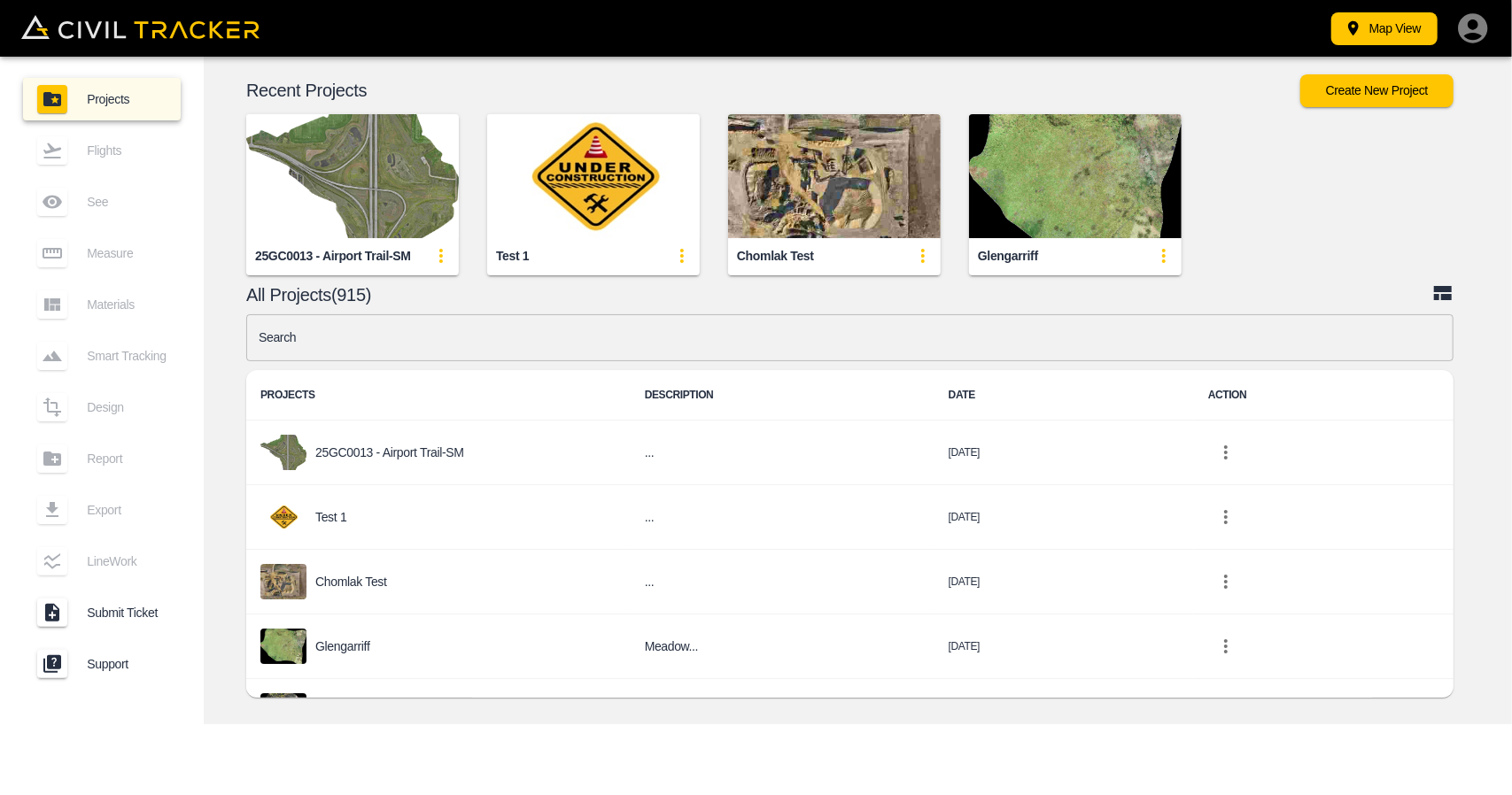
click at [607, 345] on input "text" at bounding box center [849, 337] width 1207 height 47
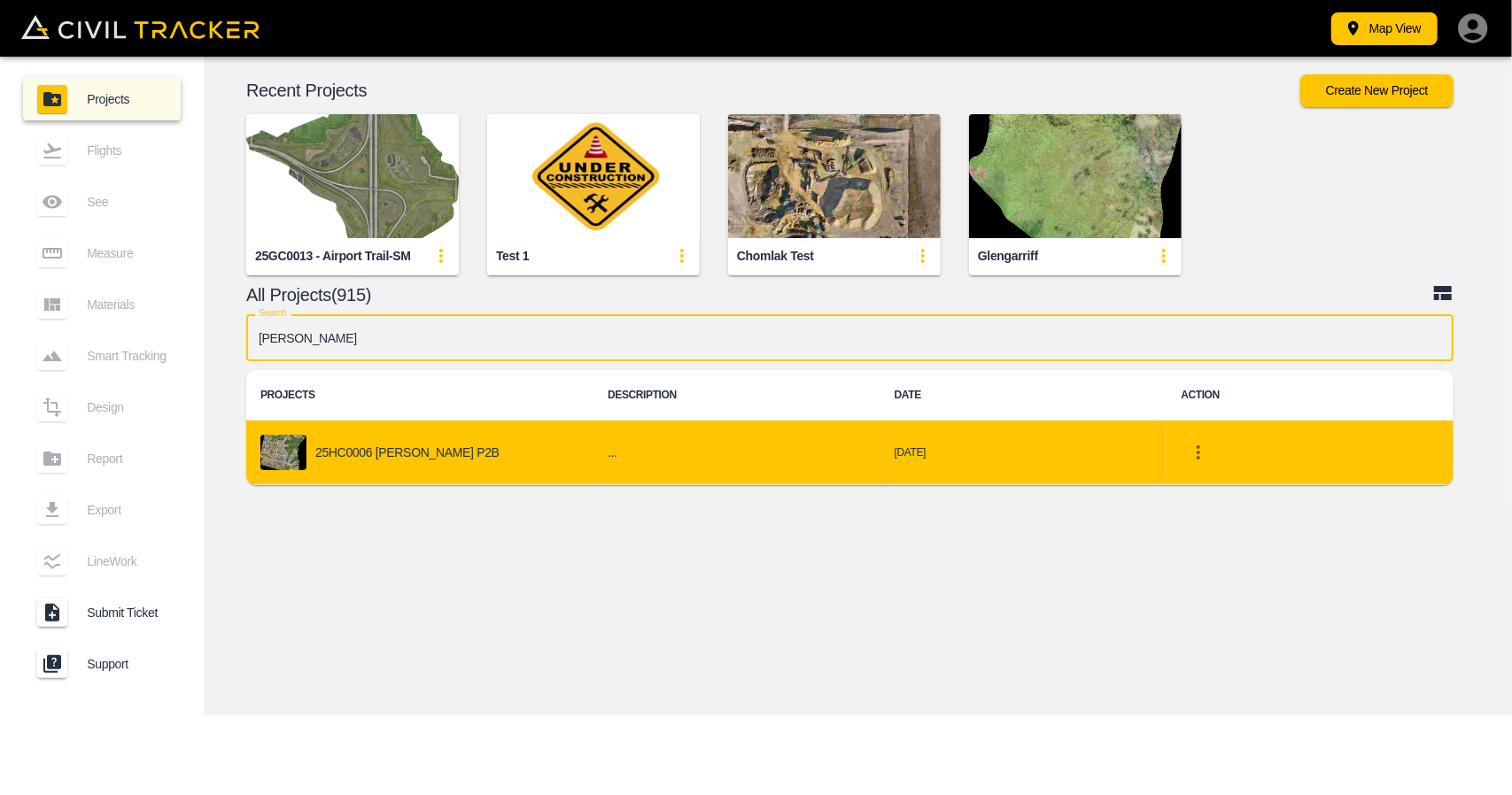
type input "[PERSON_NAME]"
click at [462, 452] on div "25HC0006 [PERSON_NAME] P2B" at bounding box center [420, 452] width 319 height 36
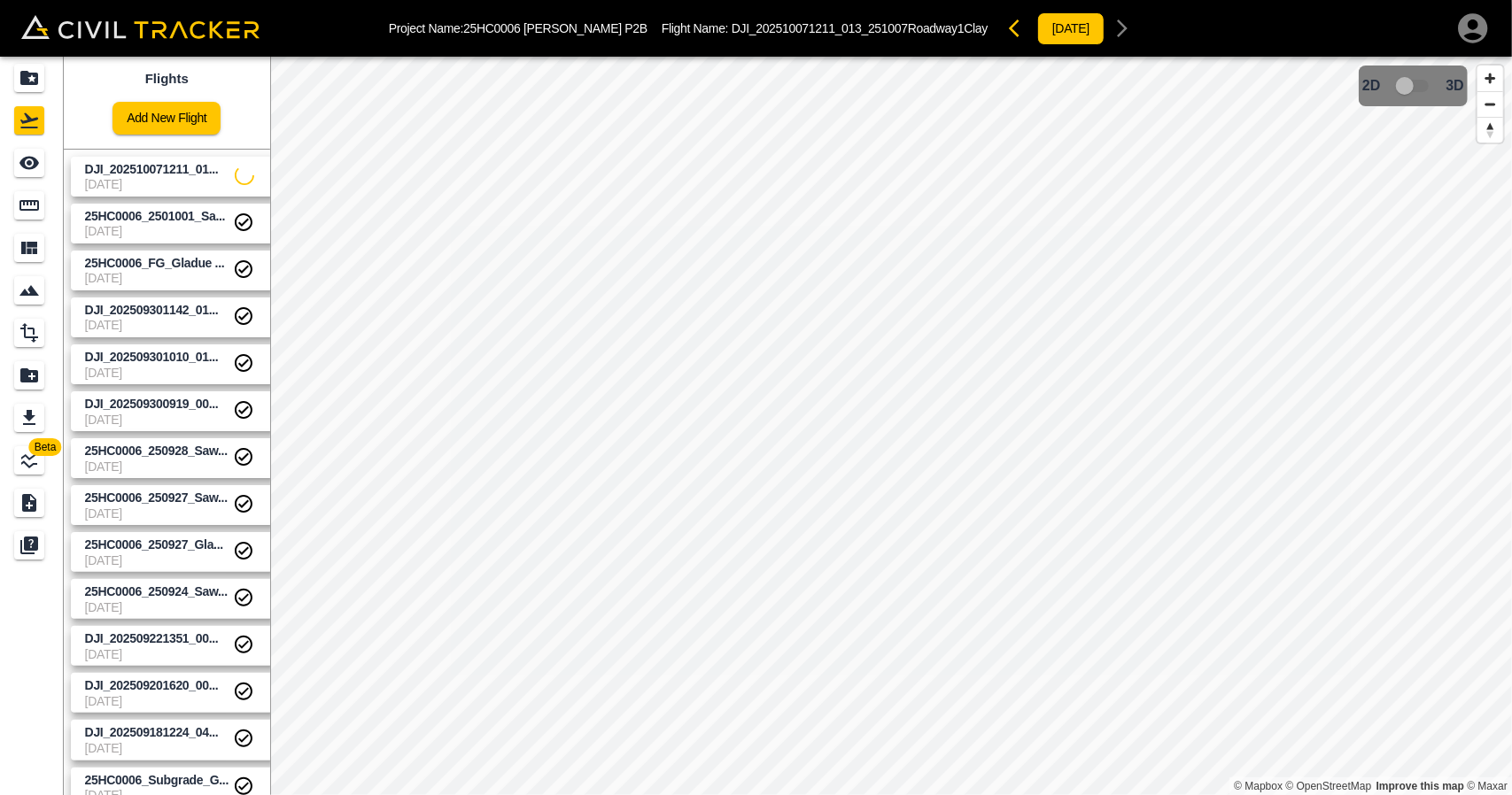
click at [124, 187] on span "[DATE]" at bounding box center [159, 183] width 149 height 14
click at [25, 174] on div "See" at bounding box center [28, 162] width 30 height 28
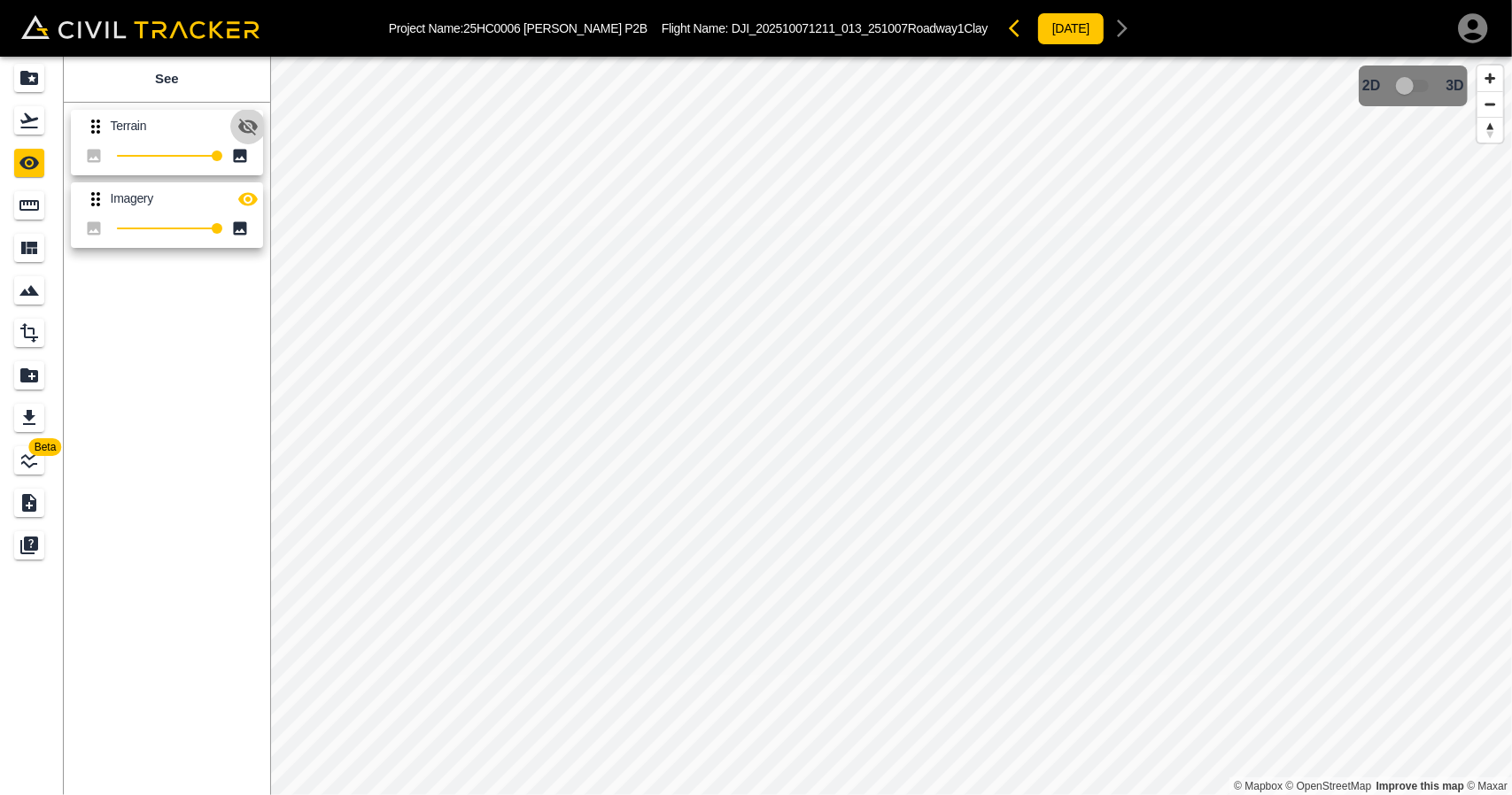
drag, startPoint x: 243, startPoint y: 130, endPoint x: 267, endPoint y: 134, distance: 24.3
click at [245, 131] on icon "button" at bounding box center [247, 126] width 19 height 16
click at [255, 125] on icon "button" at bounding box center [247, 125] width 19 height 13
drag, startPoint x: 236, startPoint y: 200, endPoint x: 211, endPoint y: 183, distance: 30.2
click at [236, 200] on button "button" at bounding box center [247, 199] width 36 height 36
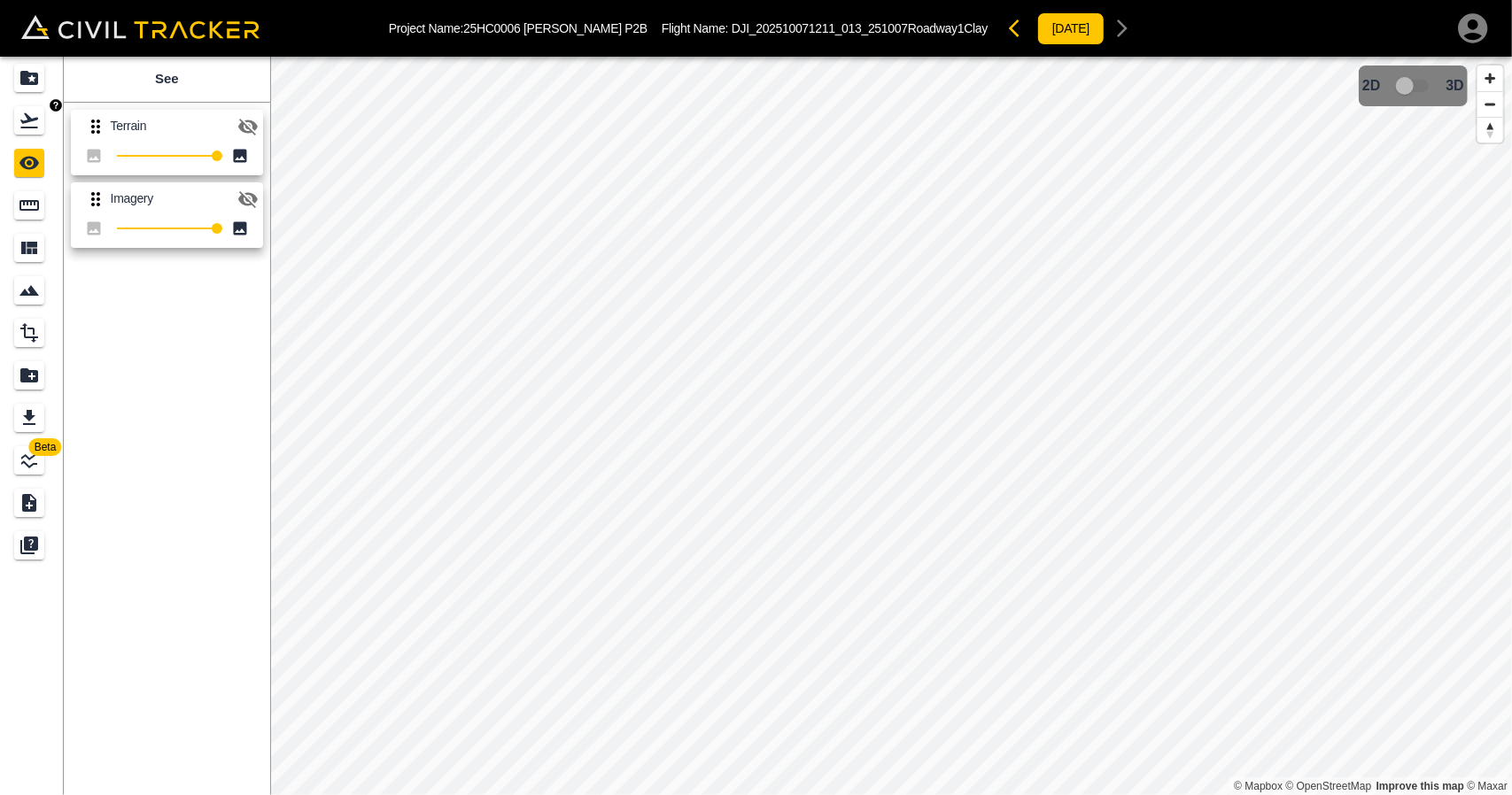
click at [44, 121] on div "Flights" at bounding box center [31, 120] width 36 height 28
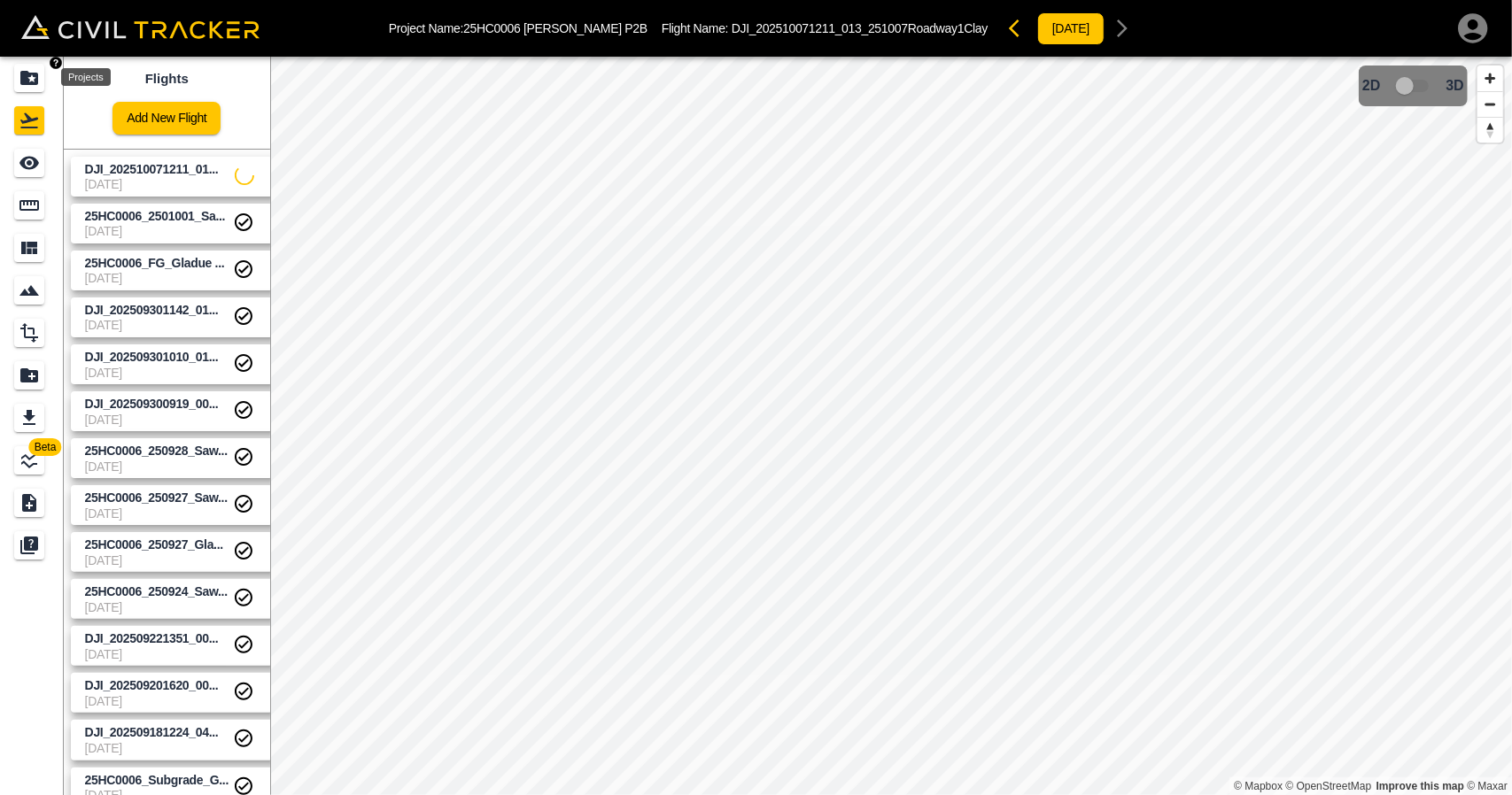
click at [27, 71] on icon "Projects" at bounding box center [28, 77] width 17 height 14
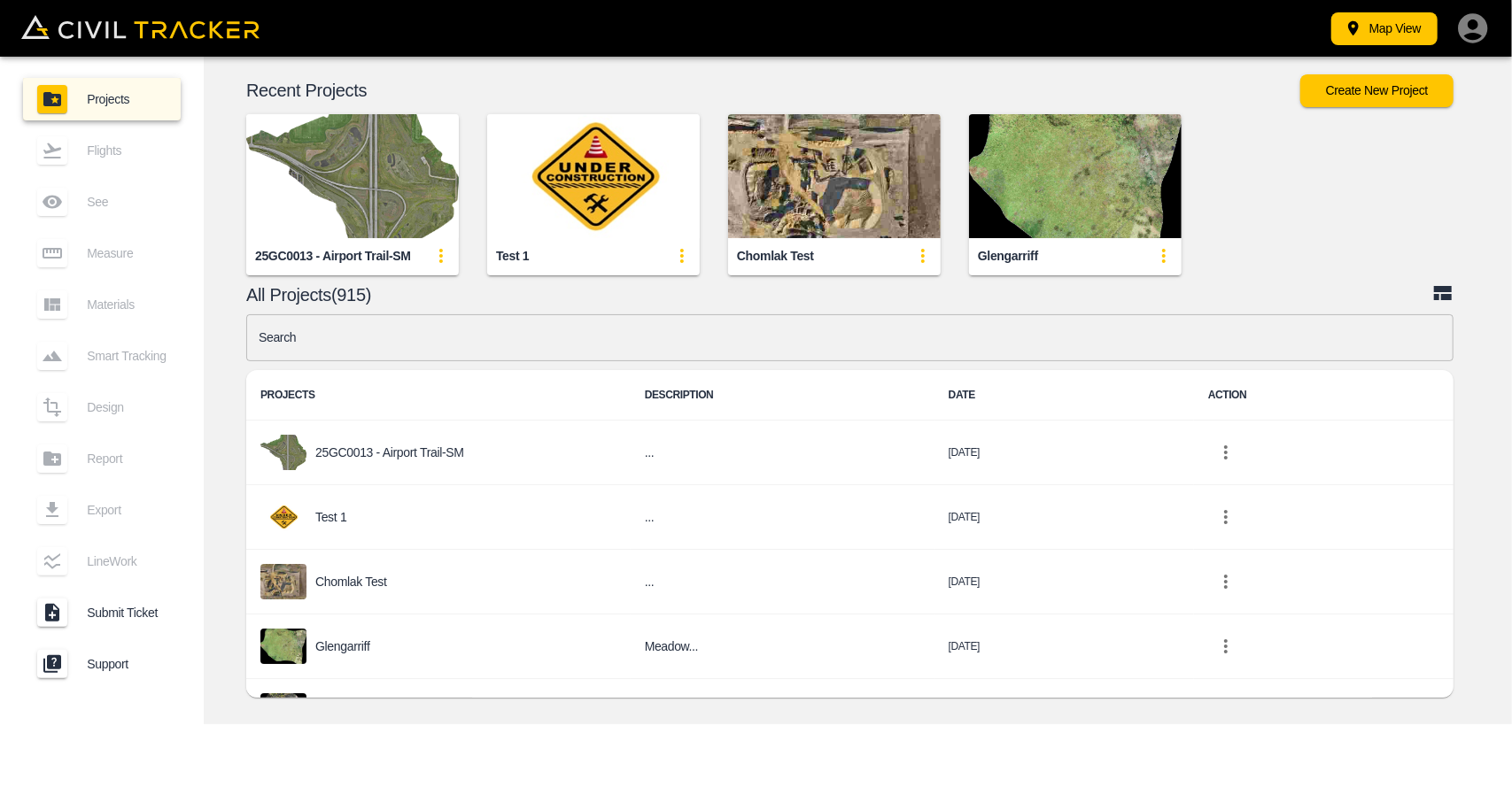
click at [434, 339] on input "text" at bounding box center [849, 337] width 1207 height 47
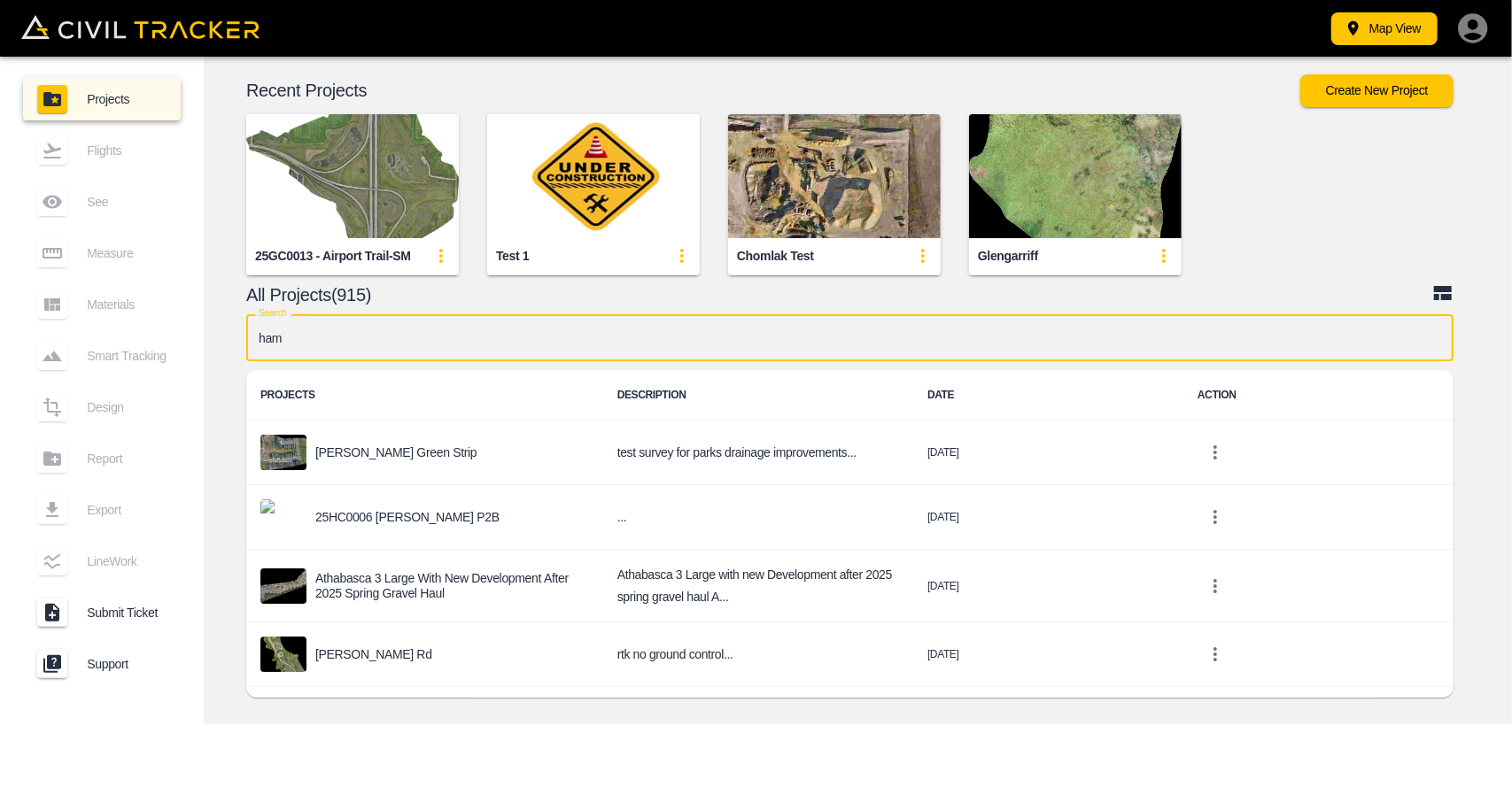
type input "[PERSON_NAME]"
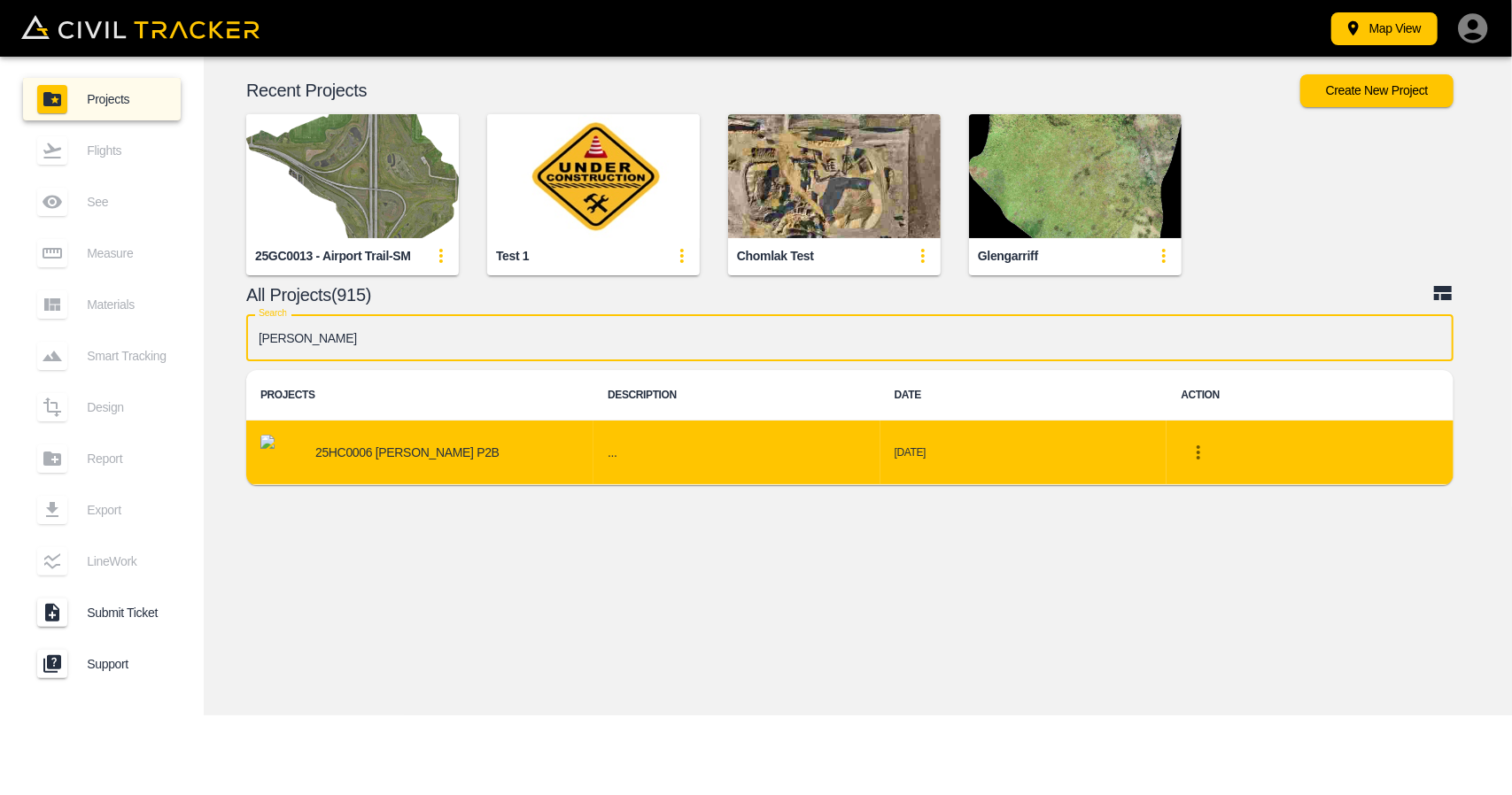
click at [386, 452] on p "25HC0006 [PERSON_NAME] P2B" at bounding box center [407, 452] width 184 height 14
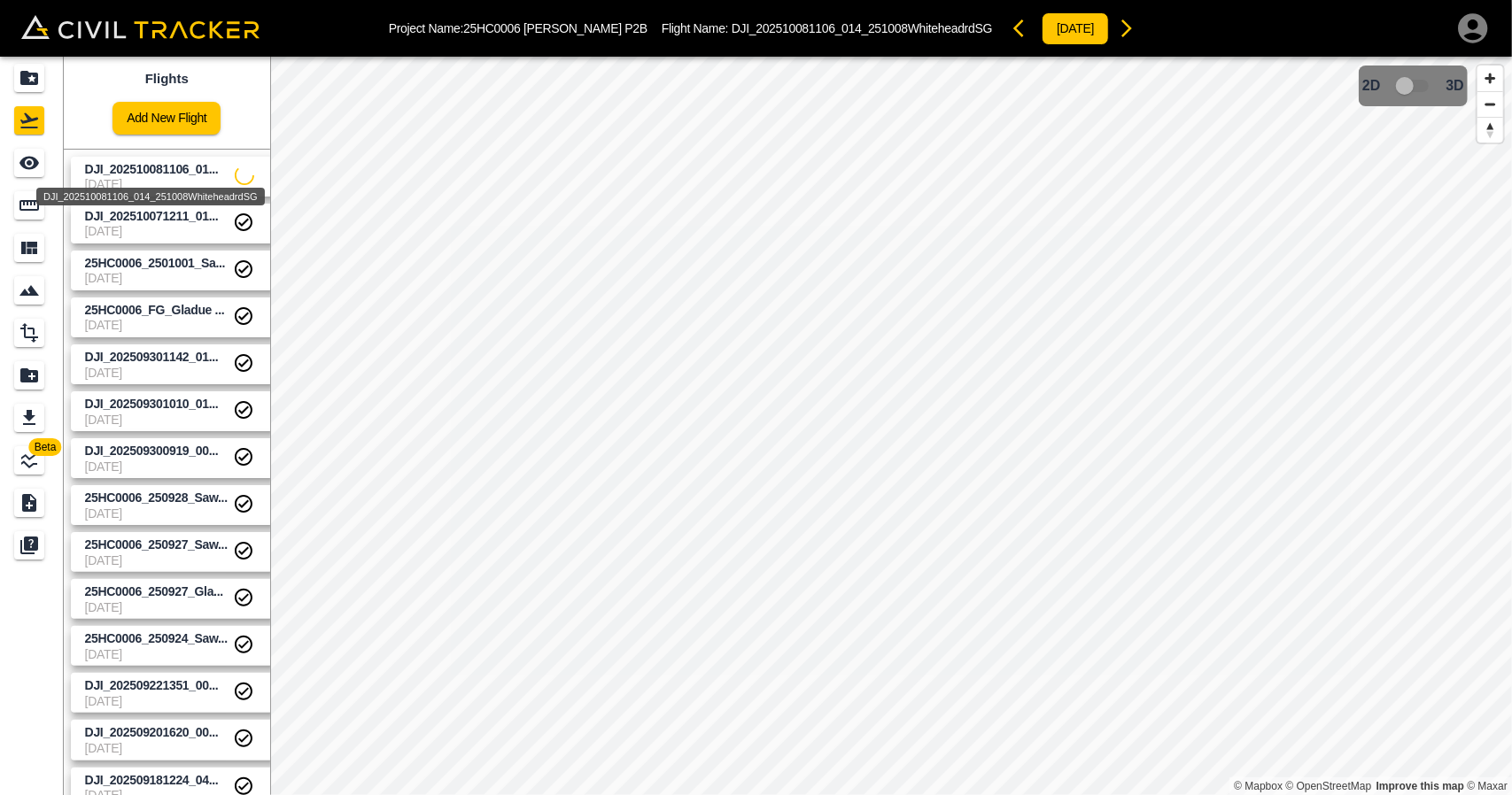
click at [150, 166] on span "DJI_202510081106_01..." at bounding box center [152, 169] width 134 height 14
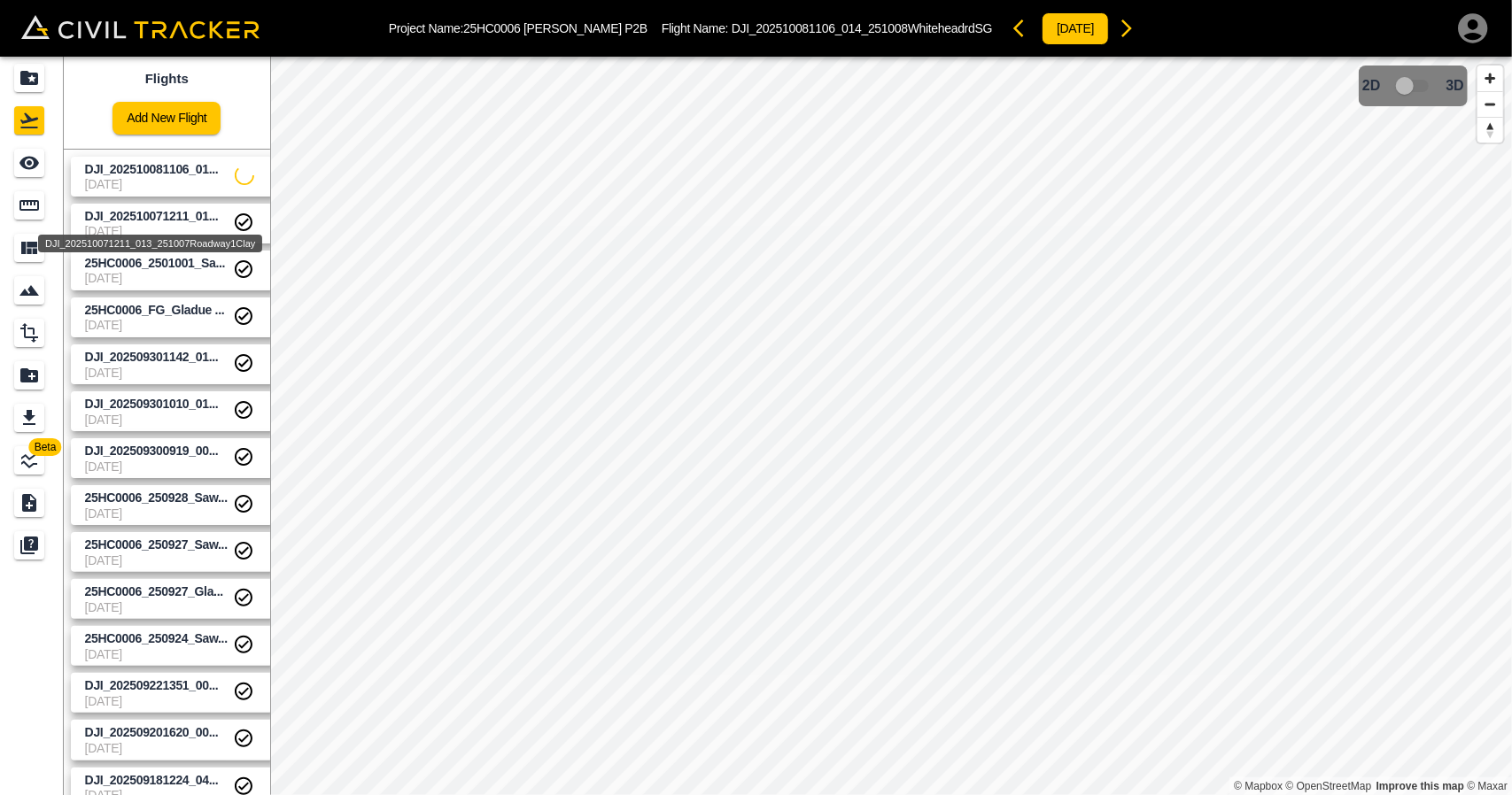
click at [148, 217] on span "DJI_202510071211_01..." at bounding box center [152, 215] width 134 height 14
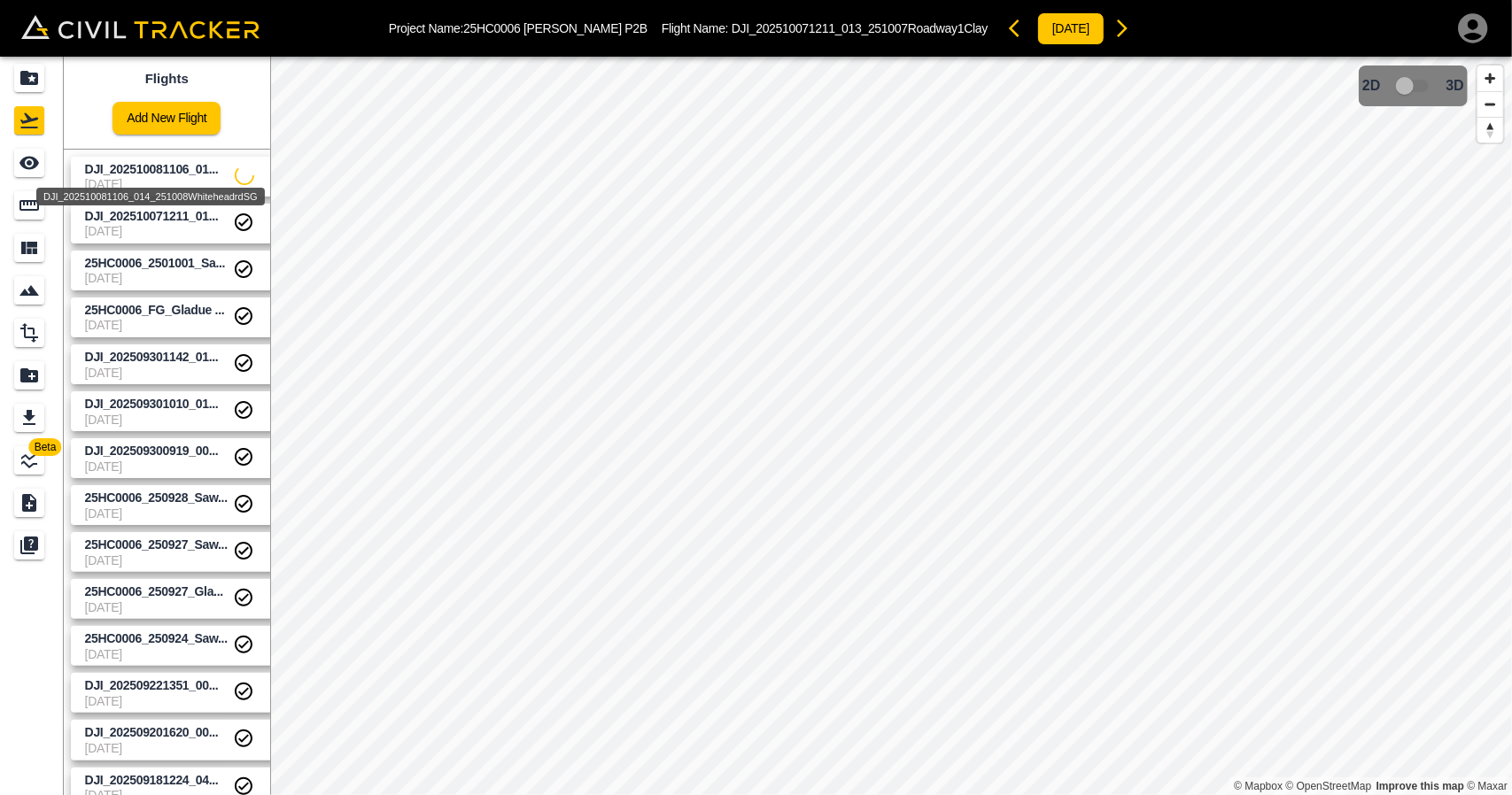
click at [156, 166] on span "DJI_202510081106_01..." at bounding box center [152, 169] width 134 height 14
click at [38, 162] on icon "See" at bounding box center [28, 163] width 19 height 13
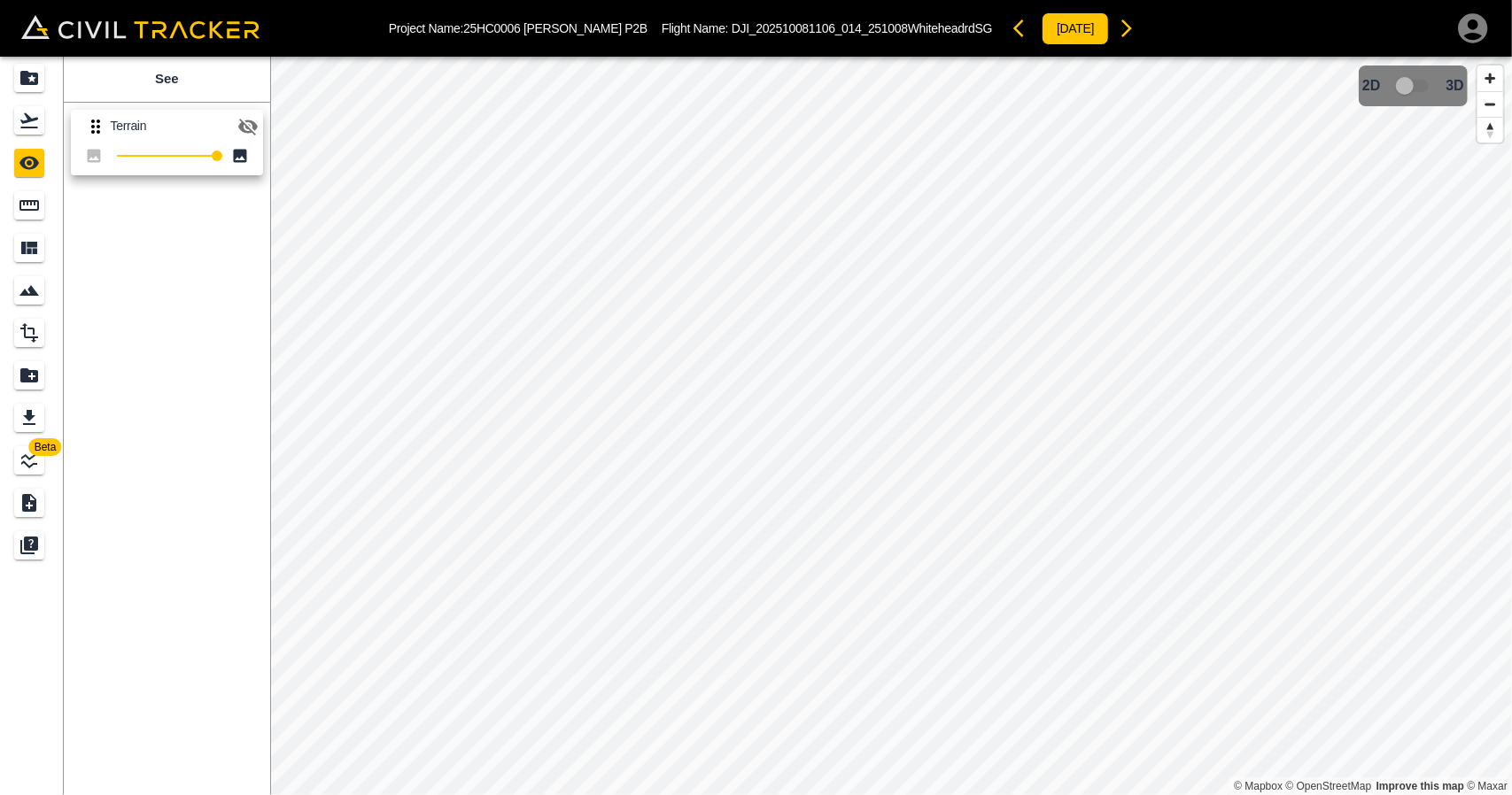
click at [237, 125] on icon "button" at bounding box center [247, 126] width 21 height 21
click at [13, 115] on link at bounding box center [32, 120] width 64 height 42
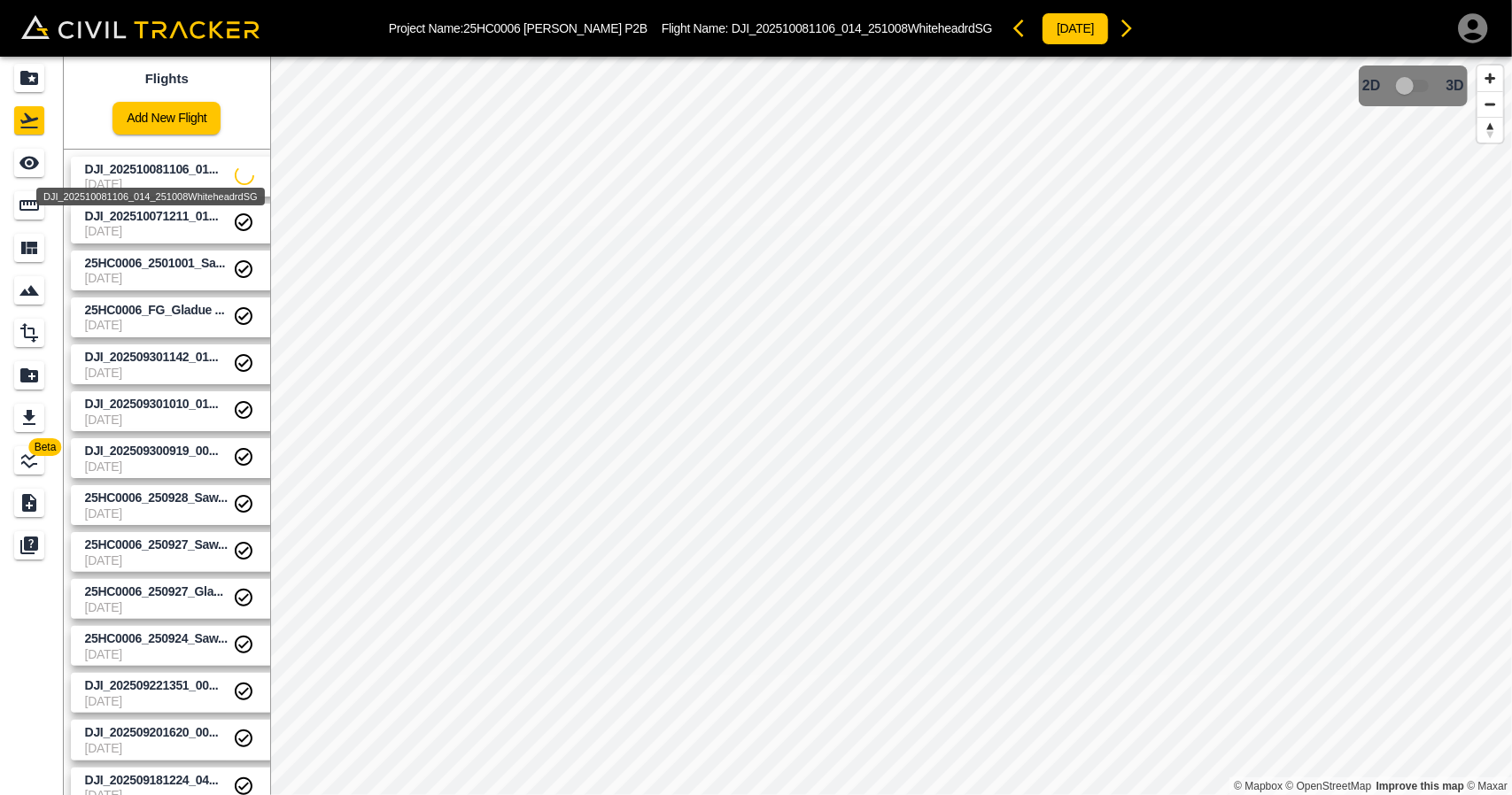
click at [93, 171] on span "DJI_202510081106_01..." at bounding box center [152, 169] width 134 height 14
click at [41, 165] on div "See" at bounding box center [28, 162] width 30 height 28
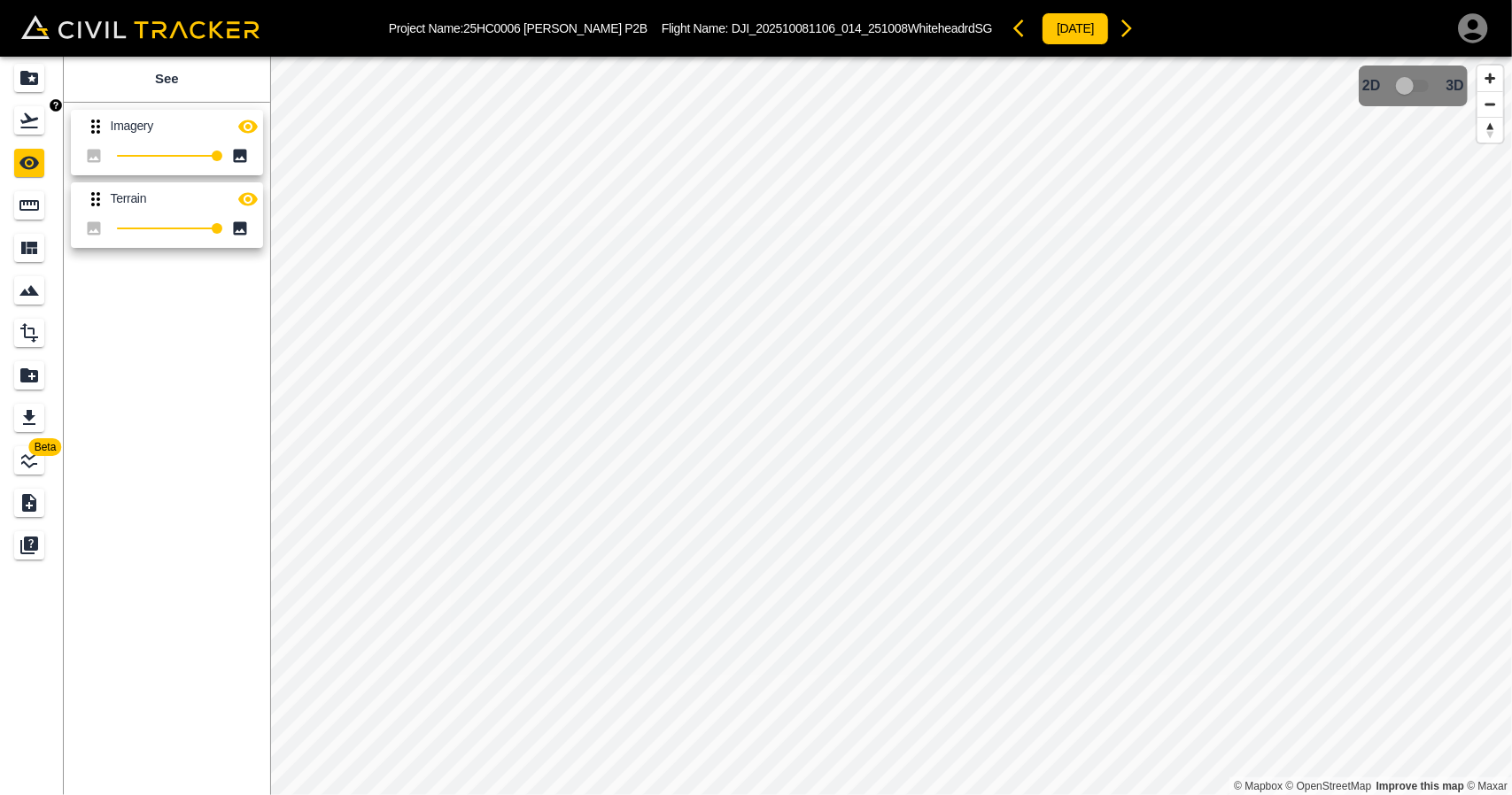
click at [30, 128] on icon "Flights" at bounding box center [28, 120] width 21 height 21
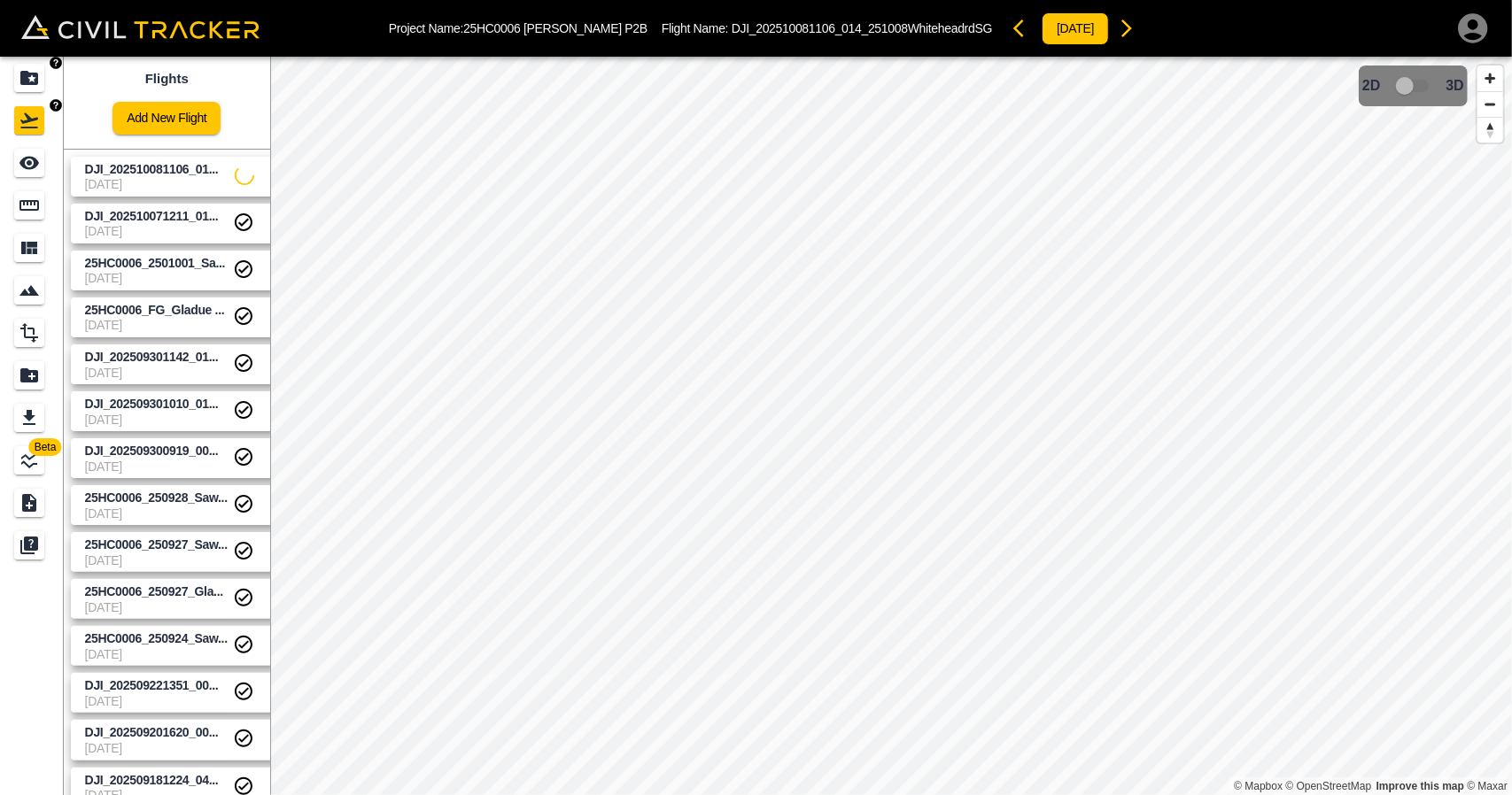
drag, startPoint x: 28, startPoint y: 89, endPoint x: 294, endPoint y: 15, distance: 276.1
click at [28, 88] on div "Projects" at bounding box center [28, 78] width 30 height 28
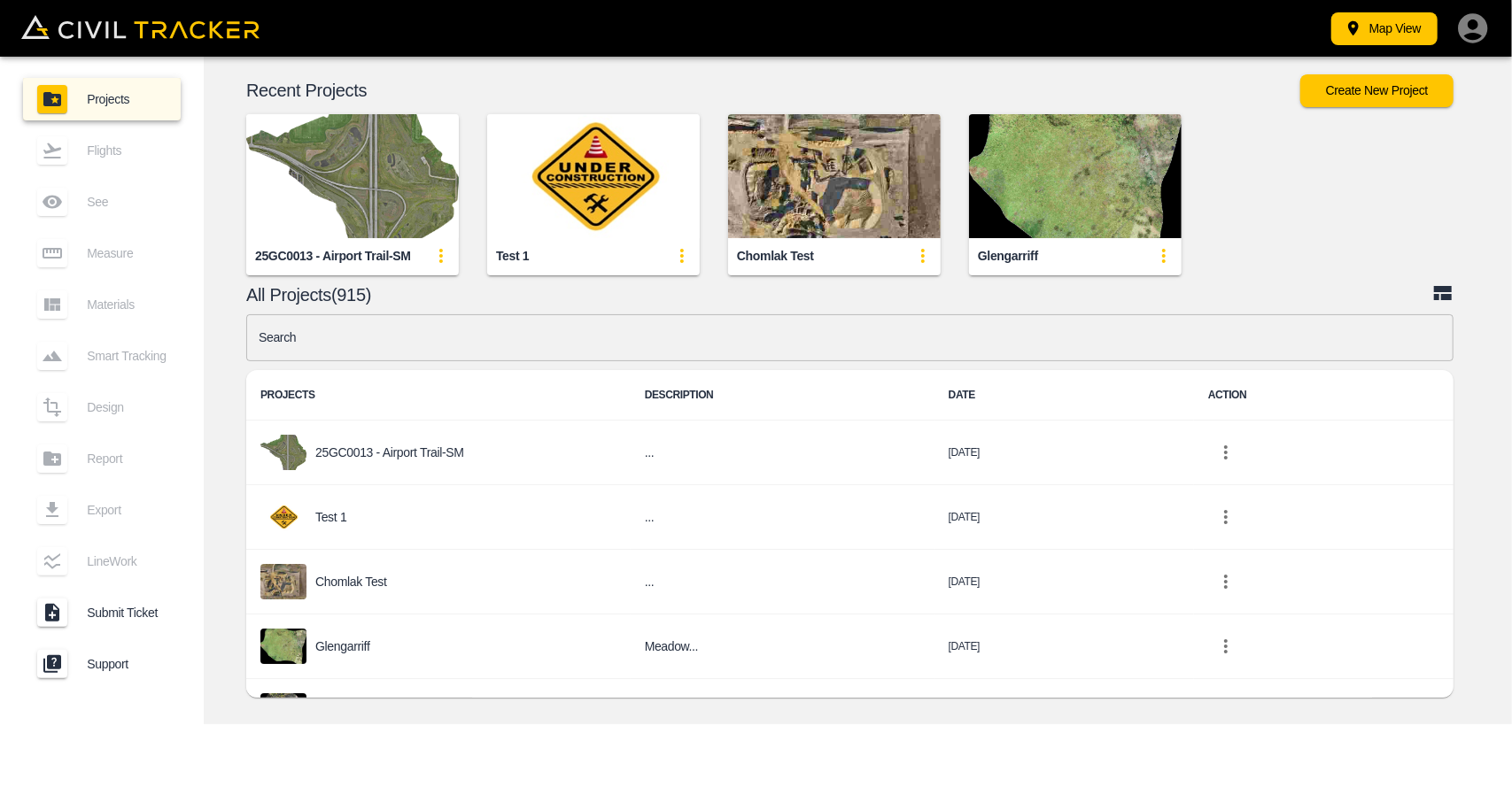
click at [608, 341] on input "text" at bounding box center [849, 337] width 1207 height 47
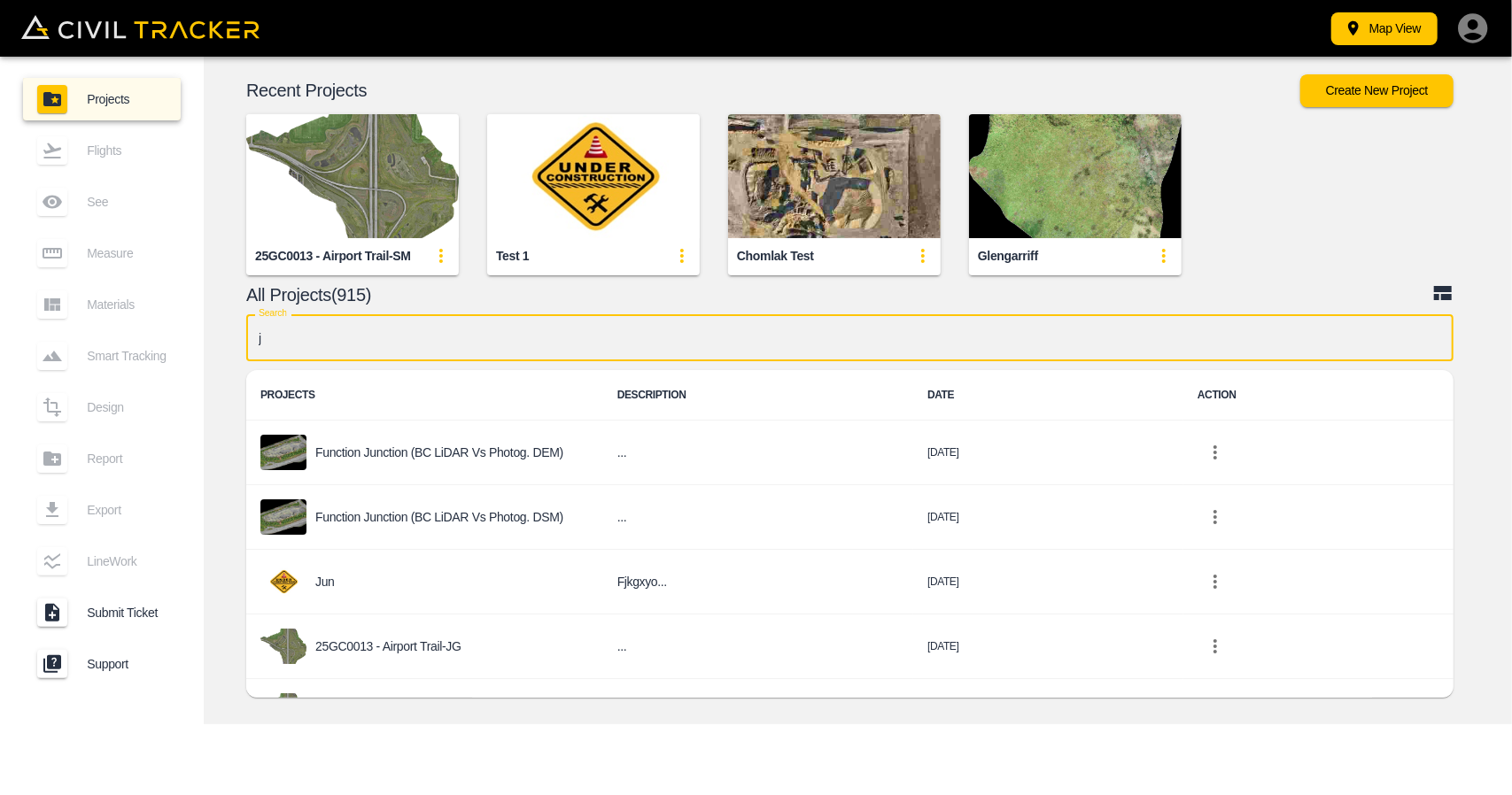
type input "jd"
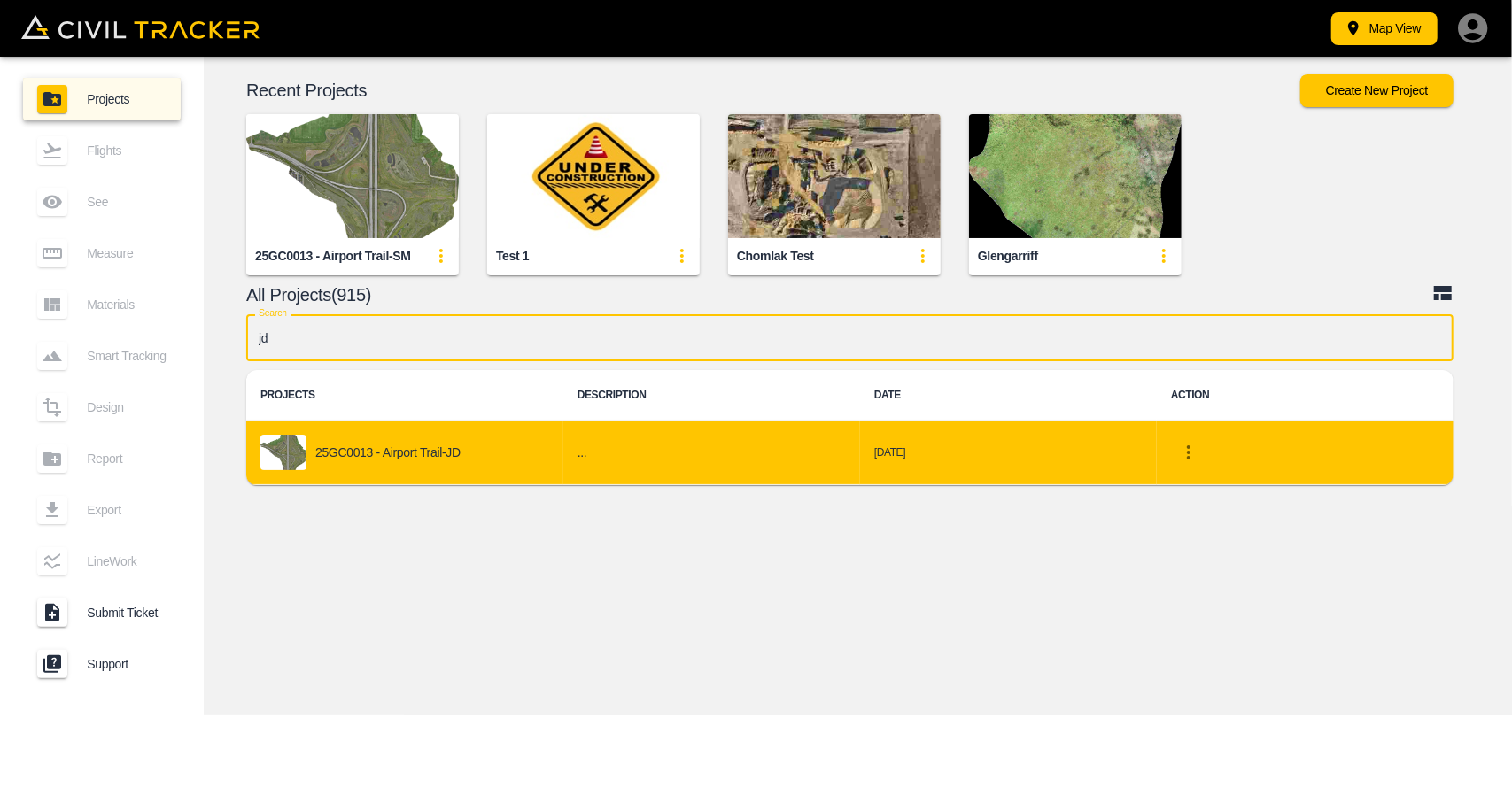
click at [418, 468] on div "25GC0013 - Airport Trail-JD" at bounding box center [404, 452] width 289 height 36
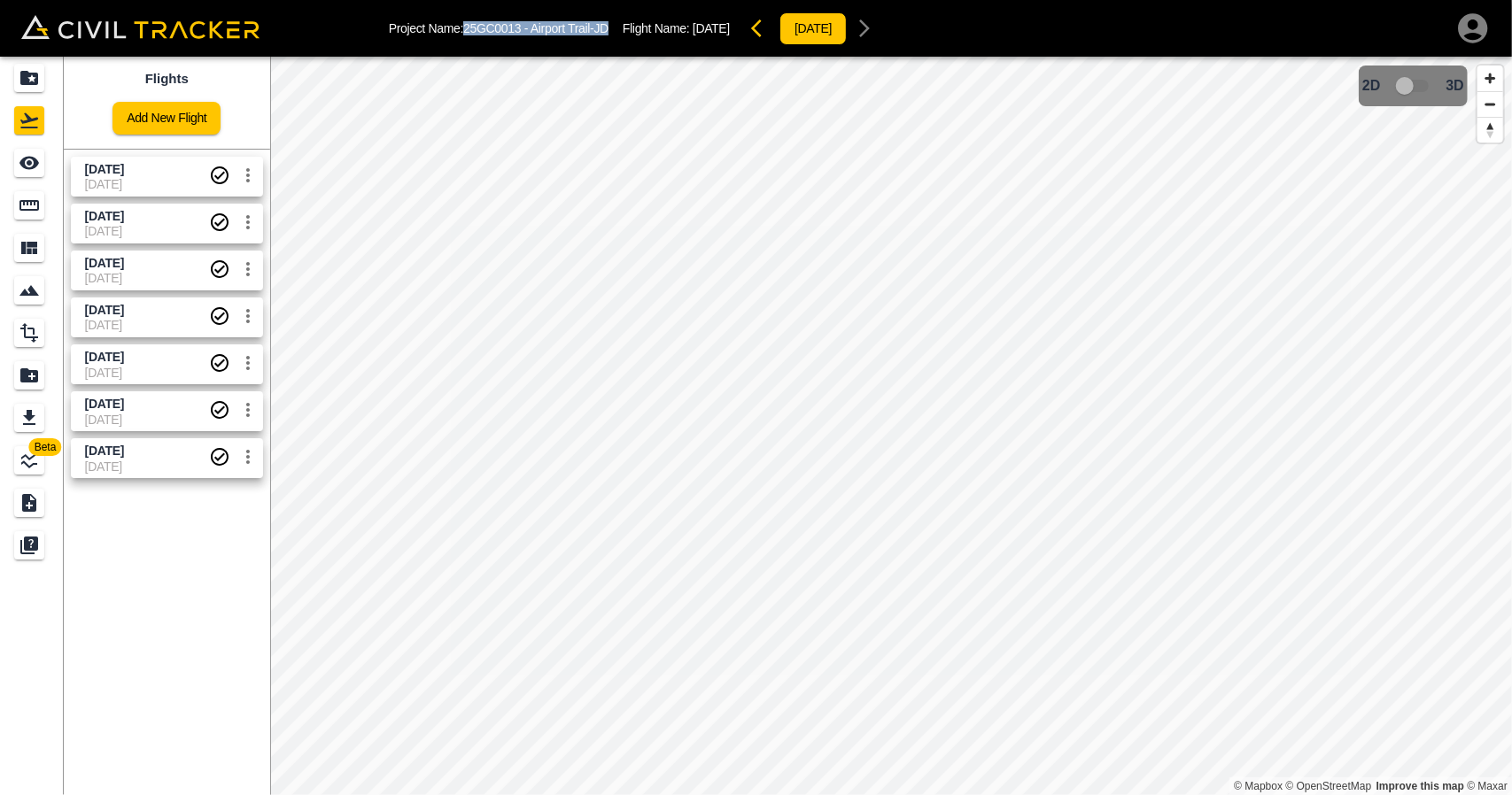
drag, startPoint x: 467, startPoint y: 28, endPoint x: 614, endPoint y: 27, distance: 147.0
click at [614, 27] on div "Project Name: 25GC0013 - Airport Trail-JD Flight Name: [DATE] [DATE]" at bounding box center [635, 28] width 493 height 36
copy p "25GC0013 - Airport Trail-JD"
click at [31, 93] on link at bounding box center [32, 78] width 64 height 42
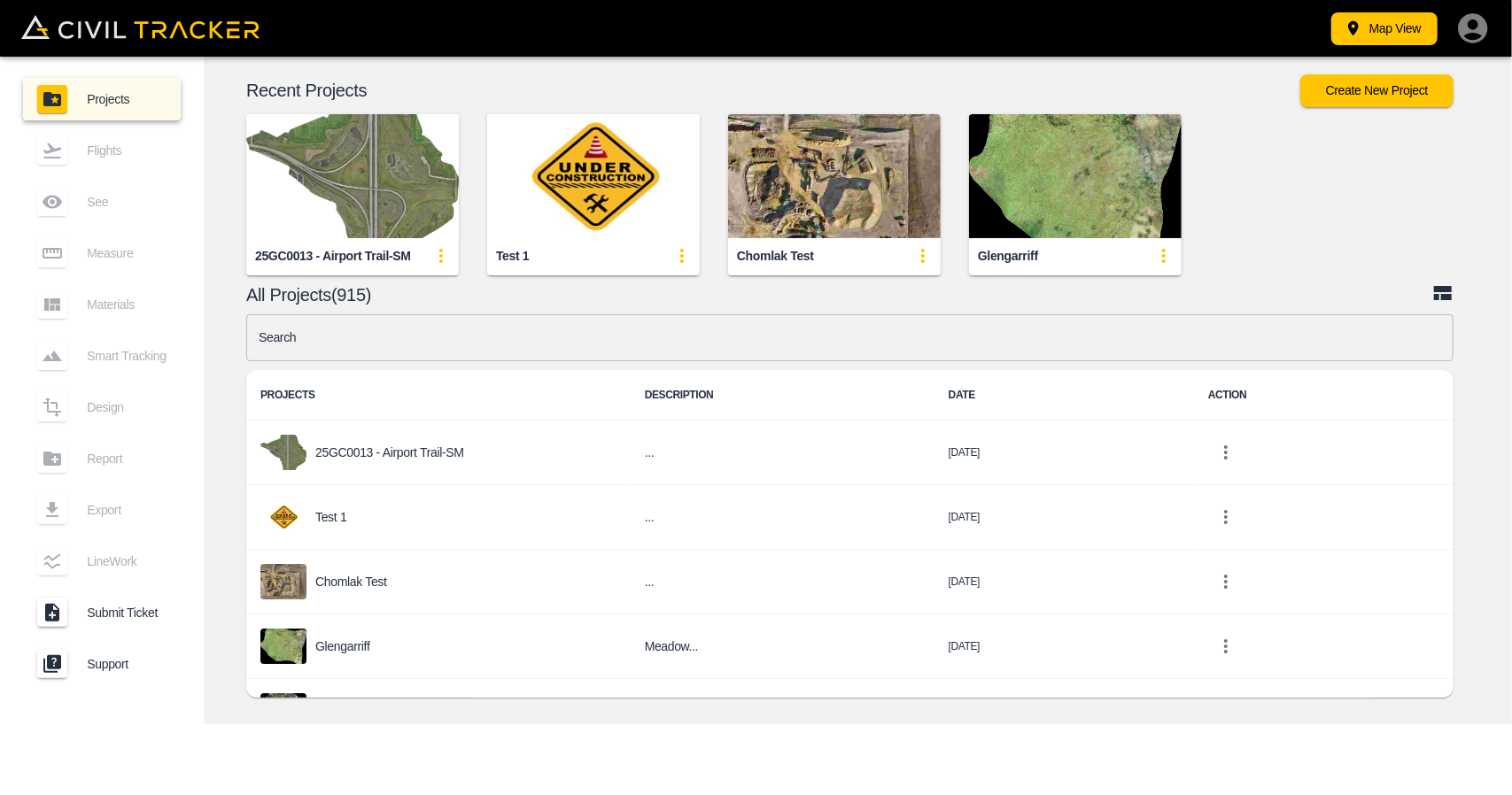
click at [543, 344] on input "text" at bounding box center [849, 337] width 1207 height 47
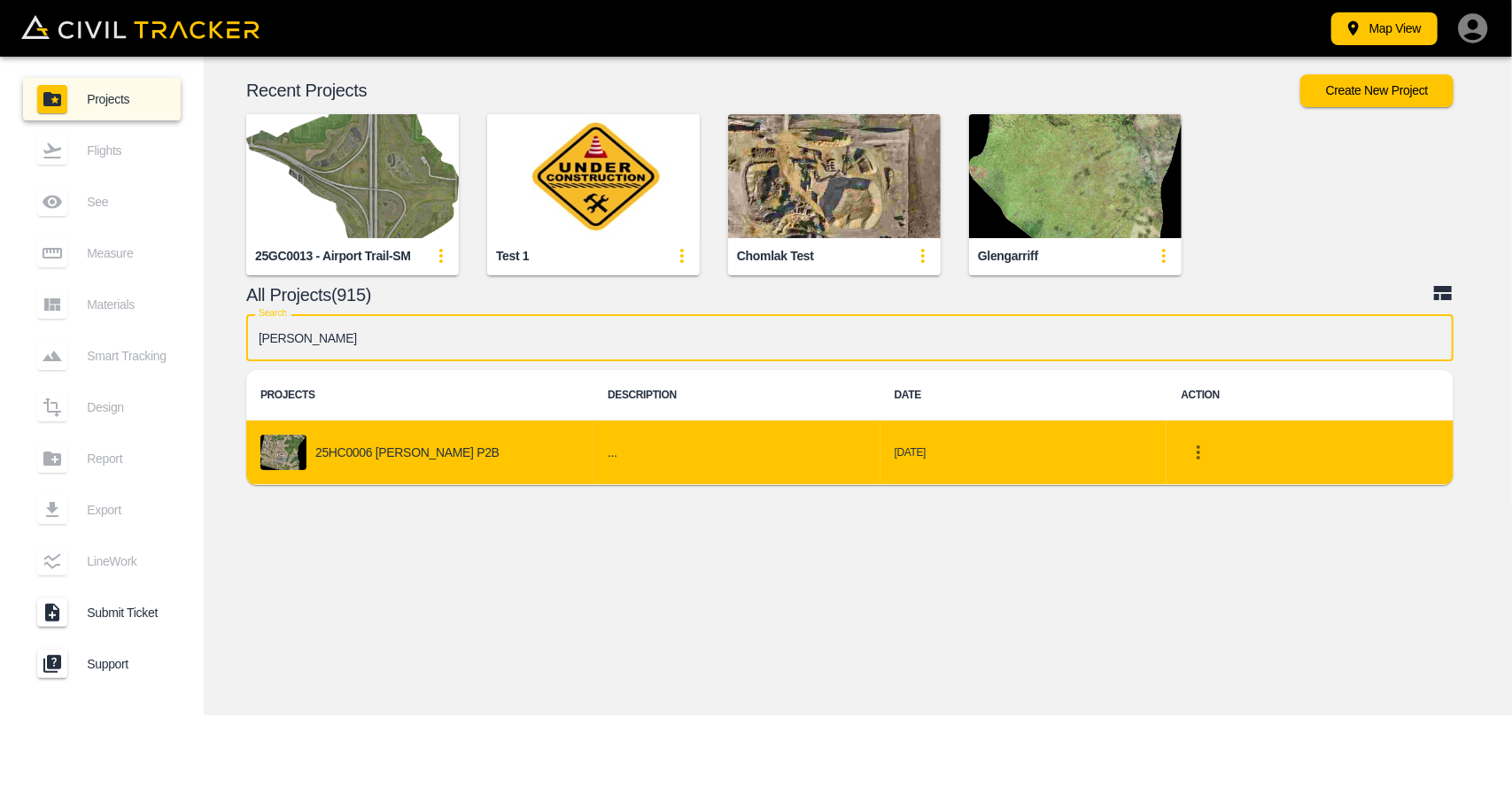
type input "[PERSON_NAME]"
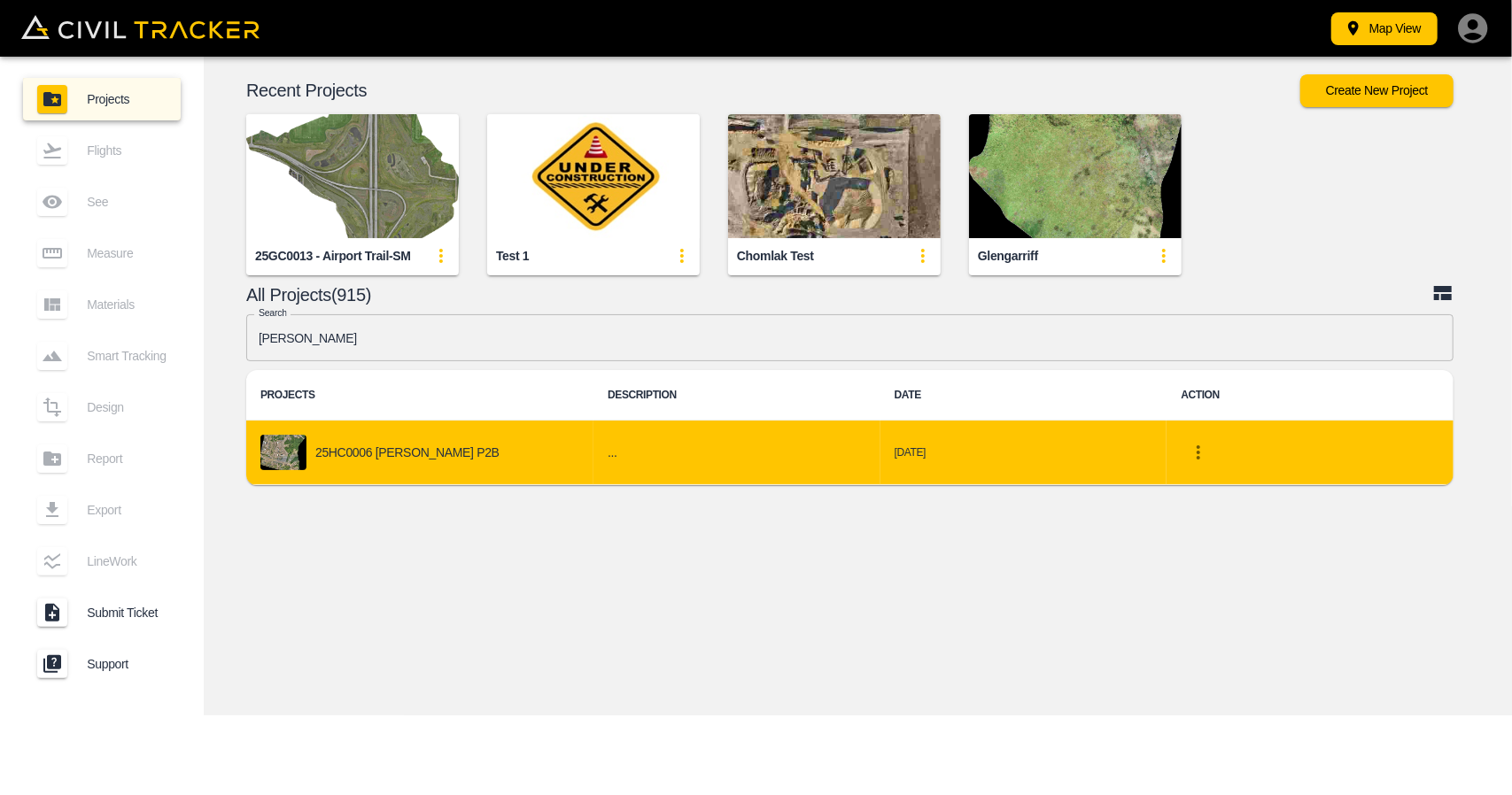
click at [469, 456] on div "25HC0006 [PERSON_NAME] P2B" at bounding box center [420, 452] width 319 height 36
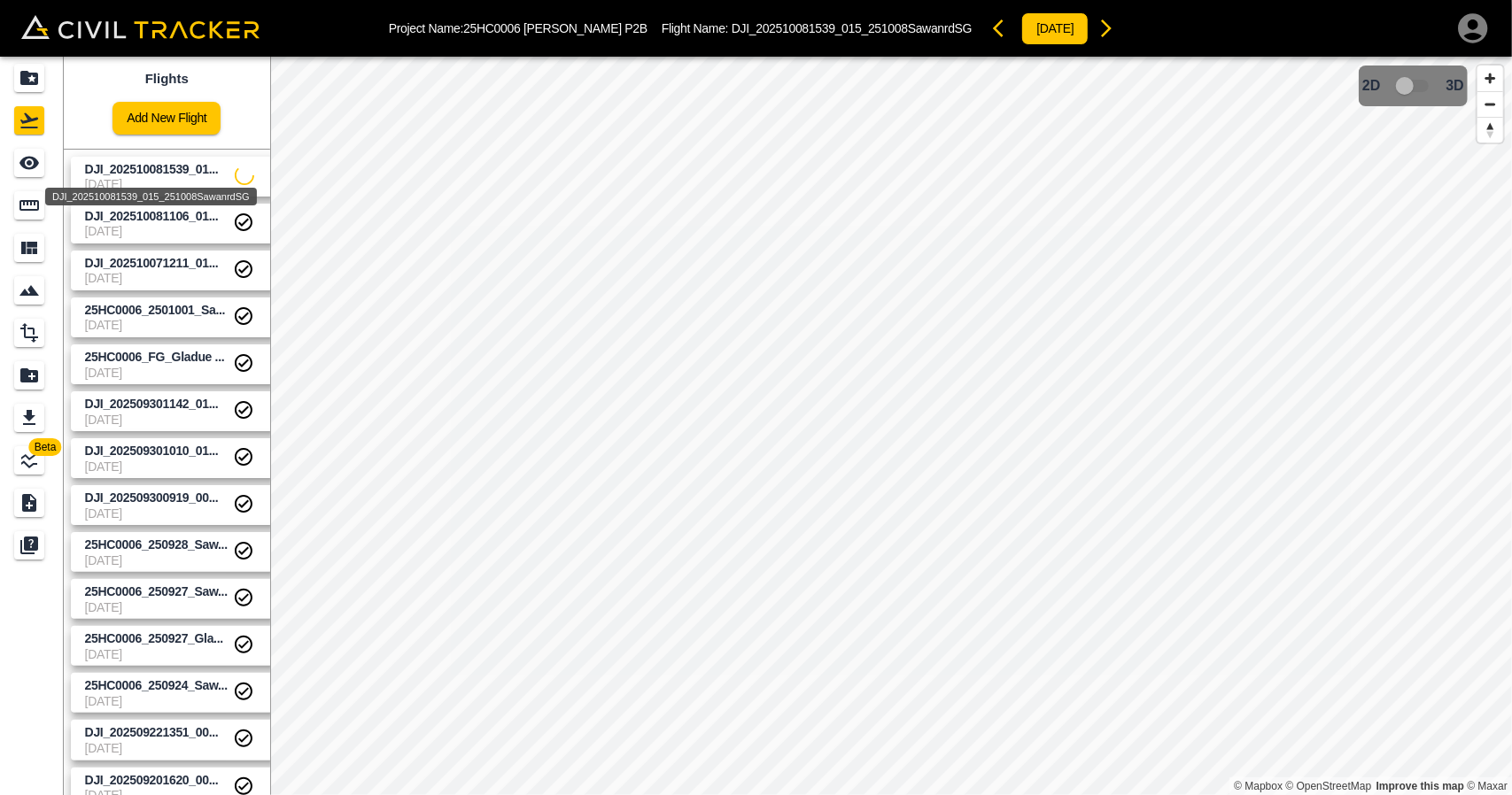
click at [145, 163] on span "DJI_202510081539_01..." at bounding box center [152, 169] width 134 height 14
drag, startPoint x: 40, startPoint y: 171, endPoint x: 50, endPoint y: 171, distance: 10.0
click at [40, 171] on div "See" at bounding box center [28, 162] width 30 height 28
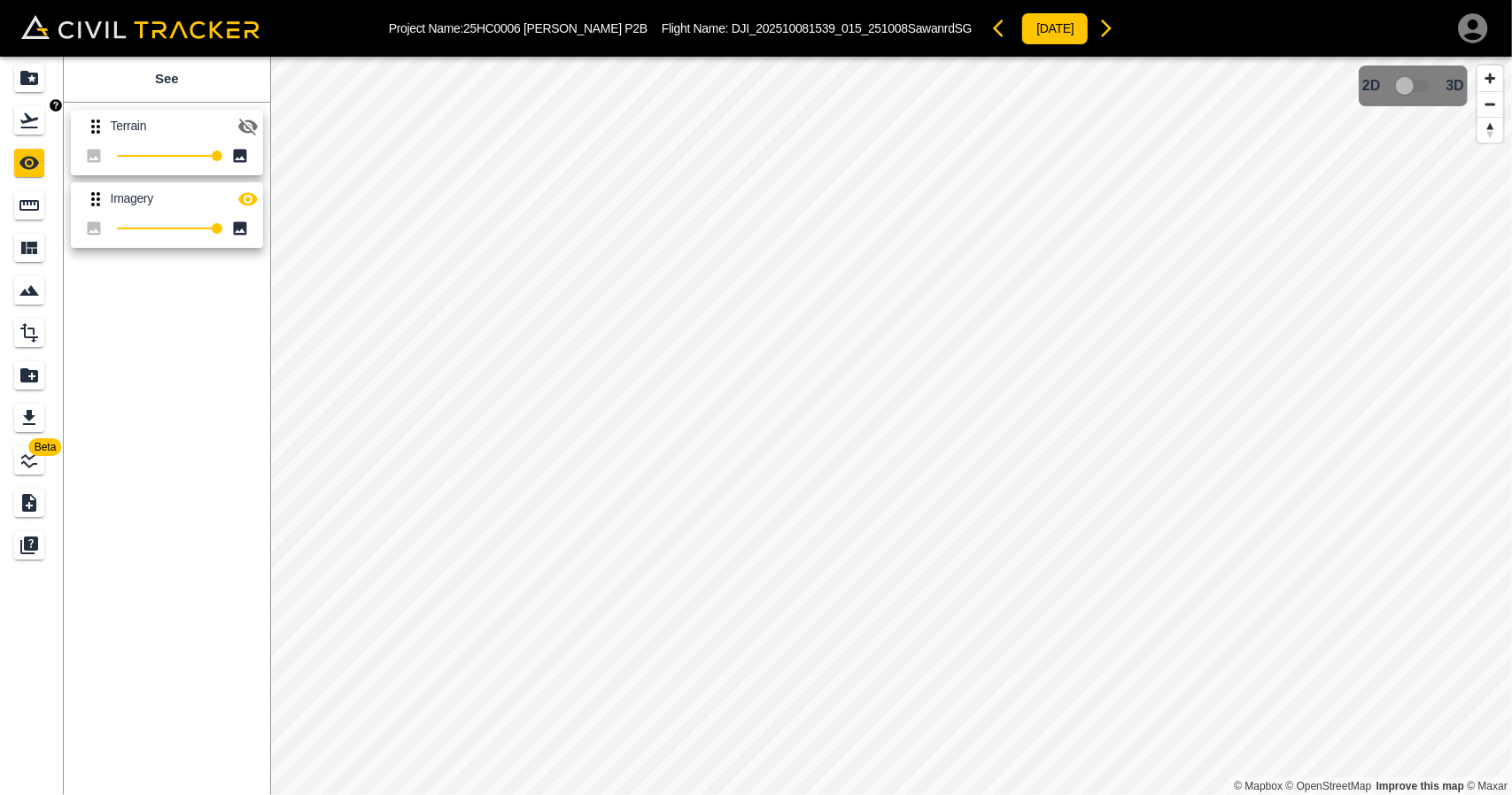
click at [30, 107] on div "Flights" at bounding box center [28, 120] width 30 height 28
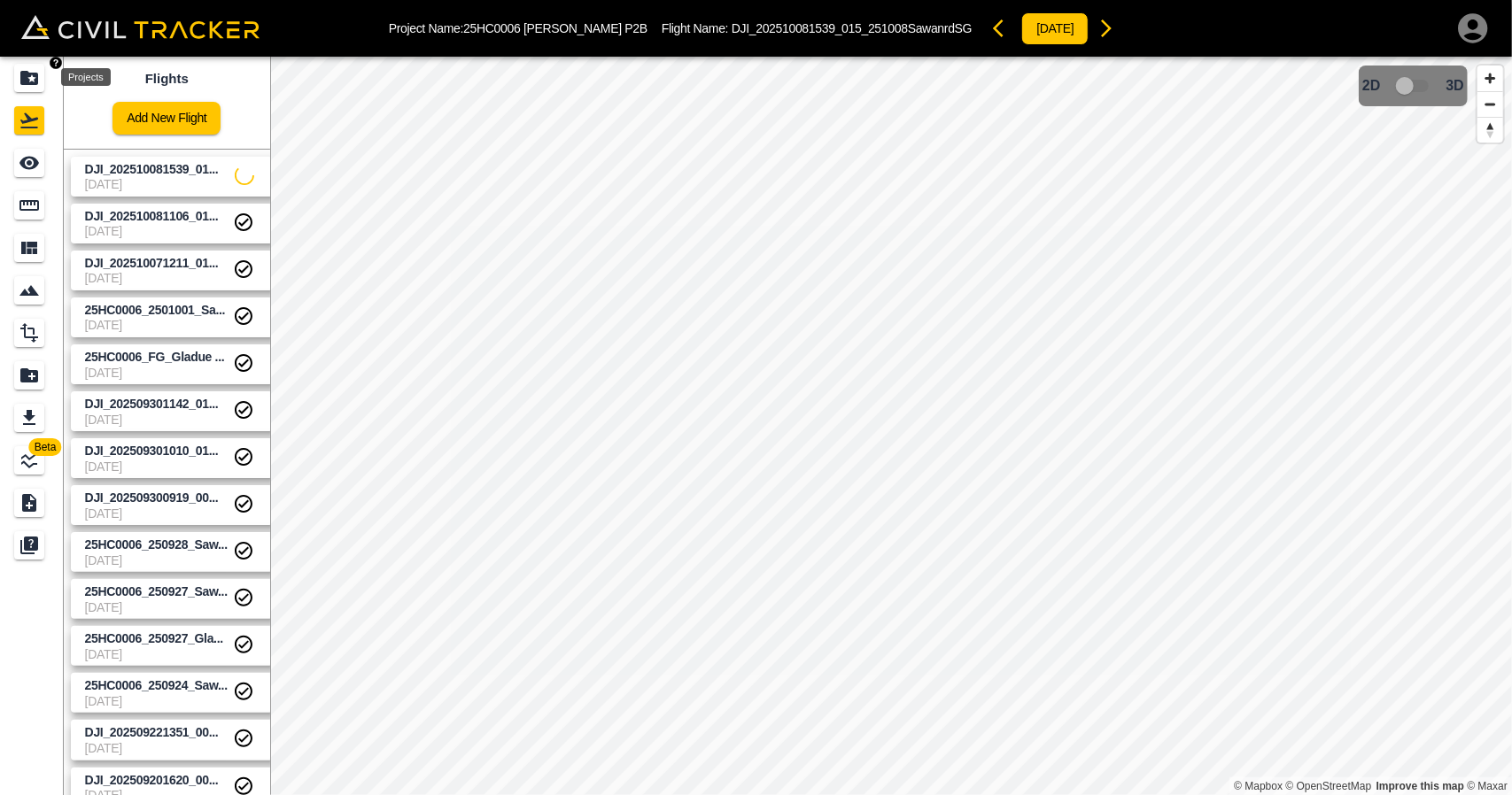
click at [34, 88] on icon "Projects" at bounding box center [28, 77] width 21 height 21
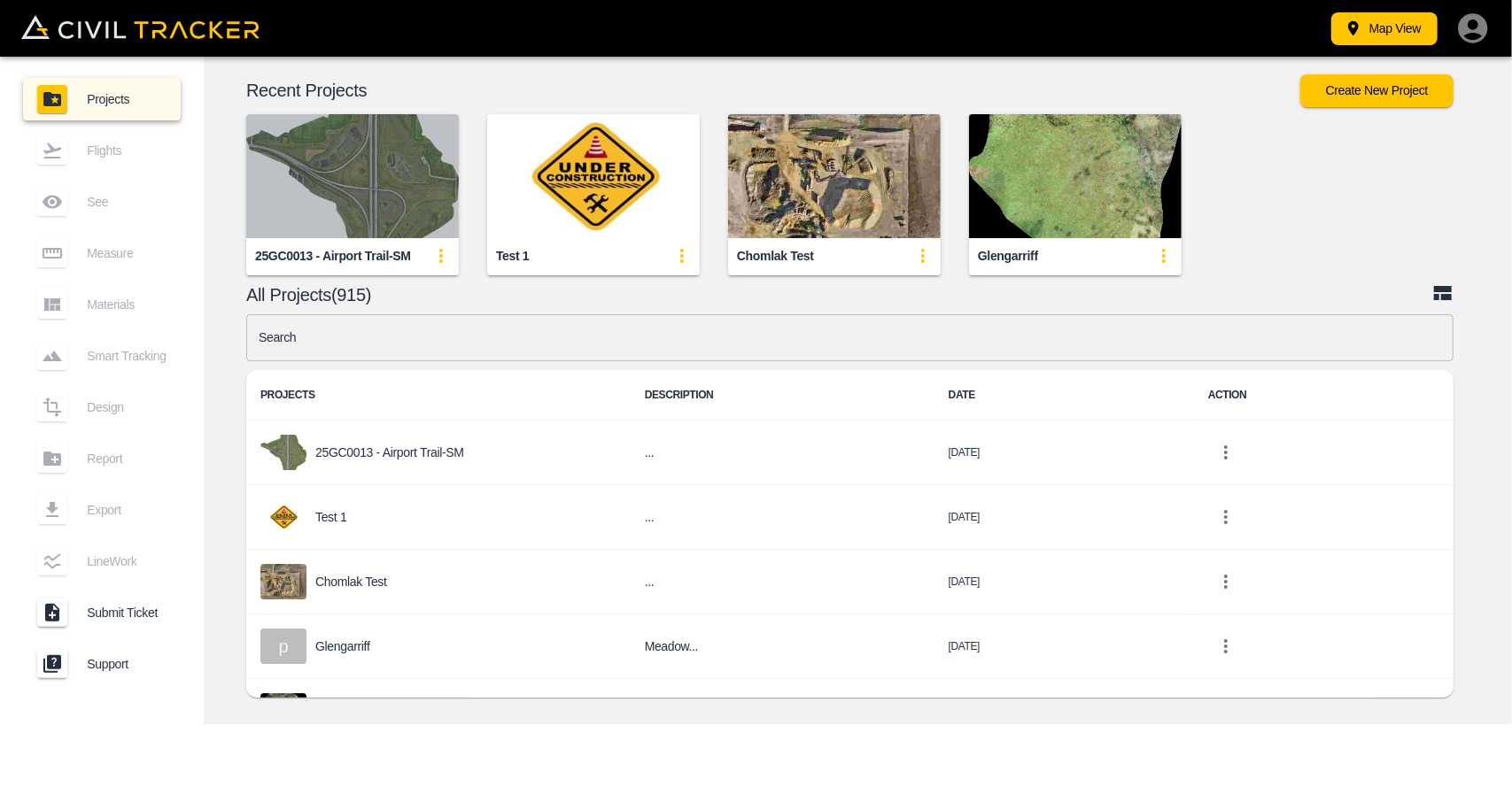
click at [374, 130] on img "button" at bounding box center [353, 176] width 213 height 124
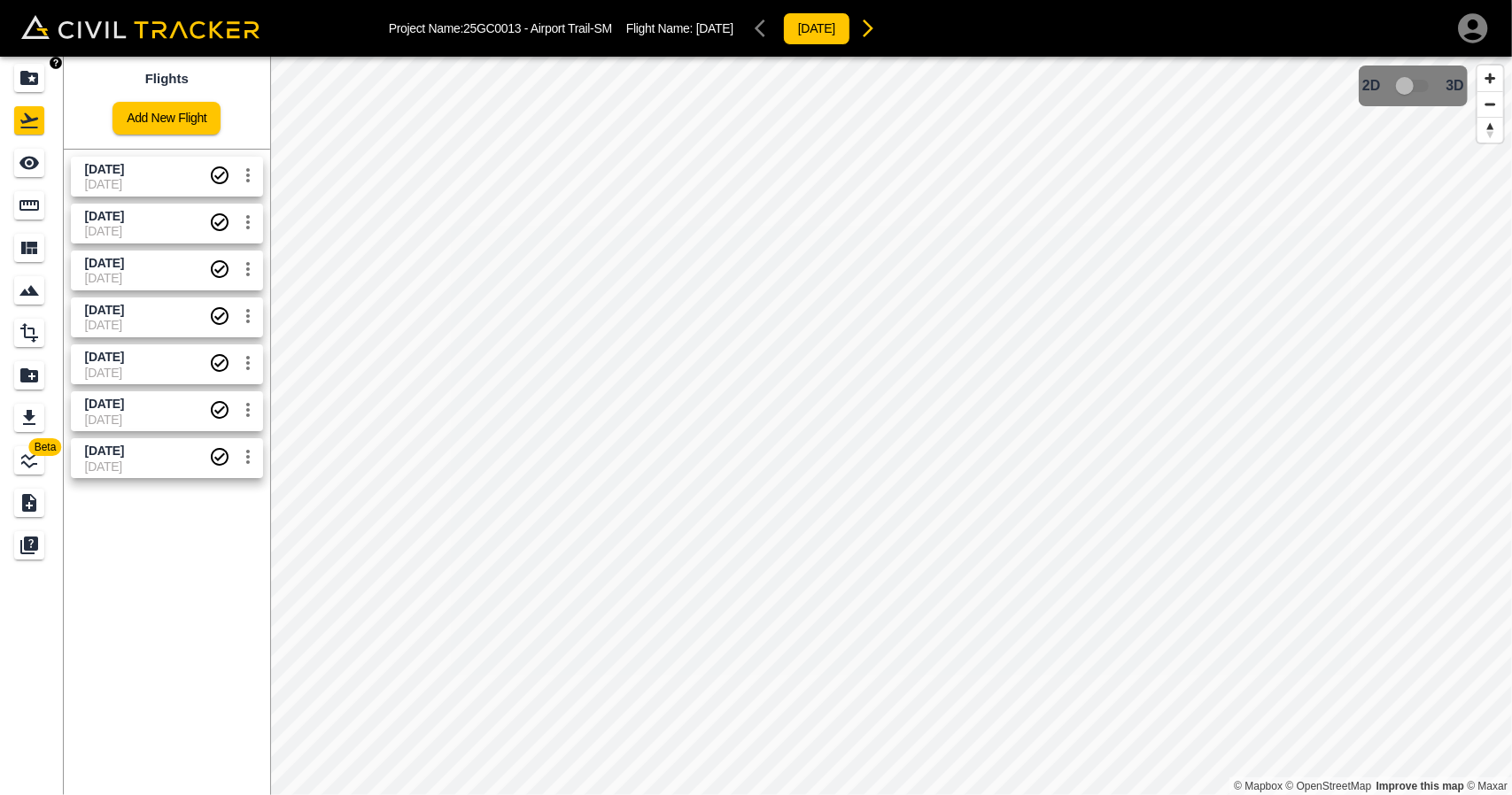
click at [25, 65] on div "Projects" at bounding box center [28, 78] width 30 height 28
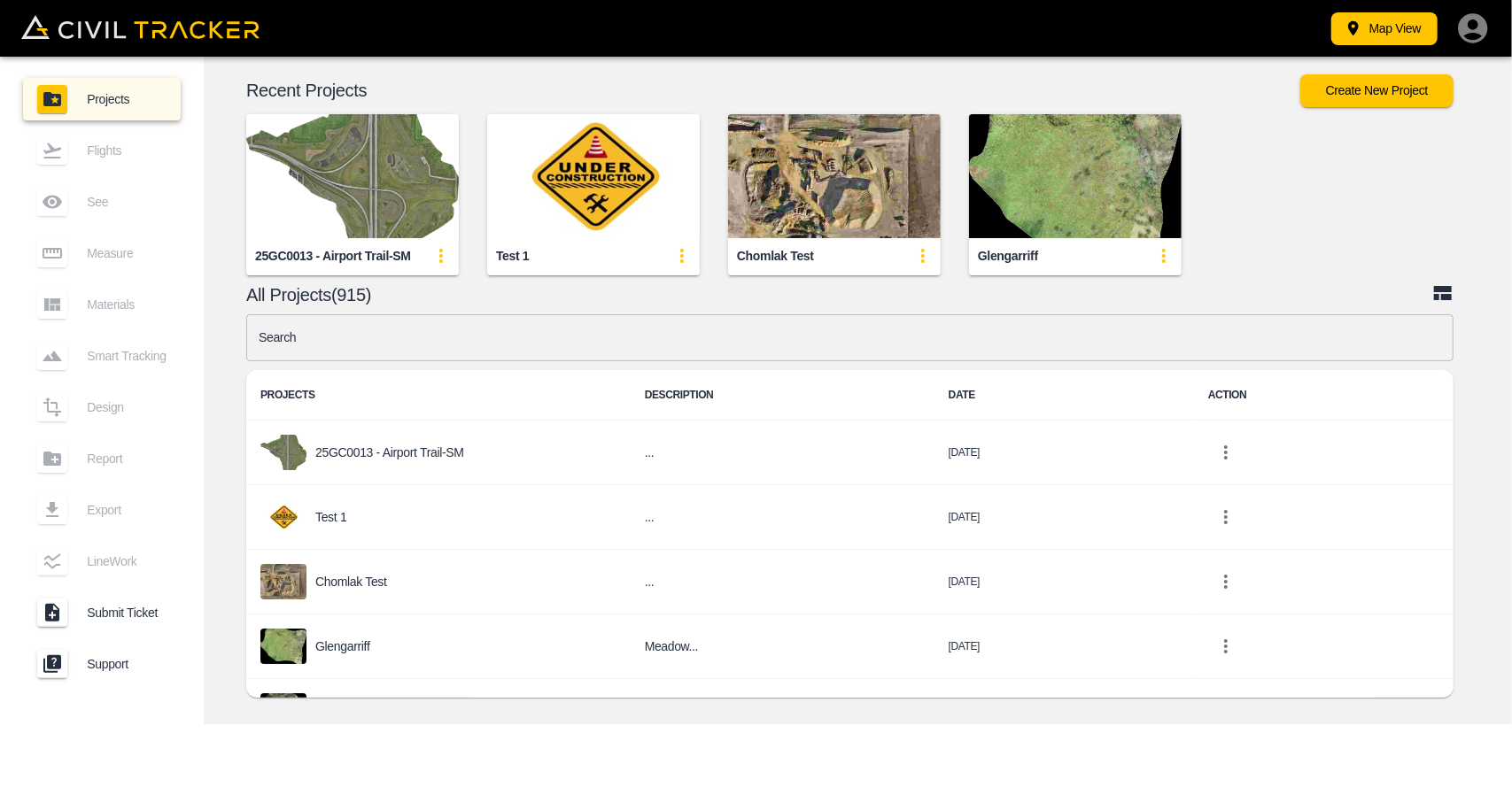
click at [515, 351] on input "text" at bounding box center [849, 337] width 1207 height 47
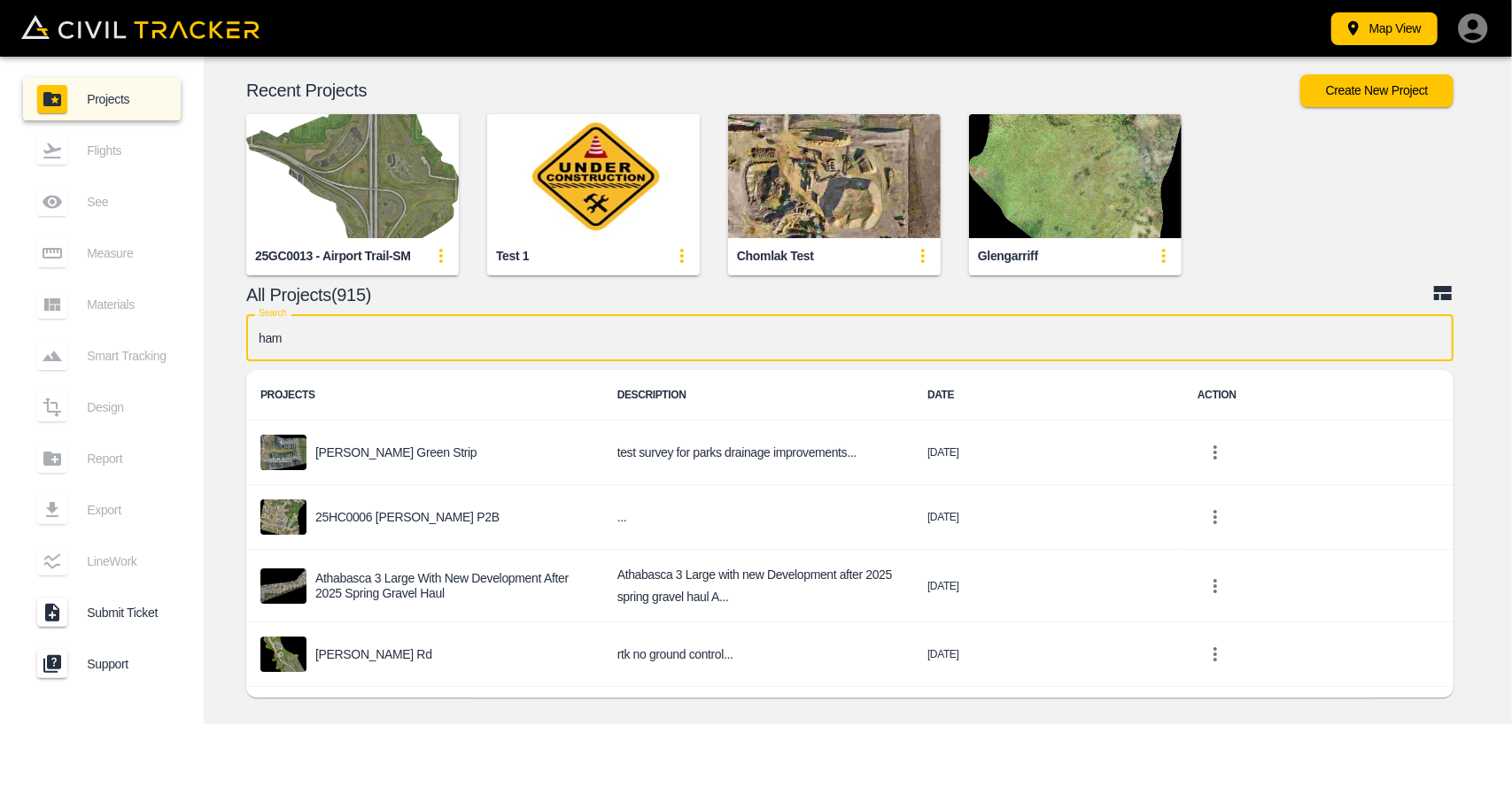
type input "[PERSON_NAME]"
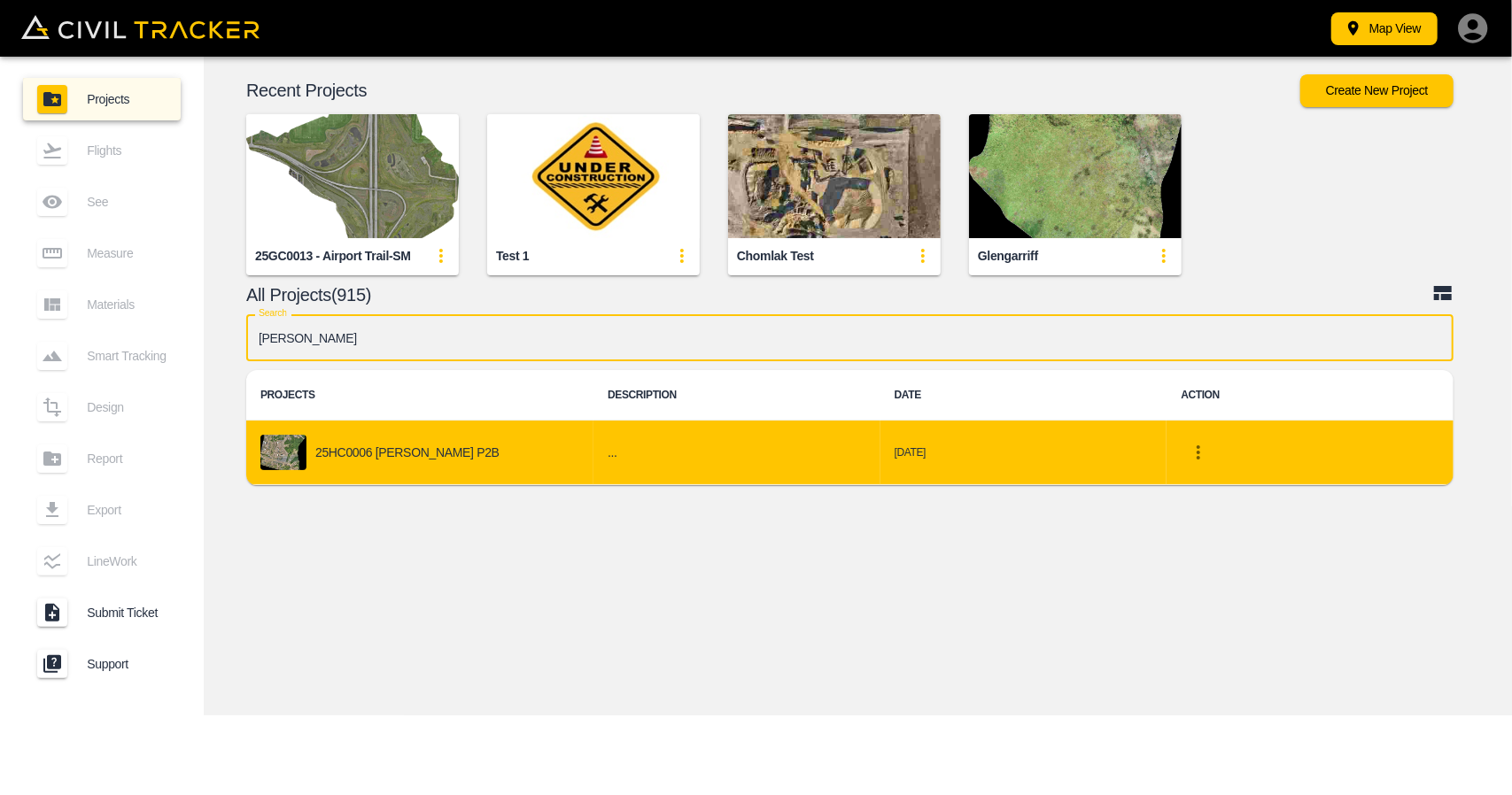
click at [389, 465] on div "25HC0006 [PERSON_NAME] P2B" at bounding box center [420, 452] width 319 height 36
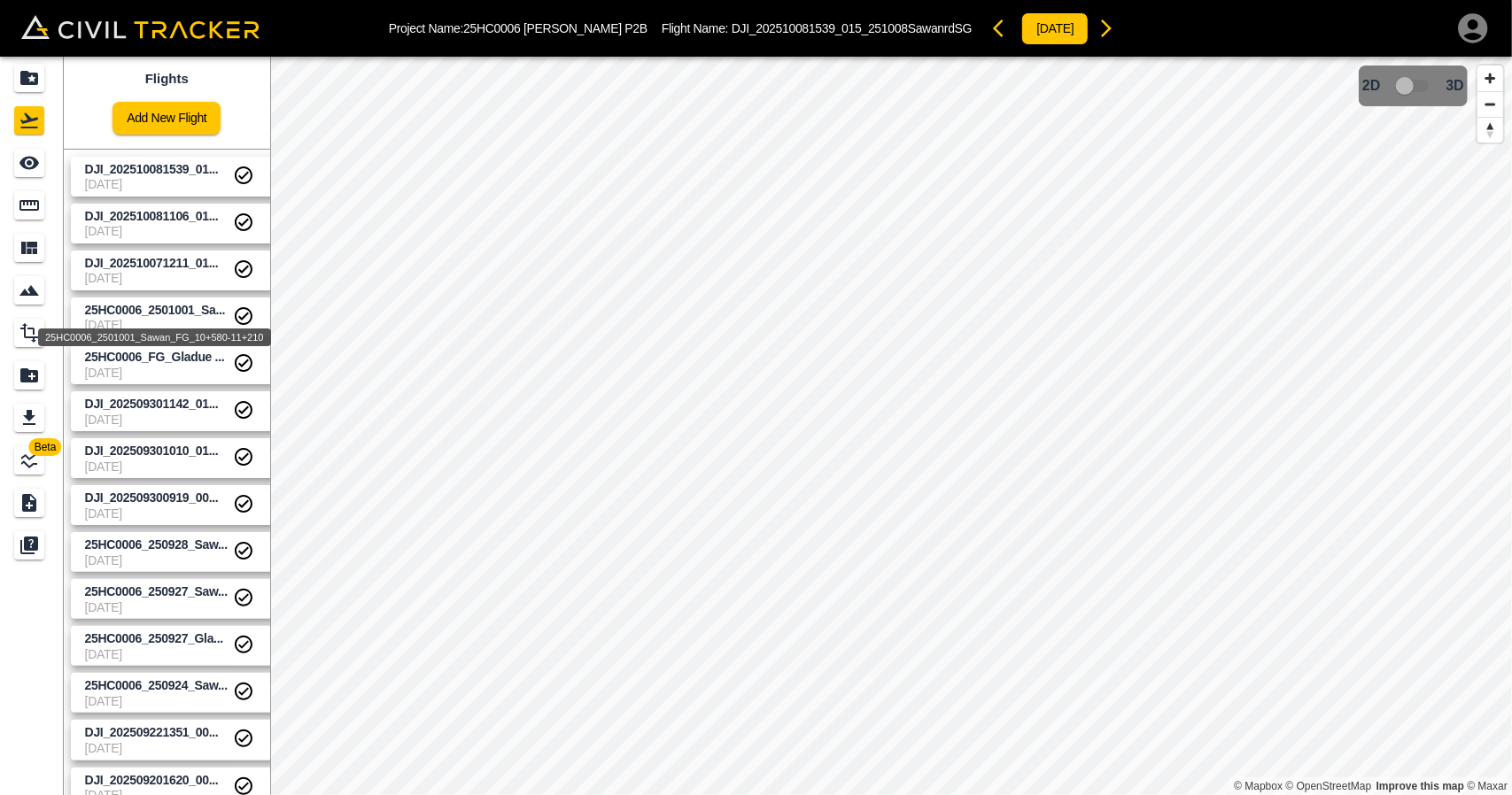
click at [137, 313] on span "25HC0006_2501001_Sa..." at bounding box center [156, 309] width 141 height 14
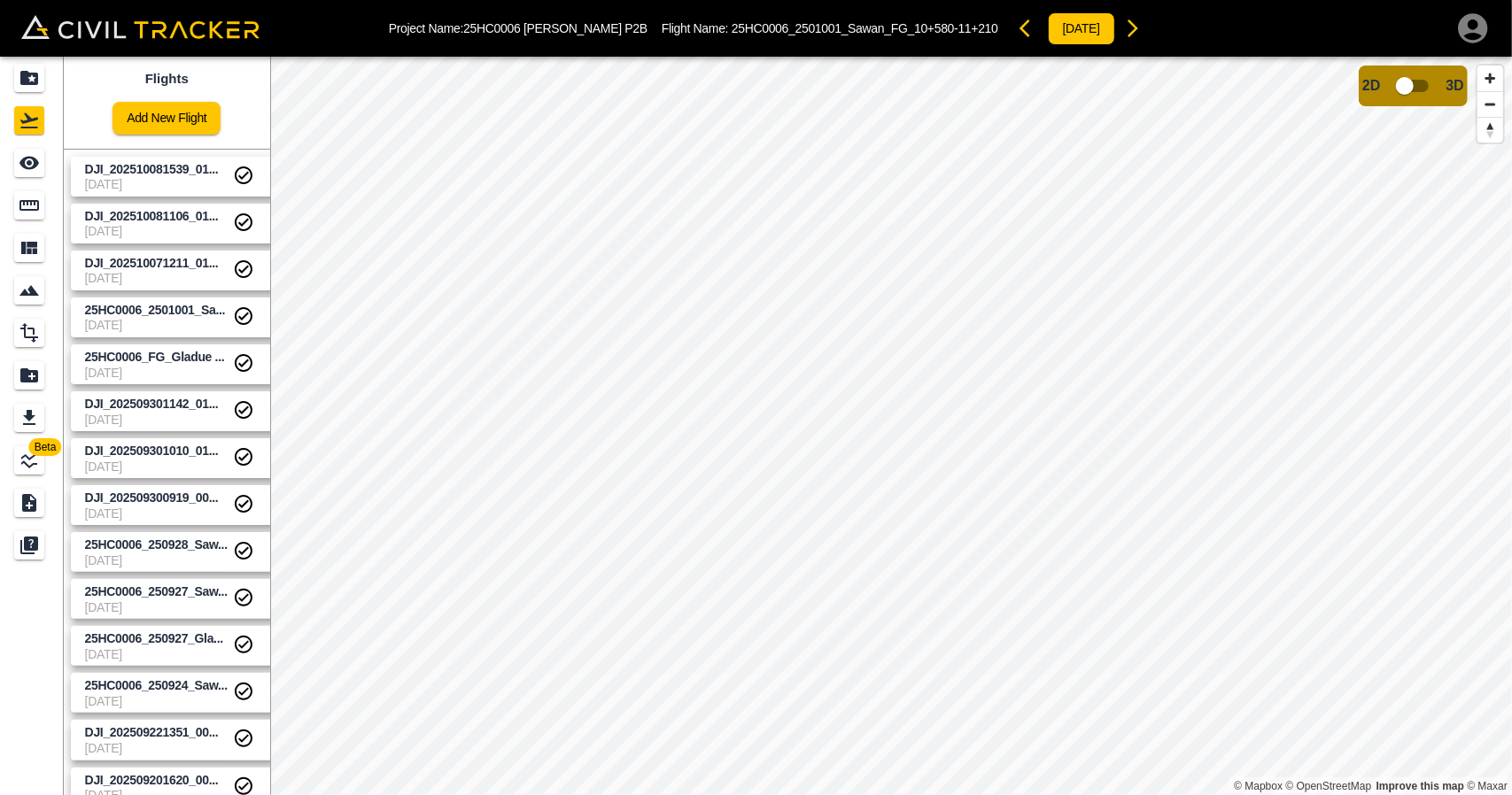
click at [158, 178] on span "[DATE]" at bounding box center [159, 183] width 148 height 14
click at [30, 165] on icon "See" at bounding box center [28, 163] width 19 height 13
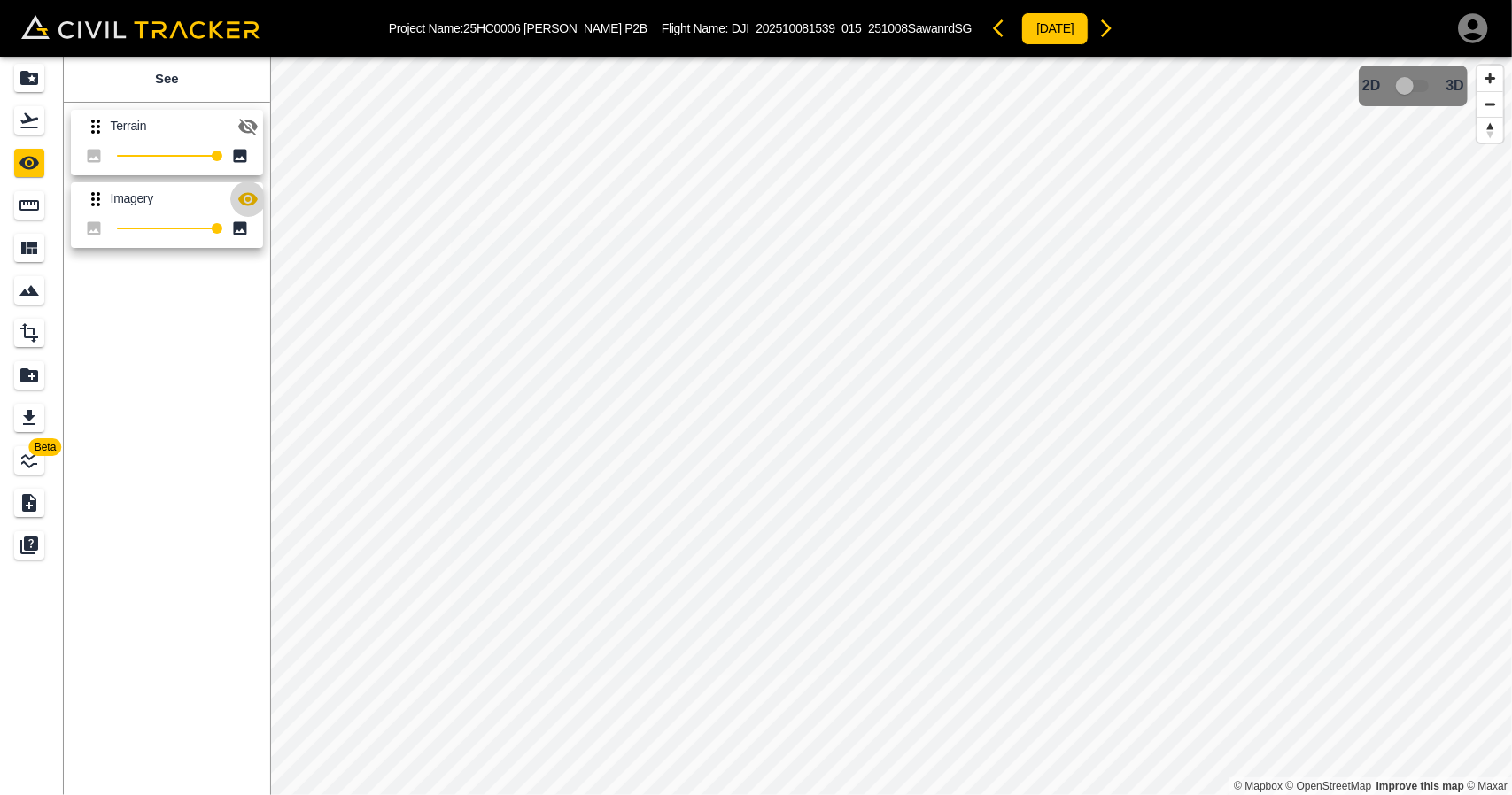
click at [250, 195] on icon "button" at bounding box center [247, 199] width 21 height 21
click at [254, 201] on icon "button" at bounding box center [247, 199] width 19 height 13
drag, startPoint x: 28, startPoint y: 118, endPoint x: 27, endPoint y: 89, distance: 29.0
click at [28, 118] on icon "Flights" at bounding box center [28, 121] width 17 height 15
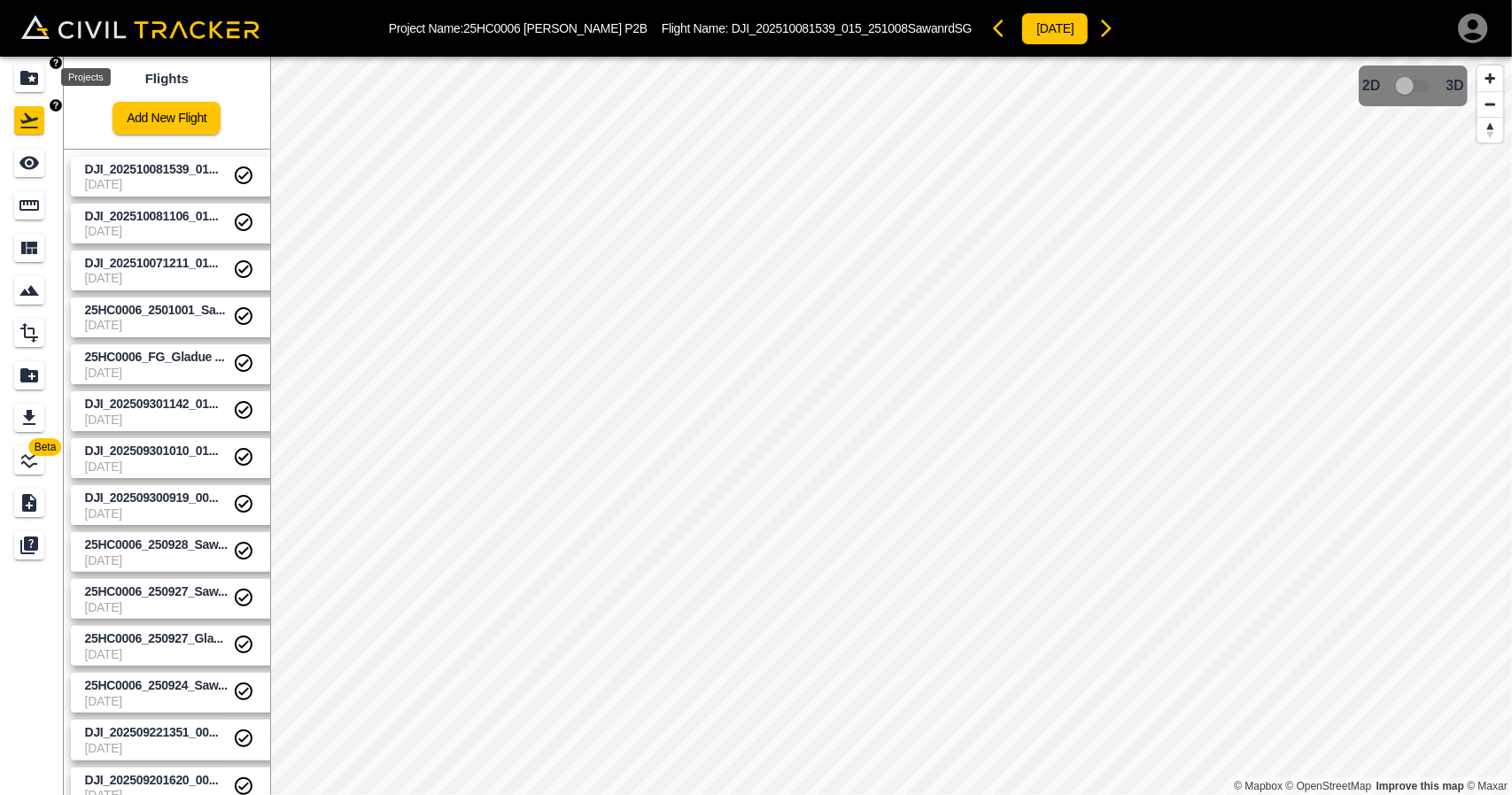
click at [27, 85] on icon "Projects" at bounding box center [28, 77] width 21 height 21
